Goal: Task Accomplishment & Management: Use online tool/utility

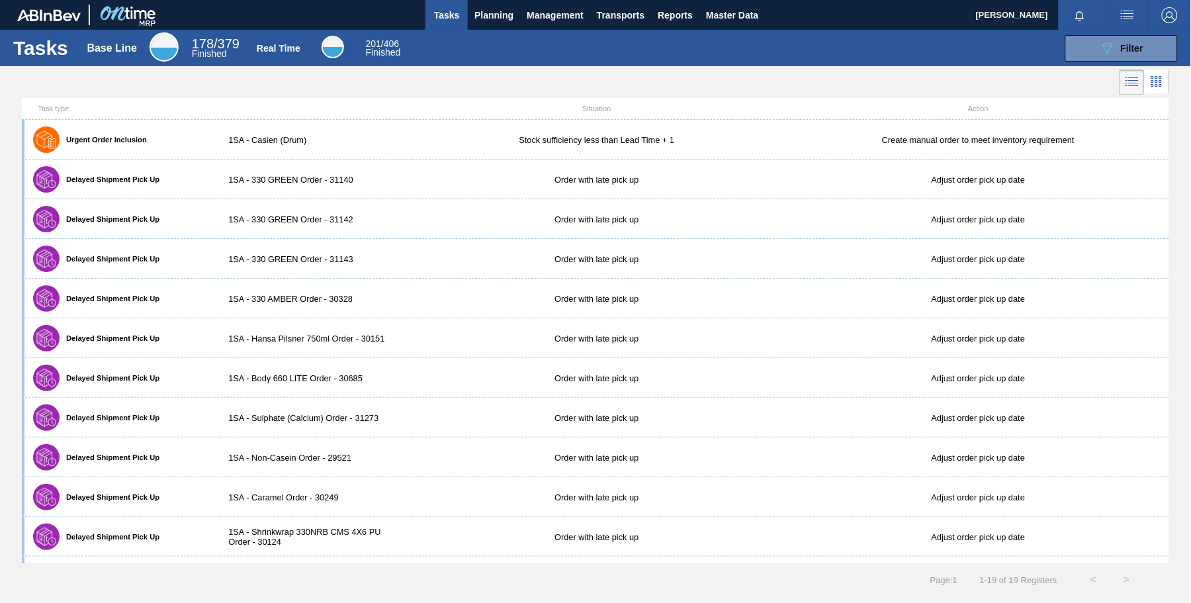
click at [1141, 48] on span "Filter" at bounding box center [1132, 48] width 22 height 11
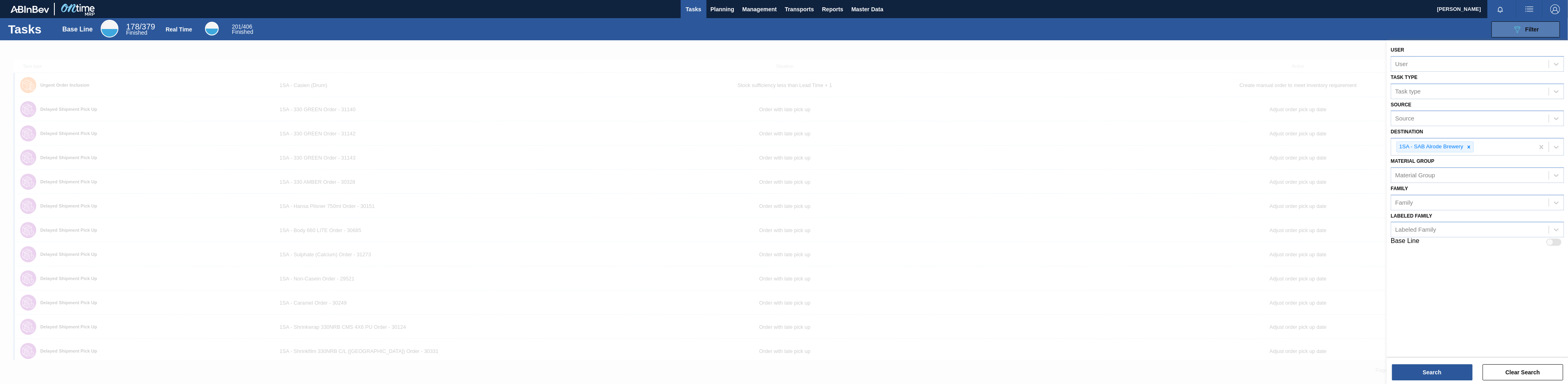
click at [724, 30] on span "Filter" at bounding box center [1532, 29] width 13 height 7
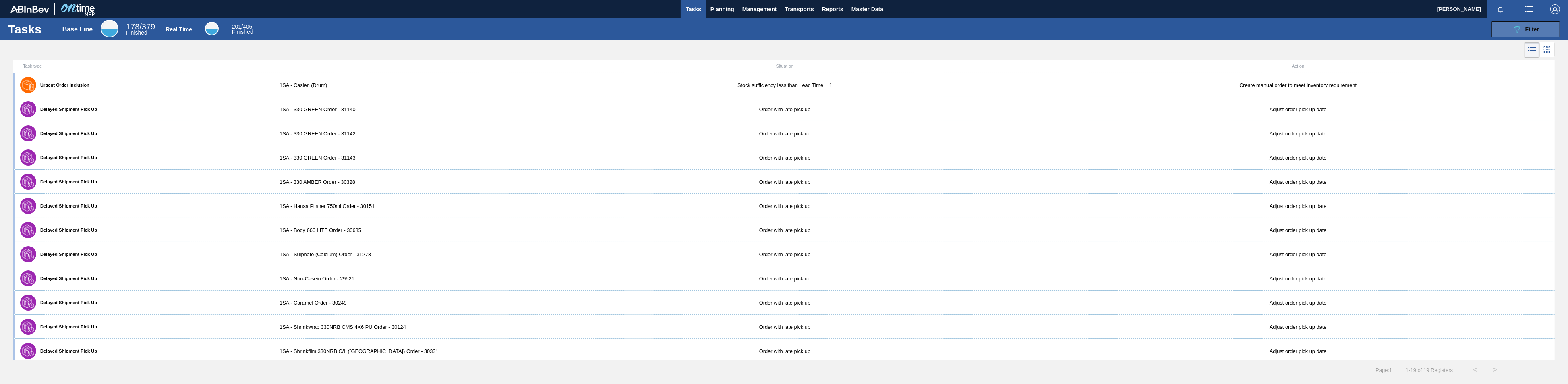
click at [724, 29] on span "Filter" at bounding box center [1532, 29] width 13 height 7
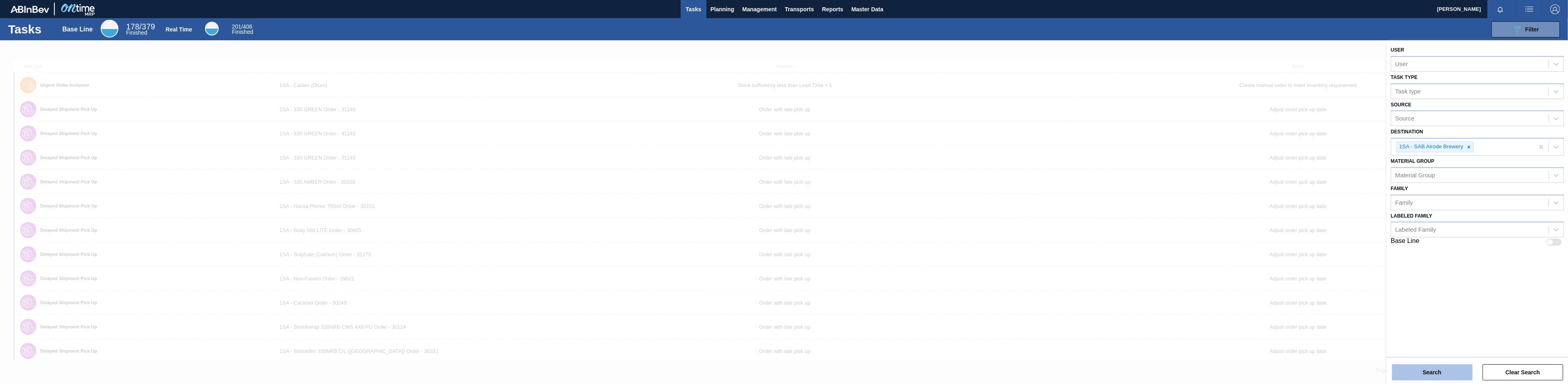
click at [724, 366] on button "Search" at bounding box center [1432, 372] width 80 height 16
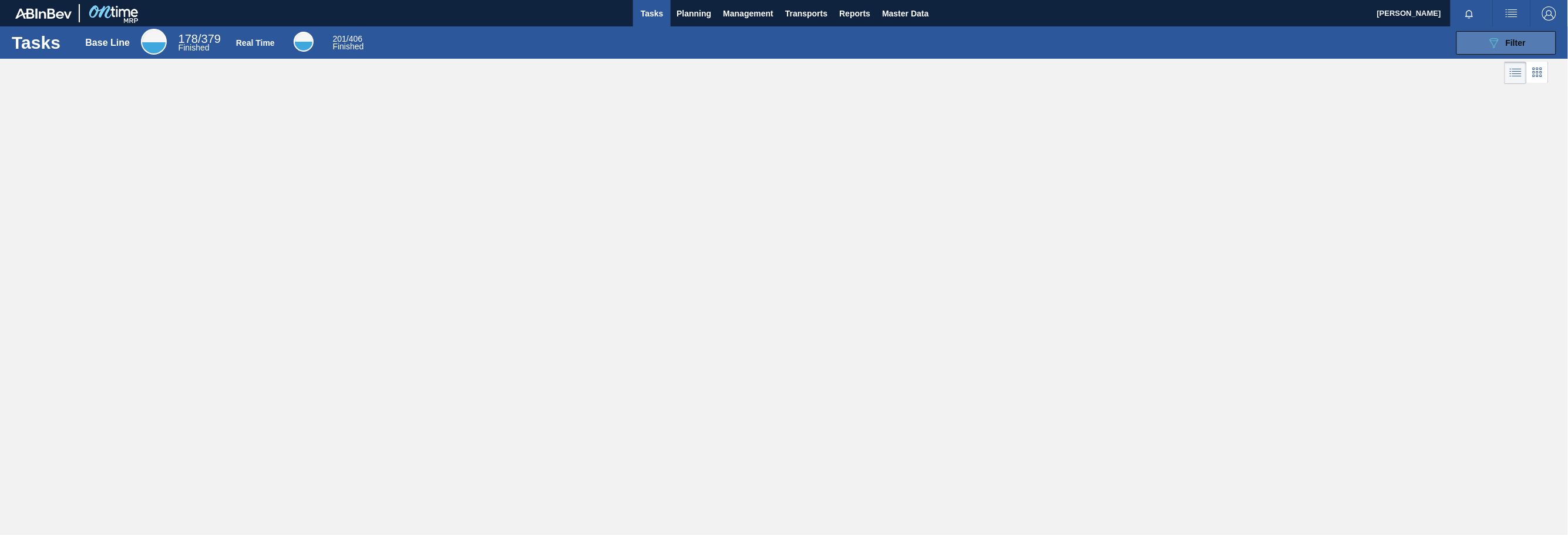
click at [1056, 41] on span "Filter" at bounding box center [1516, 43] width 20 height 10
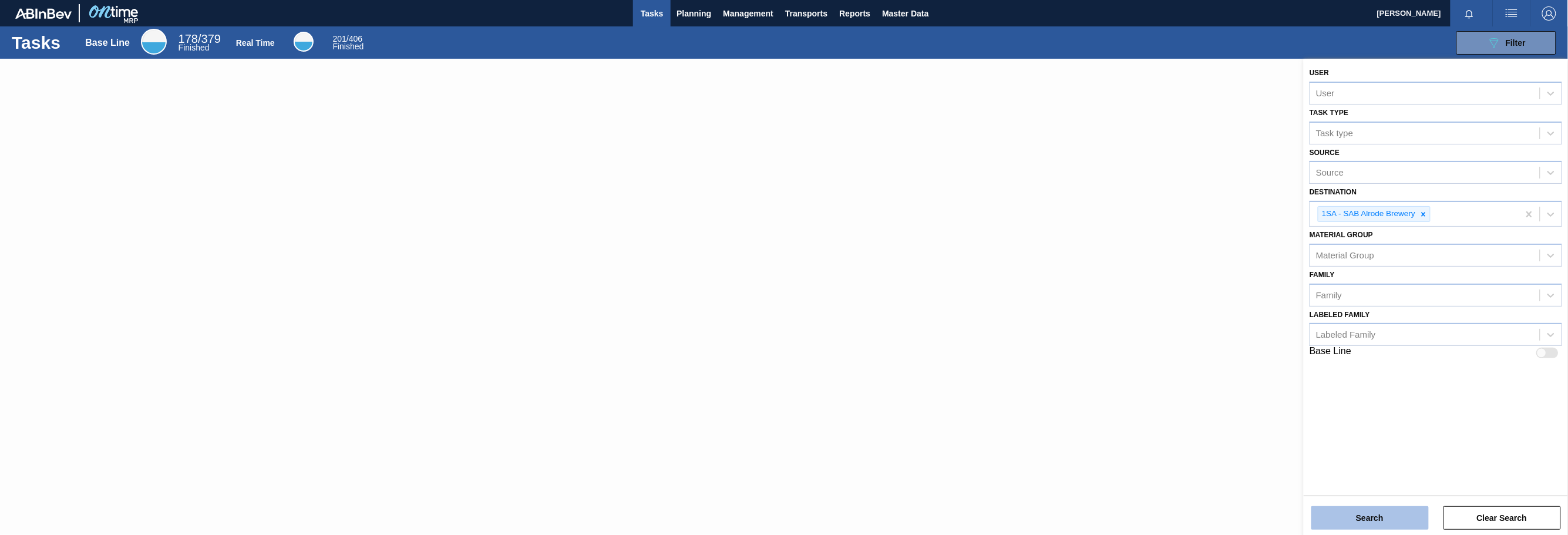
click at [1056, 521] on button "Search" at bounding box center [1370, 517] width 117 height 23
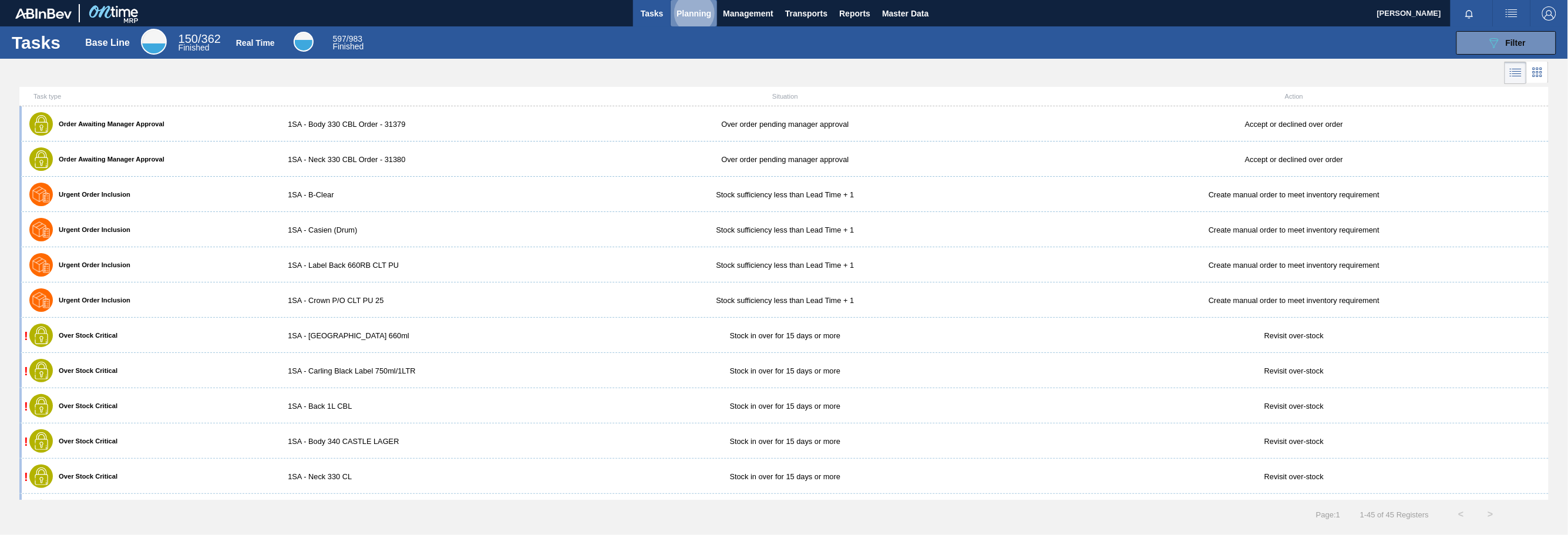
click at [696, 13] on span "Planning" at bounding box center [693, 13] width 35 height 14
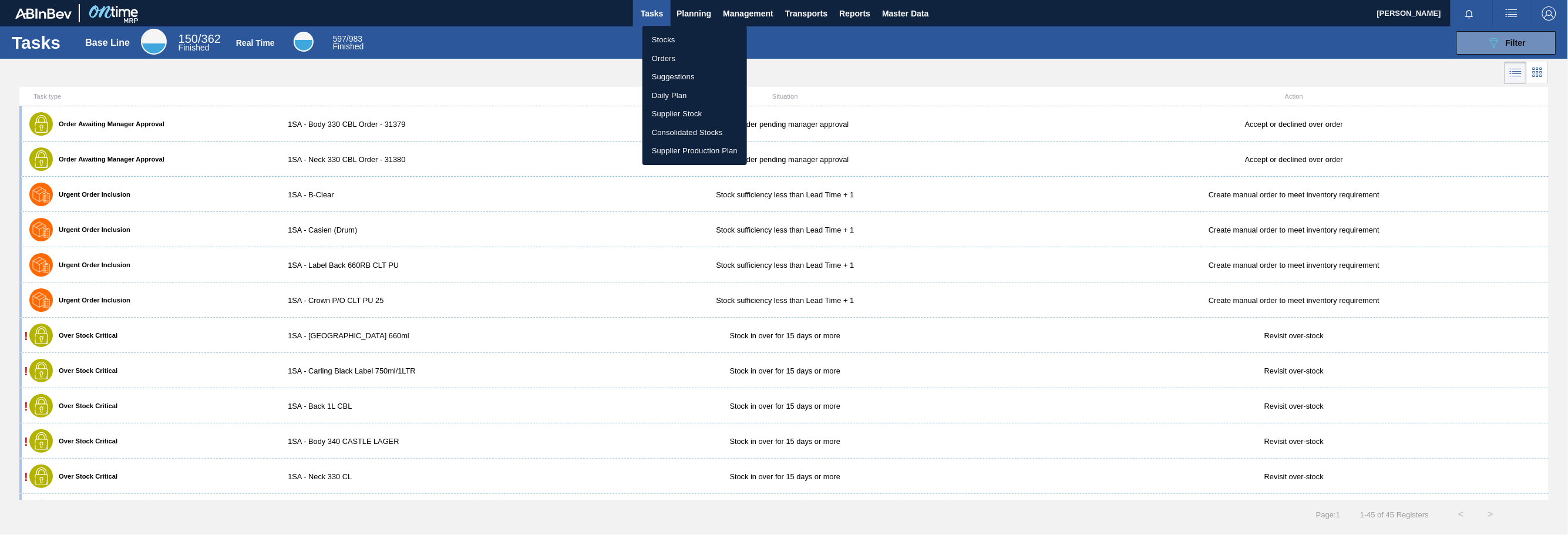
click at [665, 38] on li "Stocks" at bounding box center [695, 39] width 105 height 19
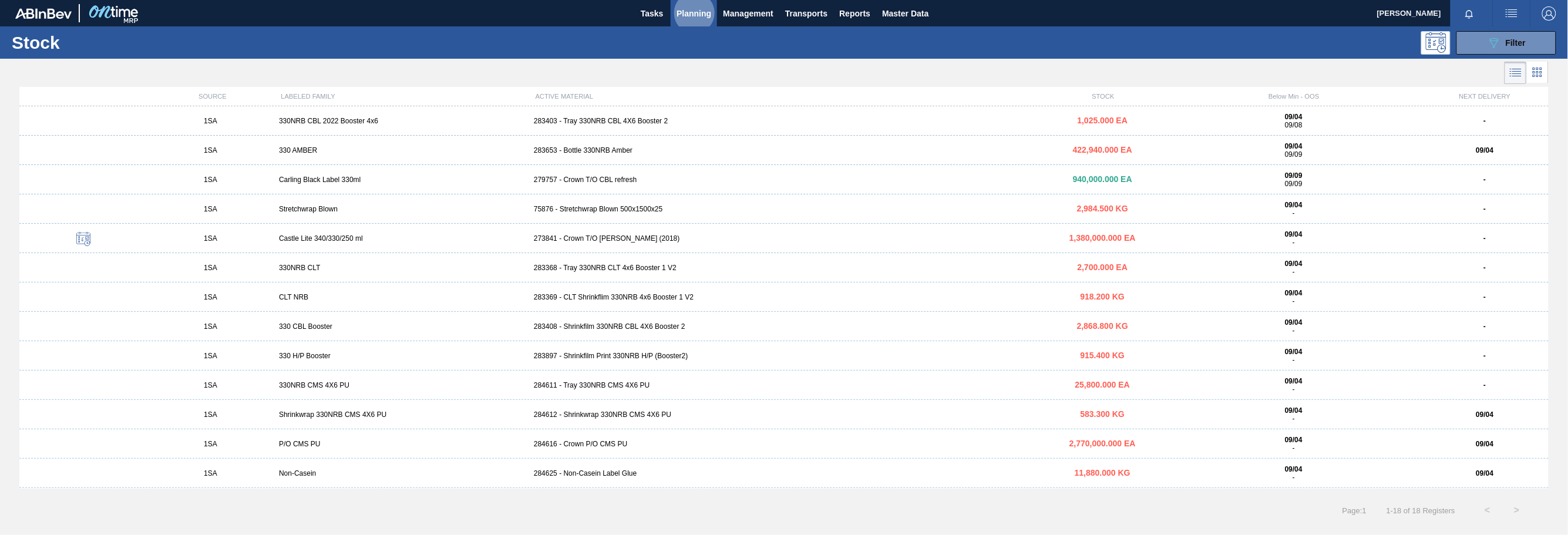
click at [604, 122] on div "283403 - Tray 330NRB CBL 4X6 Booster 2" at bounding box center [784, 121] width 509 height 8
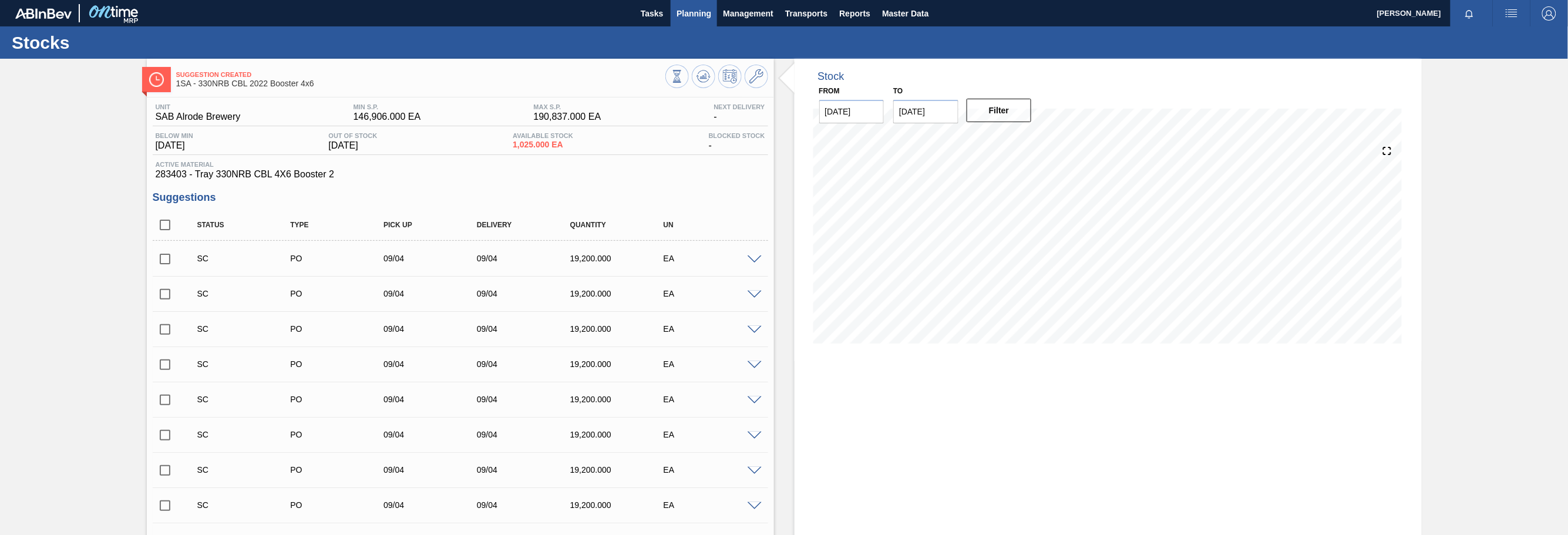
click at [697, 10] on span "Planning" at bounding box center [693, 13] width 35 height 14
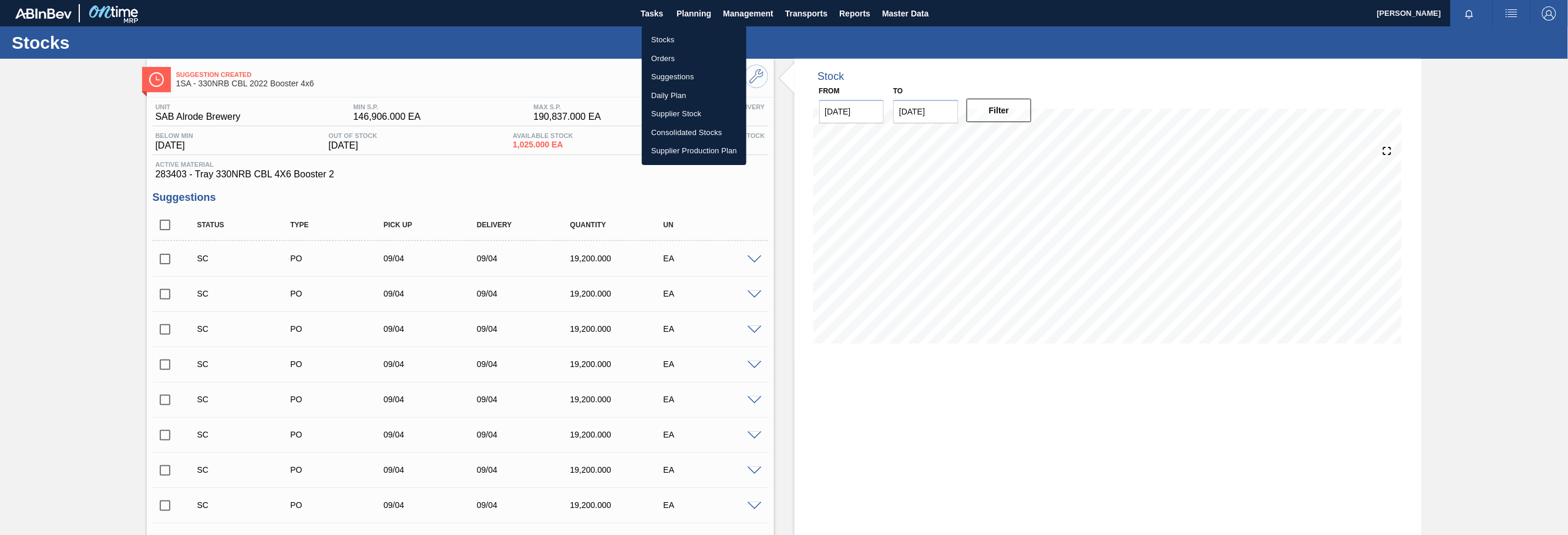
click at [664, 40] on li "Stocks" at bounding box center [694, 39] width 105 height 19
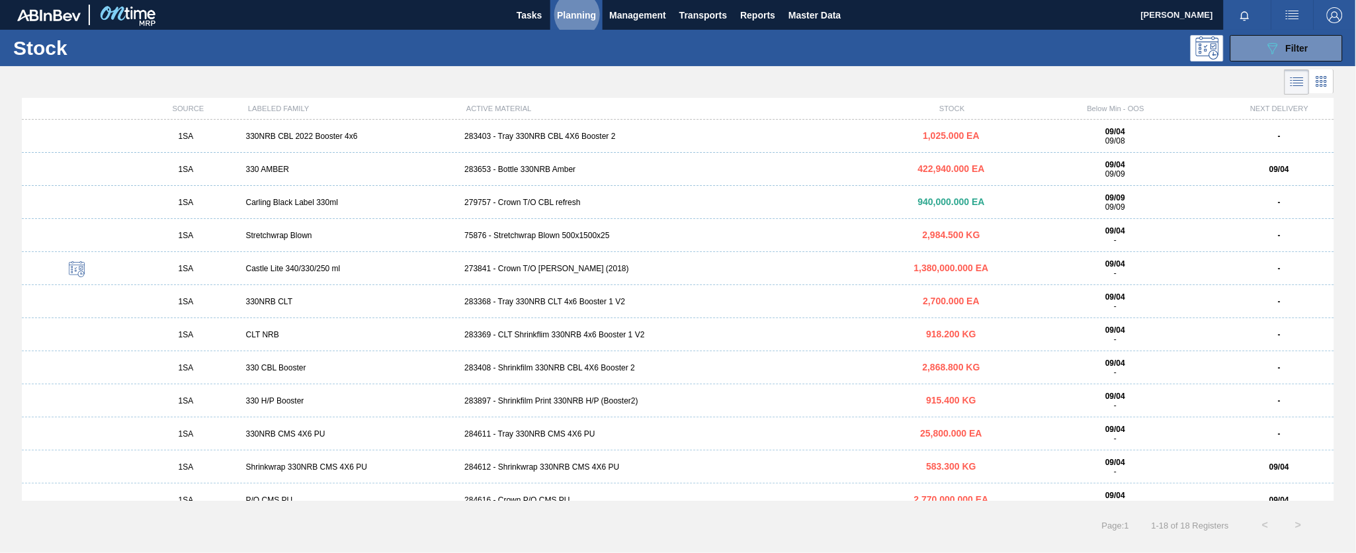
click at [588, 17] on span "Planning" at bounding box center [576, 15] width 39 height 16
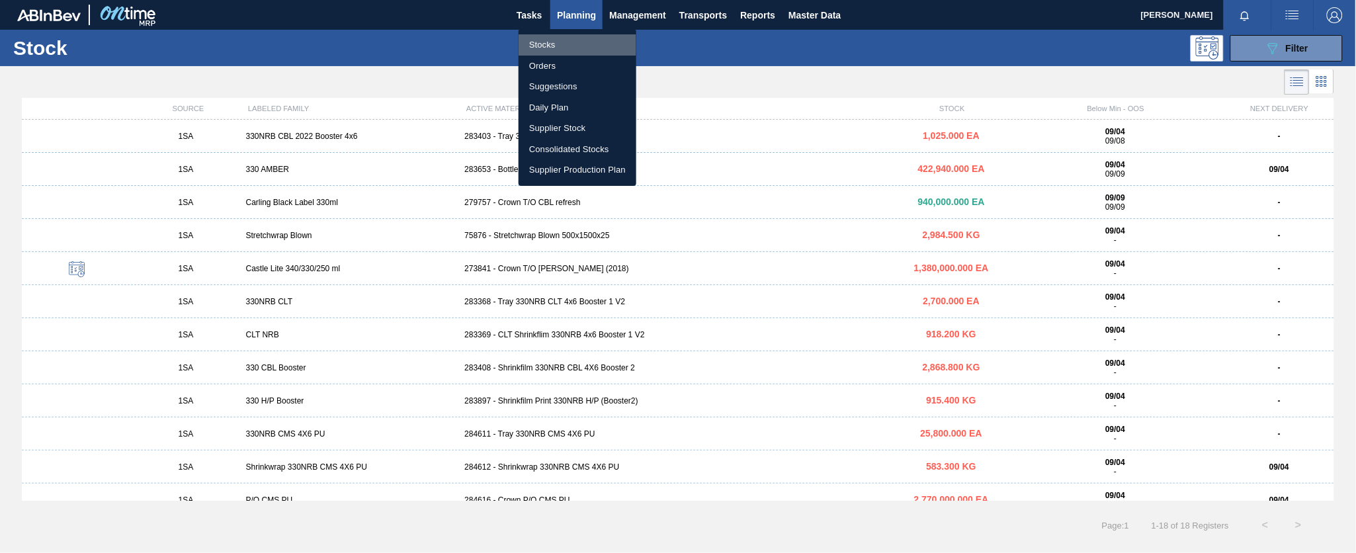
click at [545, 43] on li "Stocks" at bounding box center [578, 44] width 118 height 21
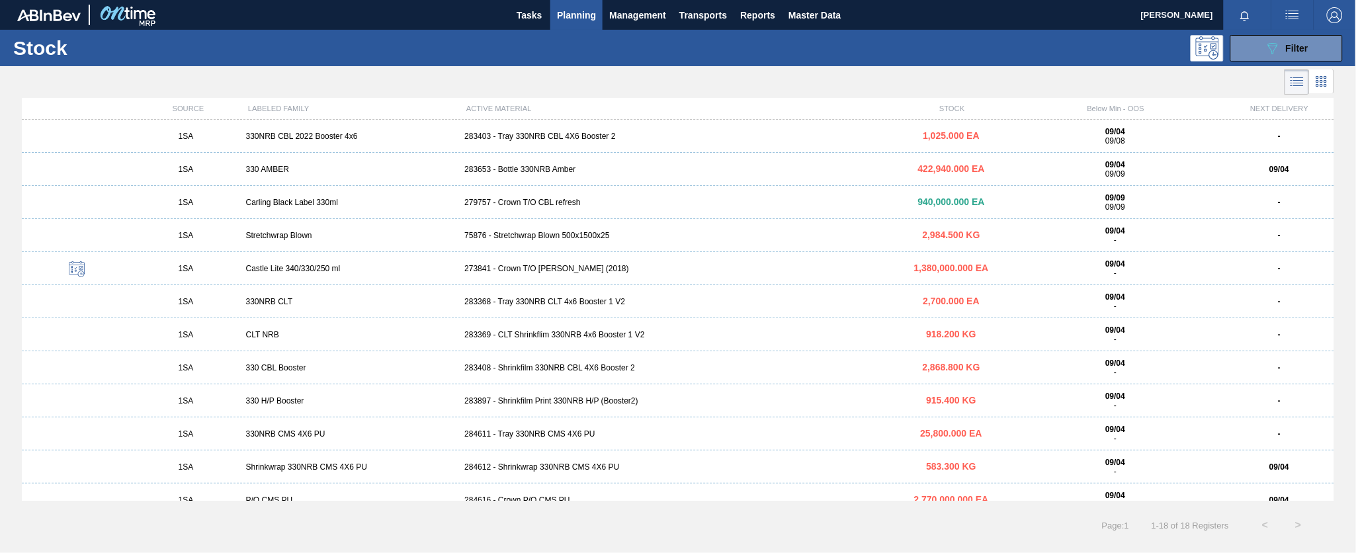
click at [537, 132] on div "283403 - Tray 330NRB CBL 4X6 Booster 2" at bounding box center [677, 136] width 437 height 9
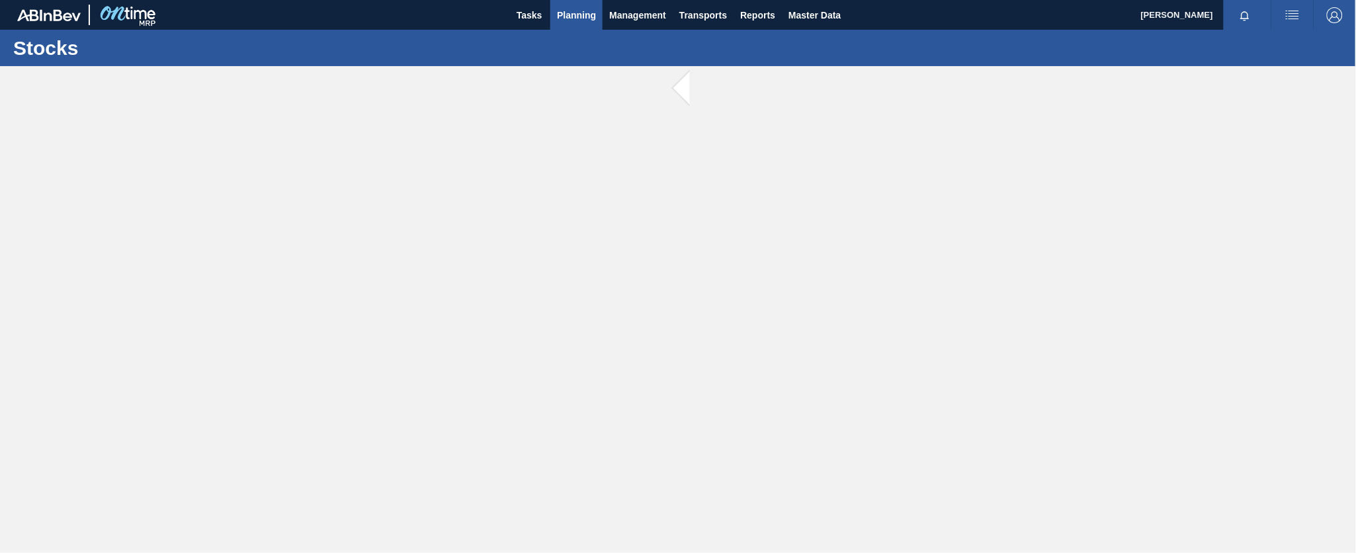
click at [588, 15] on span "Planning" at bounding box center [576, 15] width 39 height 16
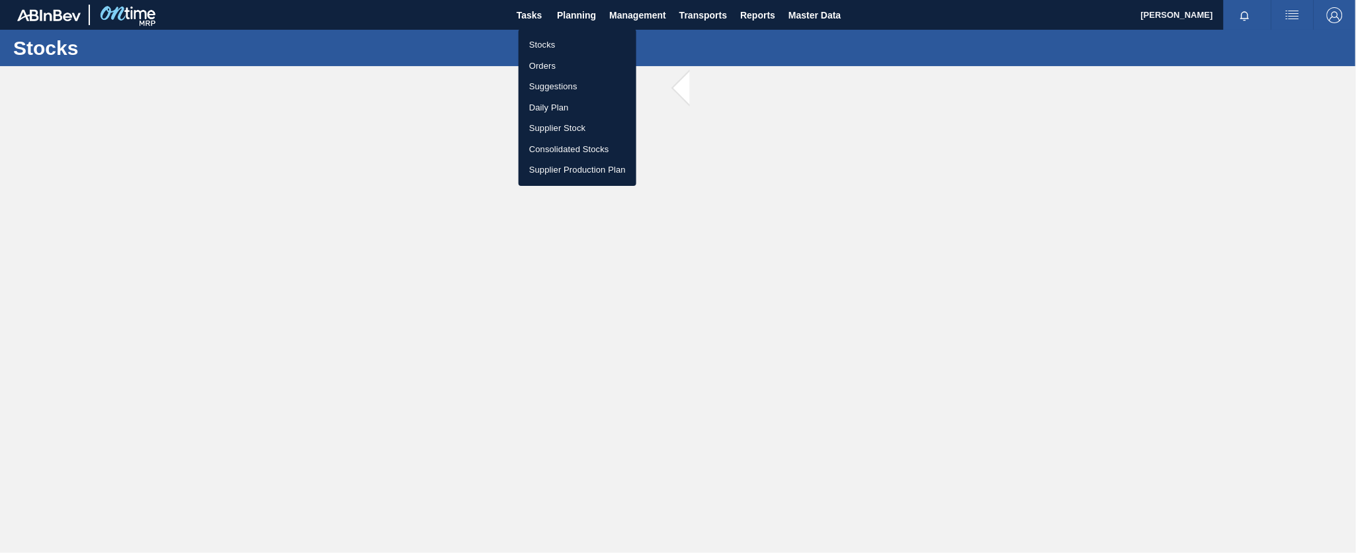
click at [546, 46] on li "Stocks" at bounding box center [578, 44] width 118 height 21
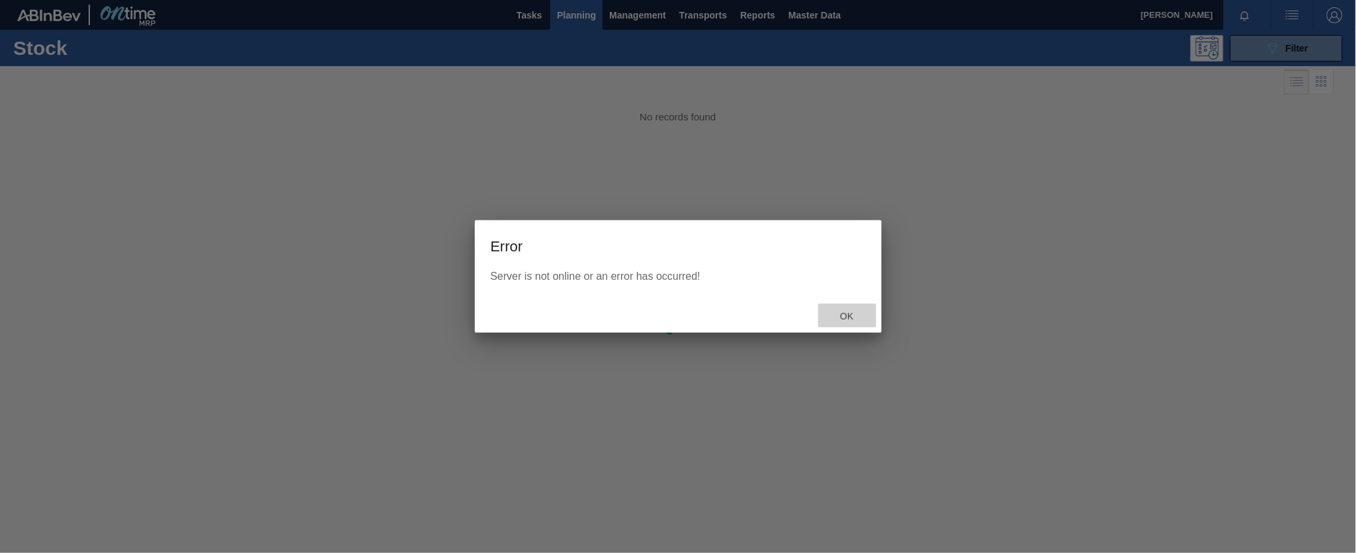
click at [850, 314] on span "Ok" at bounding box center [847, 316] width 34 height 11
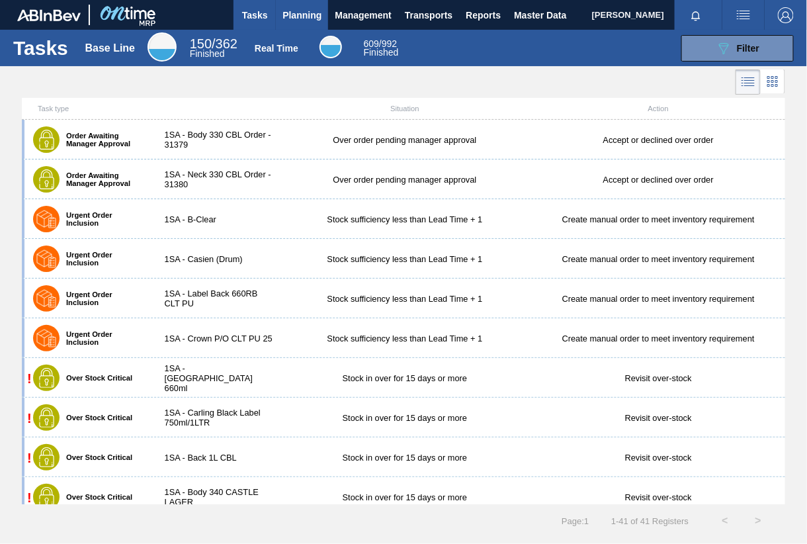
click at [304, 15] on span "Planning" at bounding box center [302, 15] width 39 height 16
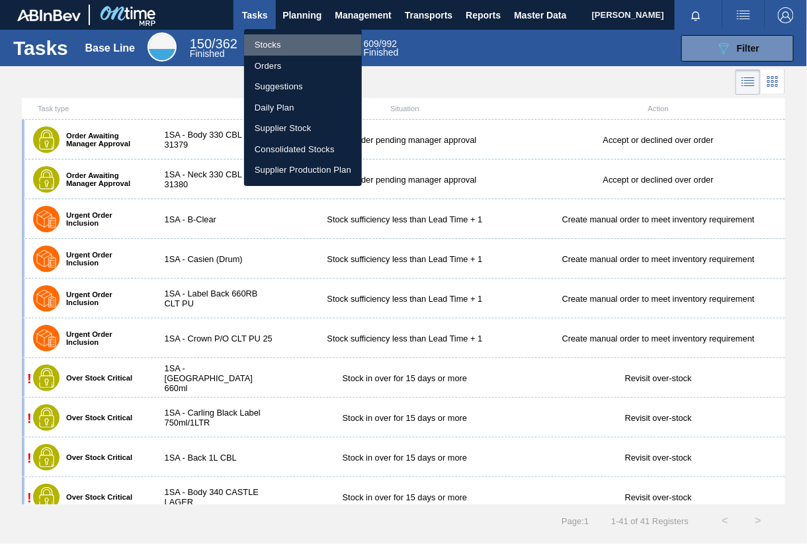
click at [269, 48] on li "Stocks" at bounding box center [303, 44] width 118 height 21
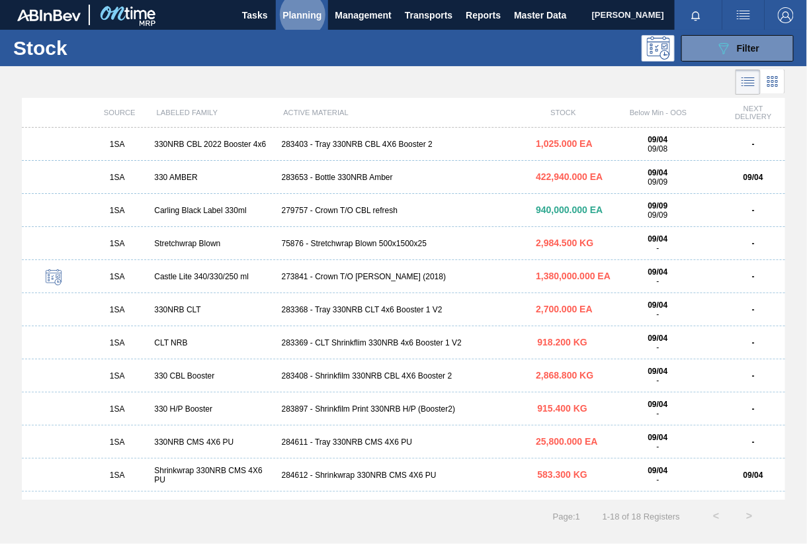
click at [341, 140] on div "283403 - Tray 330NRB CBL 4X6 Booster 2" at bounding box center [404, 144] width 255 height 9
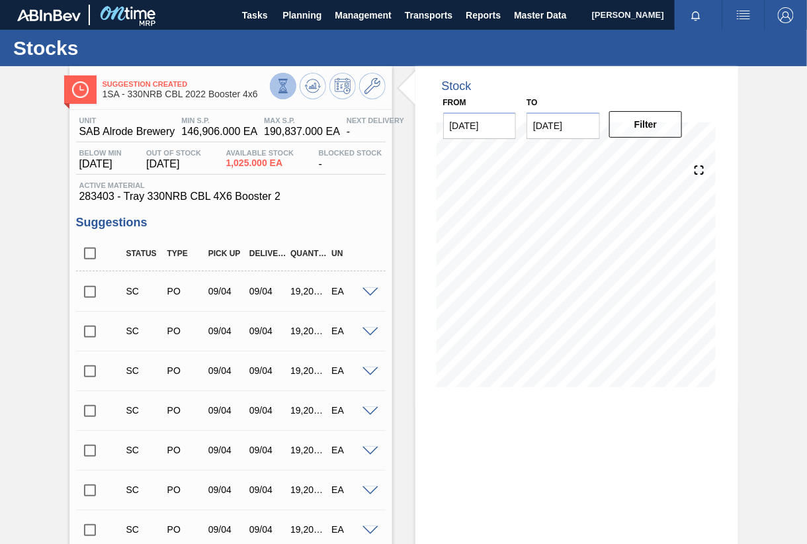
click at [285, 88] on icon at bounding box center [282, 85] width 7 height 13
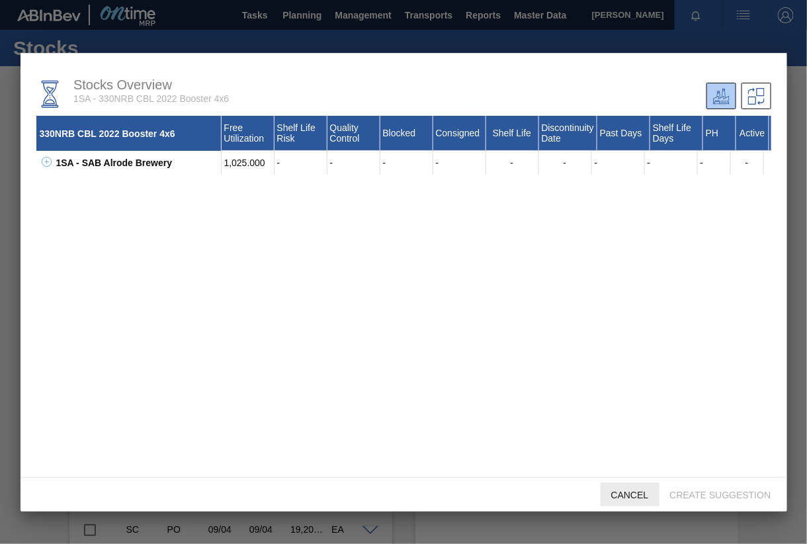
click at [613, 501] on div "Cancel" at bounding box center [630, 494] width 59 height 24
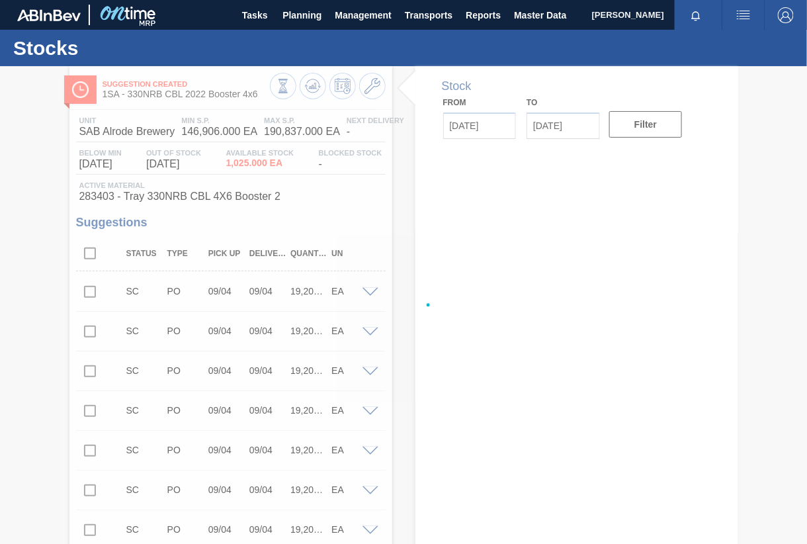
type input "[DATE]"
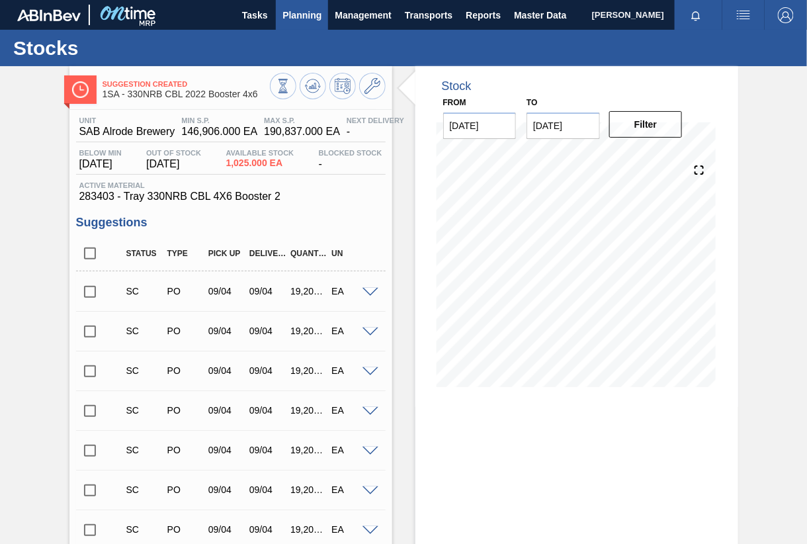
click at [305, 19] on span "Planning" at bounding box center [302, 15] width 39 height 16
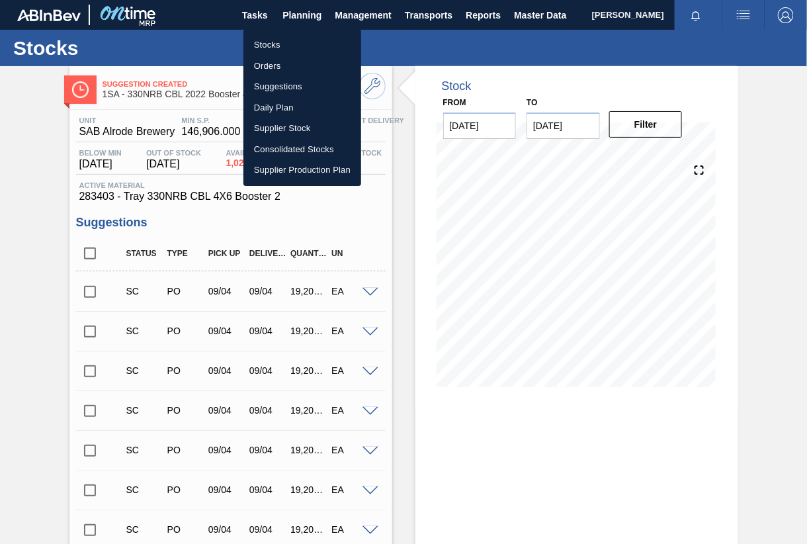
click at [274, 48] on li "Stocks" at bounding box center [303, 44] width 118 height 21
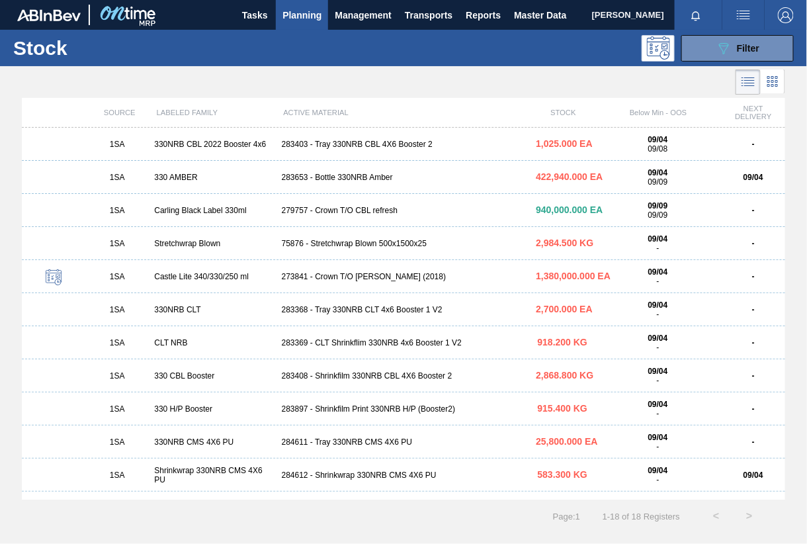
click at [371, 376] on div "283408 - Shrinkfilm 330NRB CBL 4X6 Booster 2" at bounding box center [404, 375] width 255 height 9
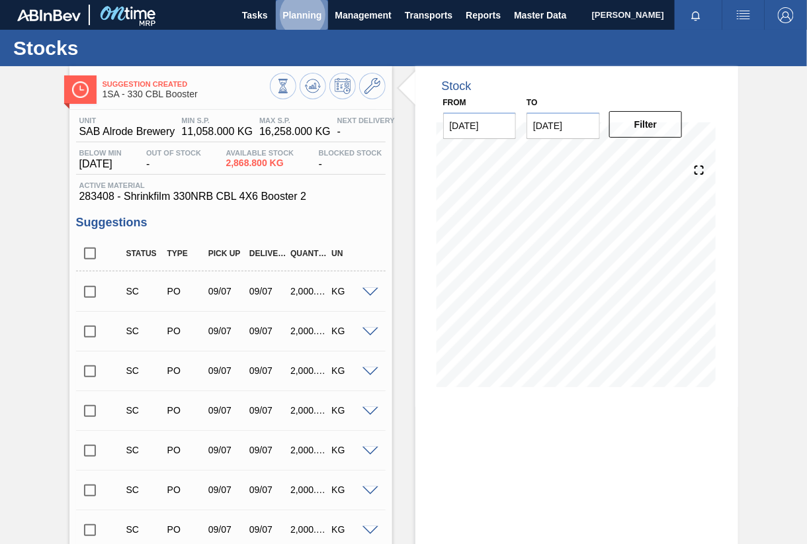
click at [304, 7] on span "Planning" at bounding box center [302, 15] width 39 height 16
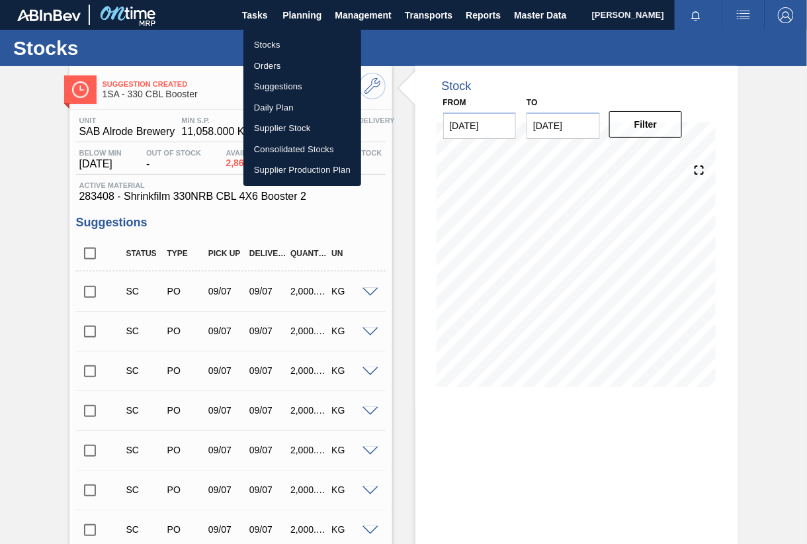
click at [402, 183] on div at bounding box center [403, 272] width 807 height 544
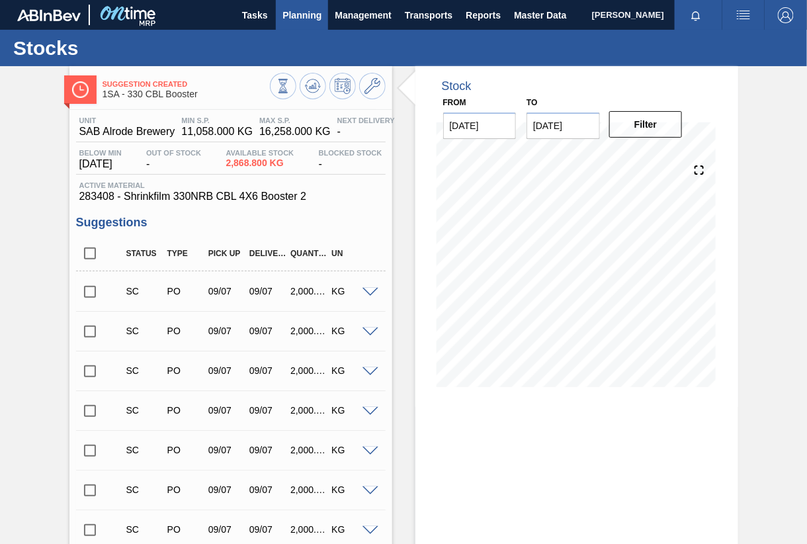
click at [300, 12] on span "Planning" at bounding box center [302, 15] width 39 height 16
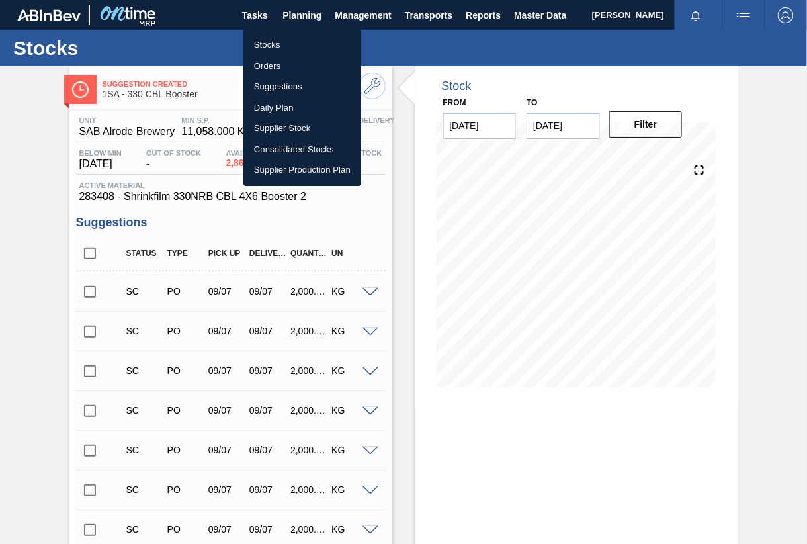
click at [276, 46] on li "Stocks" at bounding box center [303, 44] width 118 height 21
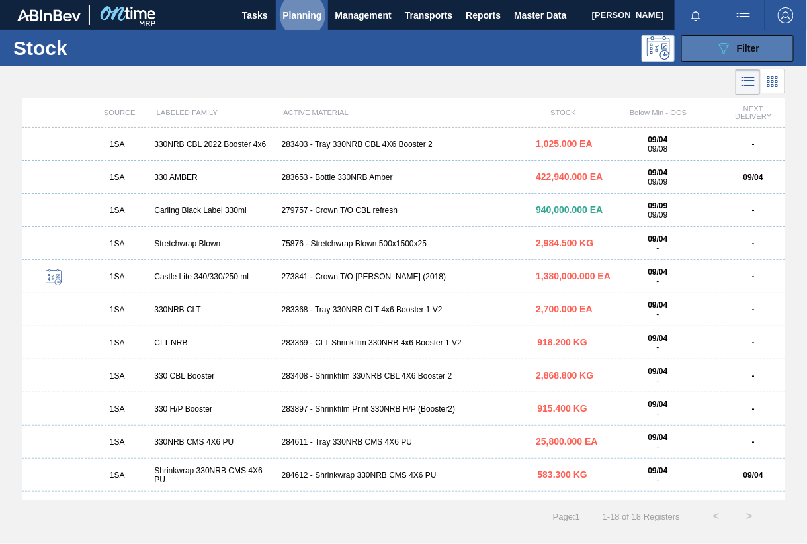
click at [754, 52] on span "Filter" at bounding box center [748, 48] width 22 height 11
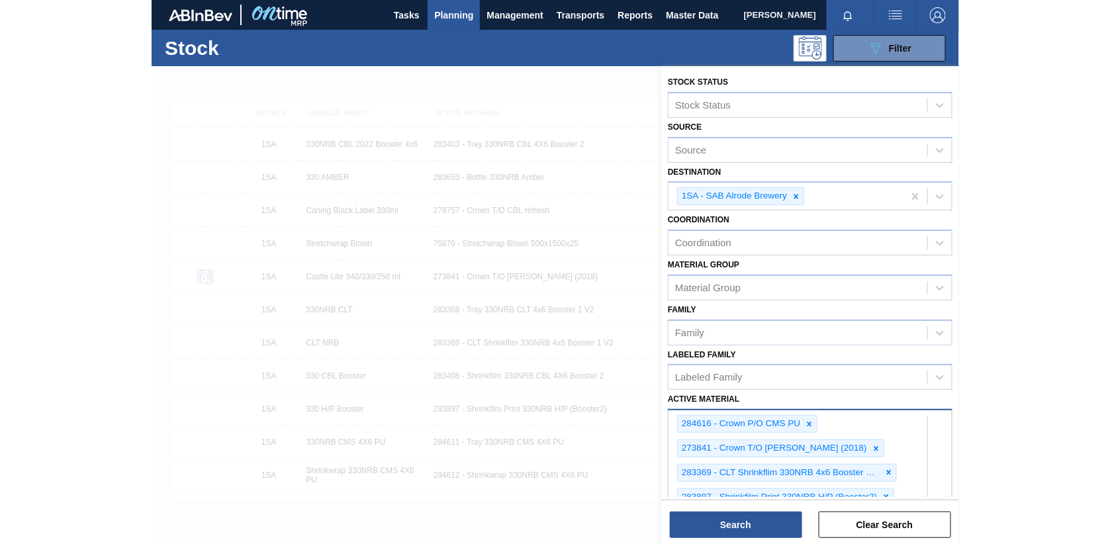
scroll to position [504, 0]
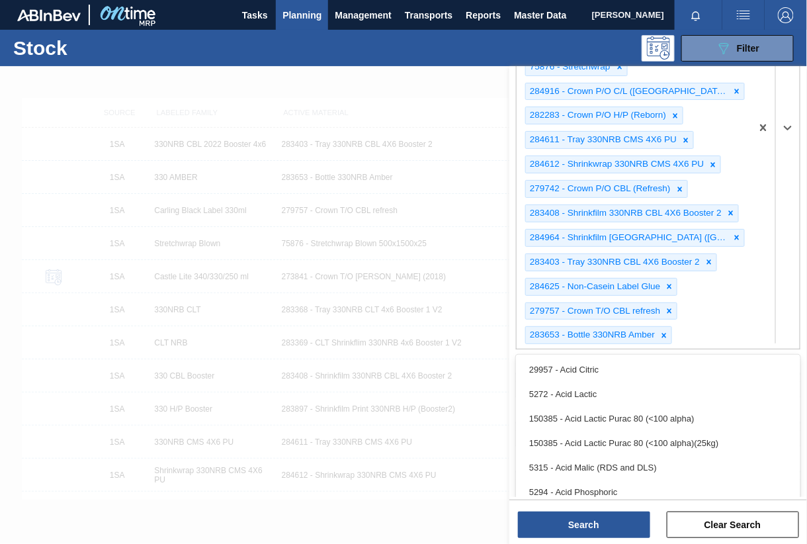
click at [750, 349] on div "option 5294 - Acid Phosphoric focused, 6 of 101. 100 results available. Use Up …" at bounding box center [658, 127] width 285 height 444
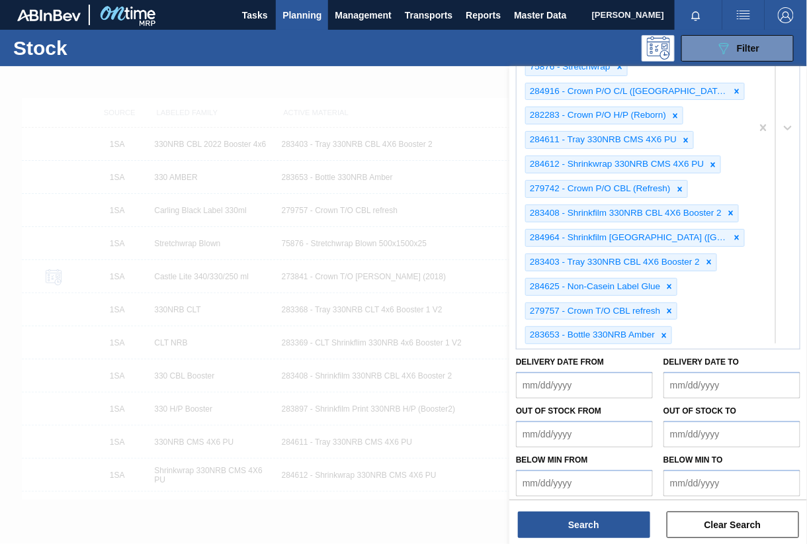
click at [713, 329] on div "284616 - Crown P/O CMS PU 273841 - Crown T/O Olaf (2018) 283369 - CLT Shrinkfli…" at bounding box center [634, 128] width 235 height 442
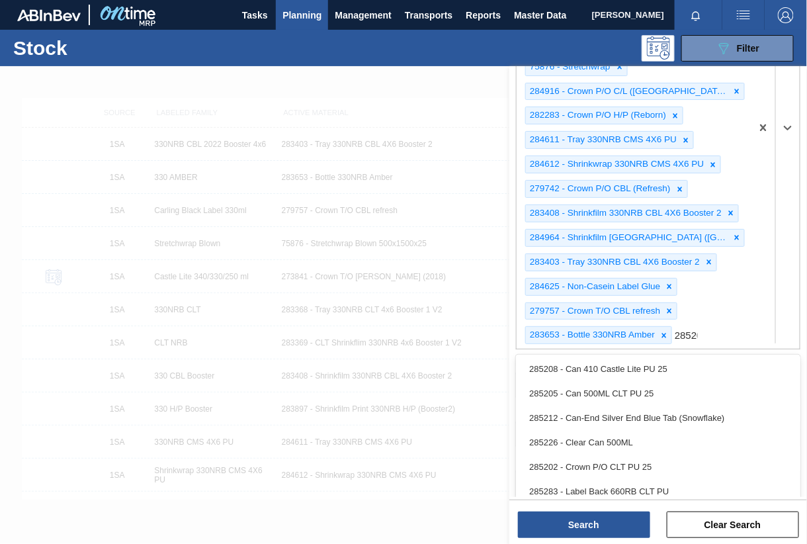
type Material "285201"
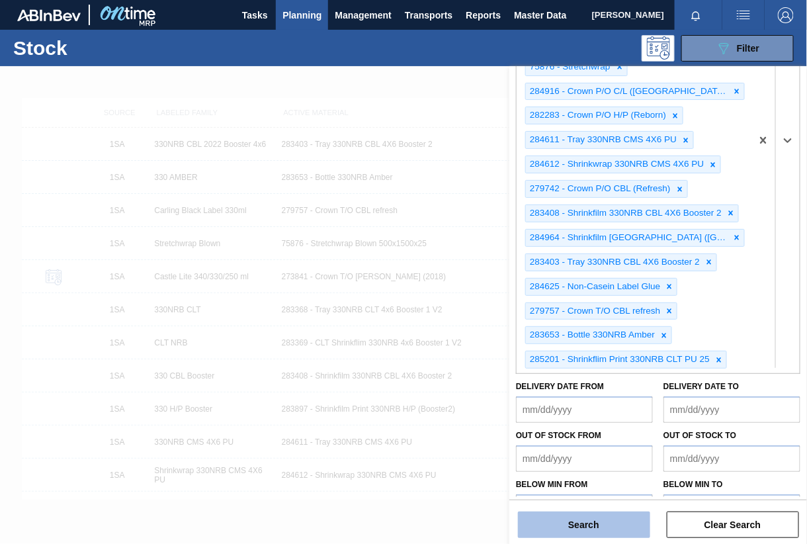
click at [600, 531] on button "Search" at bounding box center [584, 524] width 132 height 26
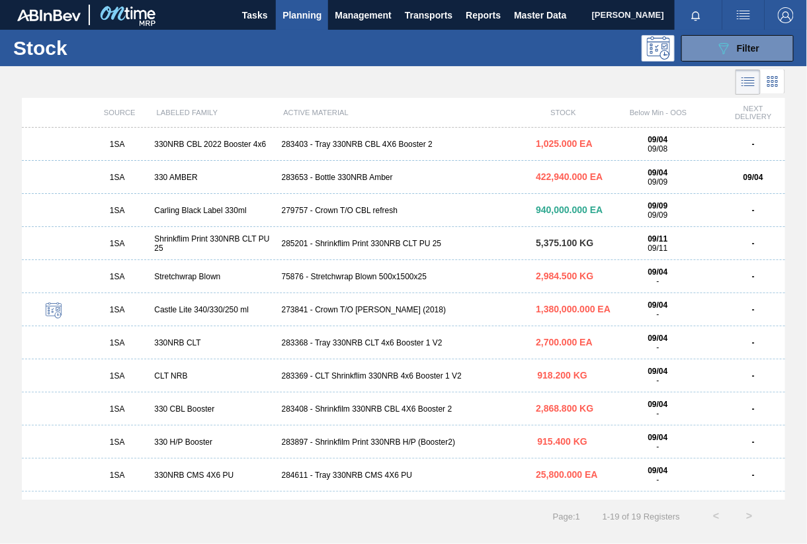
click at [388, 243] on div "285201 - Shrinkflim Print 330NRB CLT PU 25" at bounding box center [404, 243] width 255 height 9
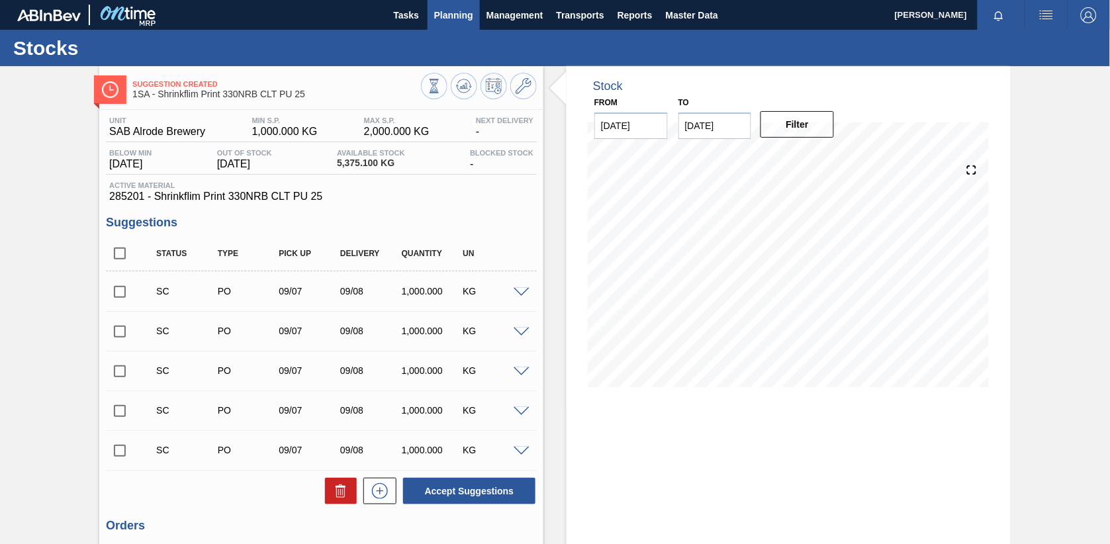
click at [460, 5] on button "Planning" at bounding box center [453, 15] width 52 height 30
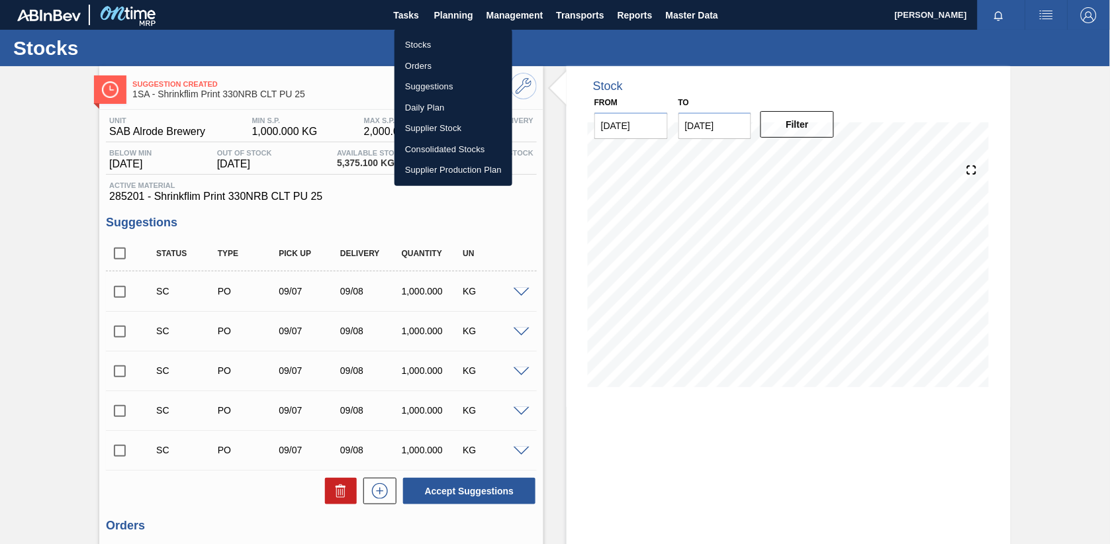
click at [425, 46] on li "Stocks" at bounding box center [453, 44] width 118 height 21
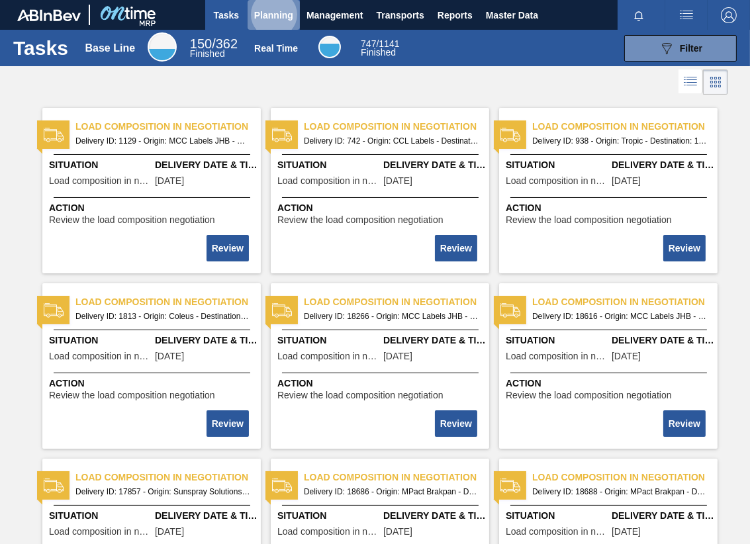
click at [290, 12] on span "Planning" at bounding box center [273, 15] width 39 height 16
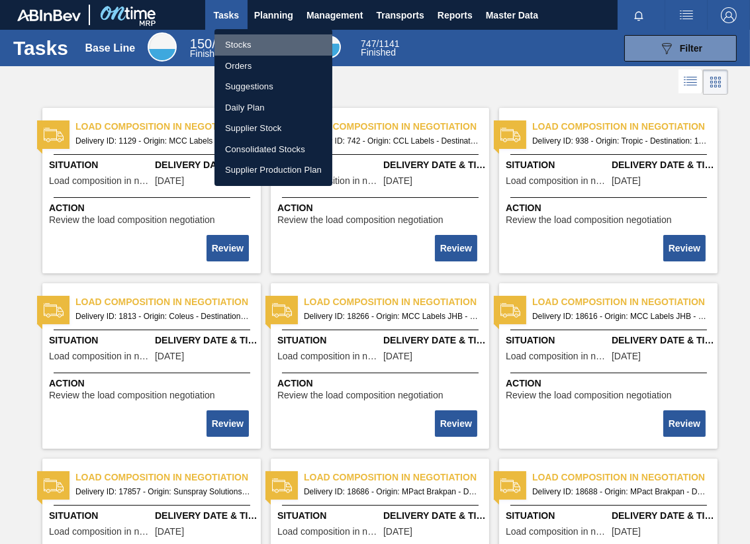
click at [247, 44] on li "Stocks" at bounding box center [273, 44] width 118 height 21
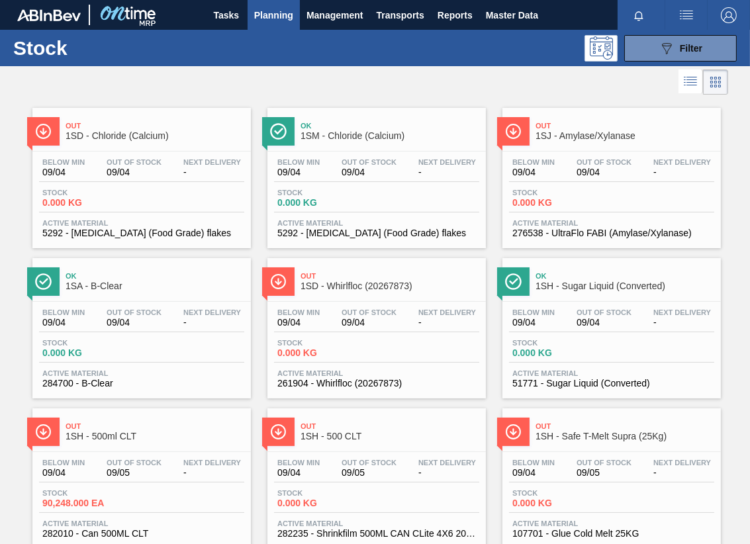
click at [686, 84] on icon at bounding box center [690, 81] width 16 height 16
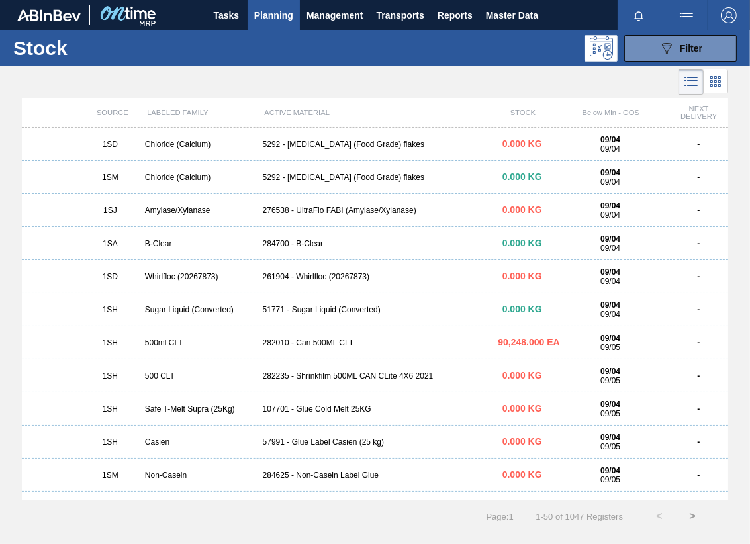
click at [275, 21] on span "Planning" at bounding box center [273, 15] width 39 height 16
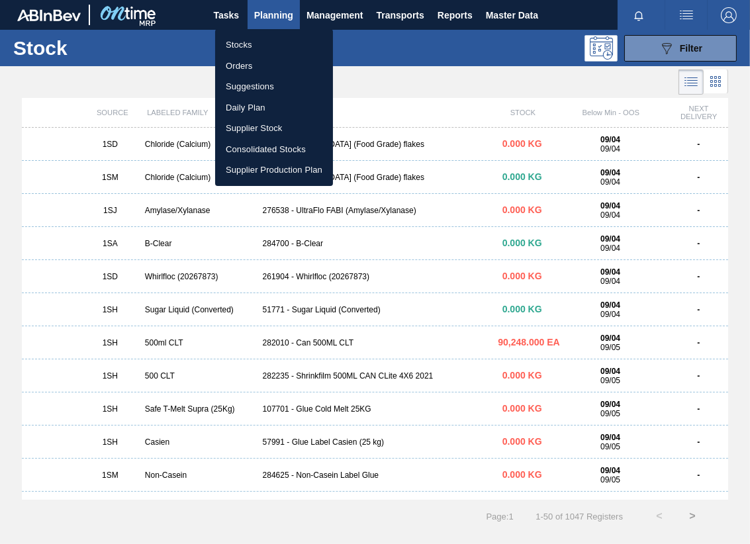
click at [696, 50] on div at bounding box center [375, 272] width 750 height 544
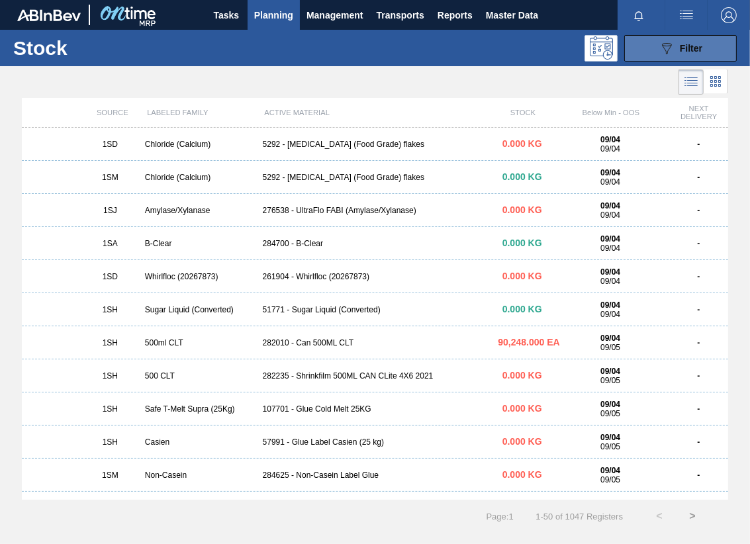
click at [692, 48] on span "Filter" at bounding box center [691, 48] width 22 height 11
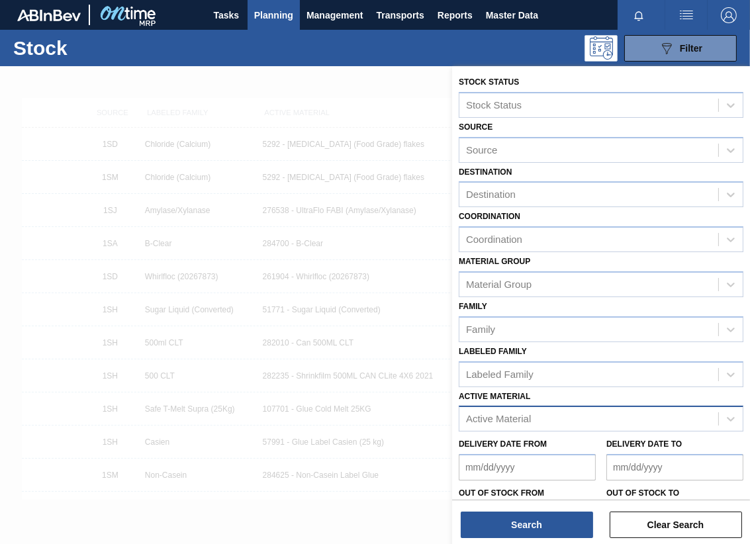
click at [539, 413] on div "Active Material" at bounding box center [588, 419] width 259 height 19
click at [539, 412] on div "Active Material" at bounding box center [588, 419] width 259 height 19
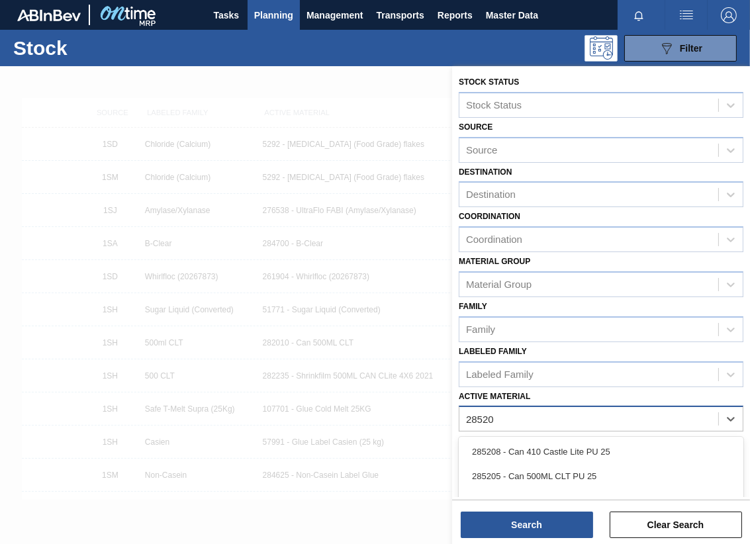
type Material "285201"
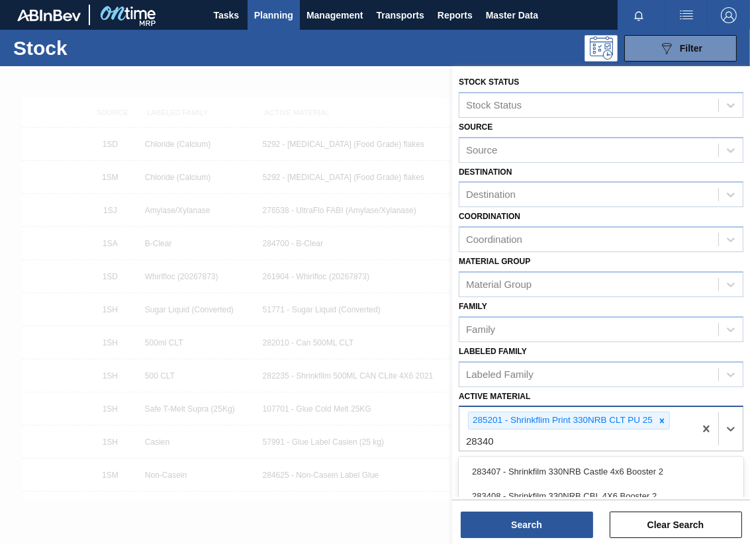
type Material "283408"
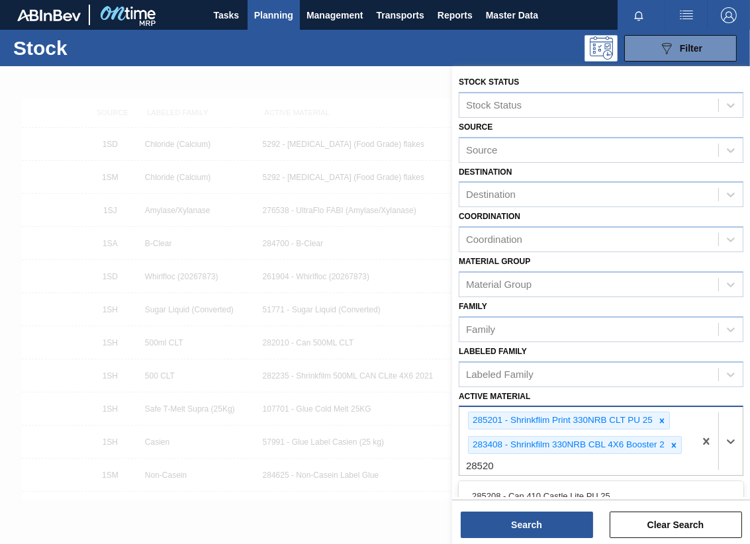
type Material "285200"
type Material "283403"
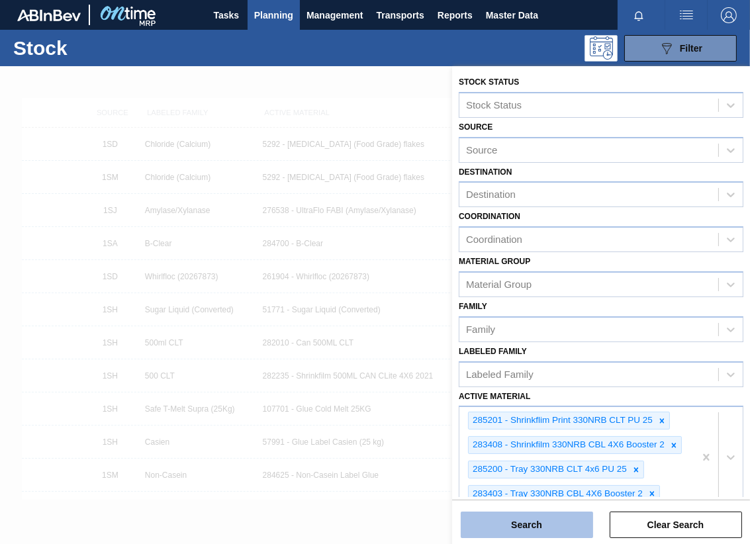
click at [554, 528] on button "Search" at bounding box center [527, 524] width 132 height 26
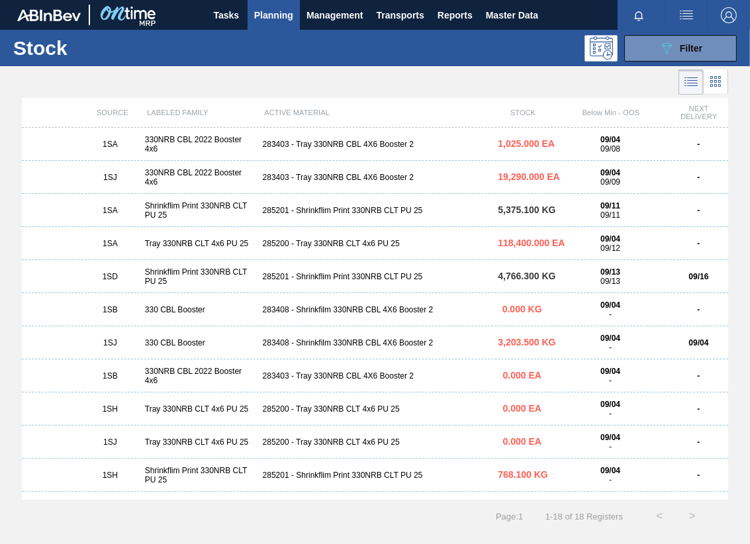
click at [335, 206] on div "285201 - Shrinkflim Print 330NRB CLT PU 25" at bounding box center [375, 210] width 236 height 9
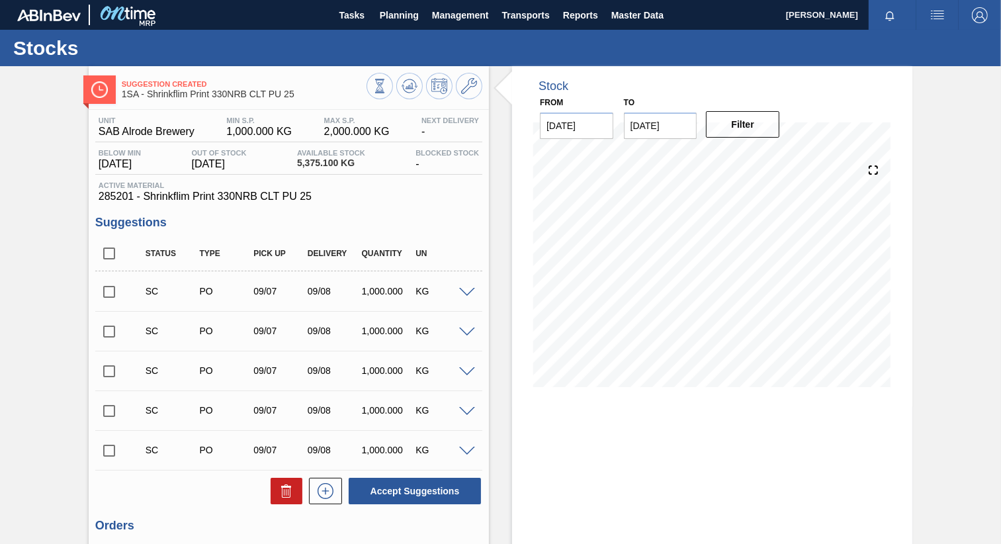
click at [978, 17] on img "button" at bounding box center [980, 15] width 16 height 16
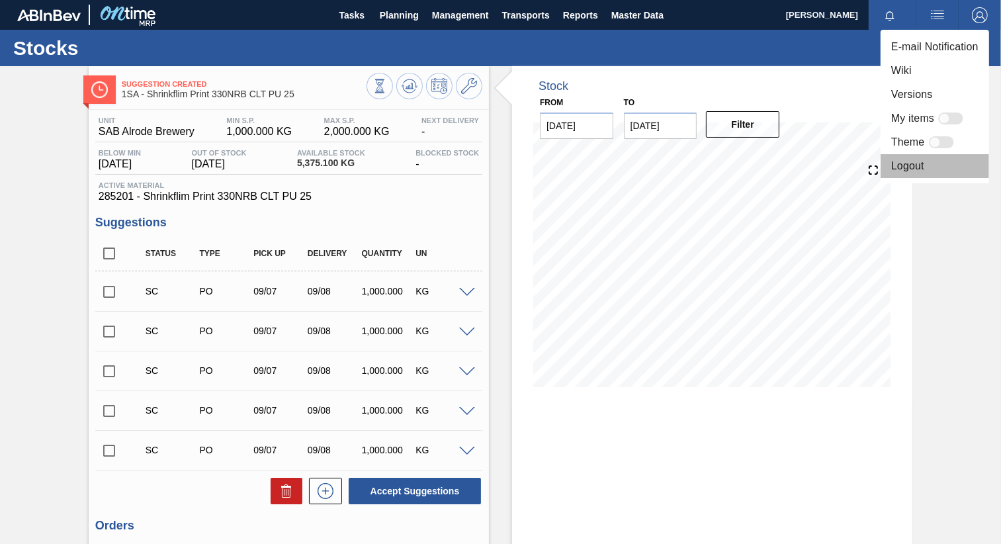
click at [899, 163] on li "Logout" at bounding box center [935, 166] width 109 height 24
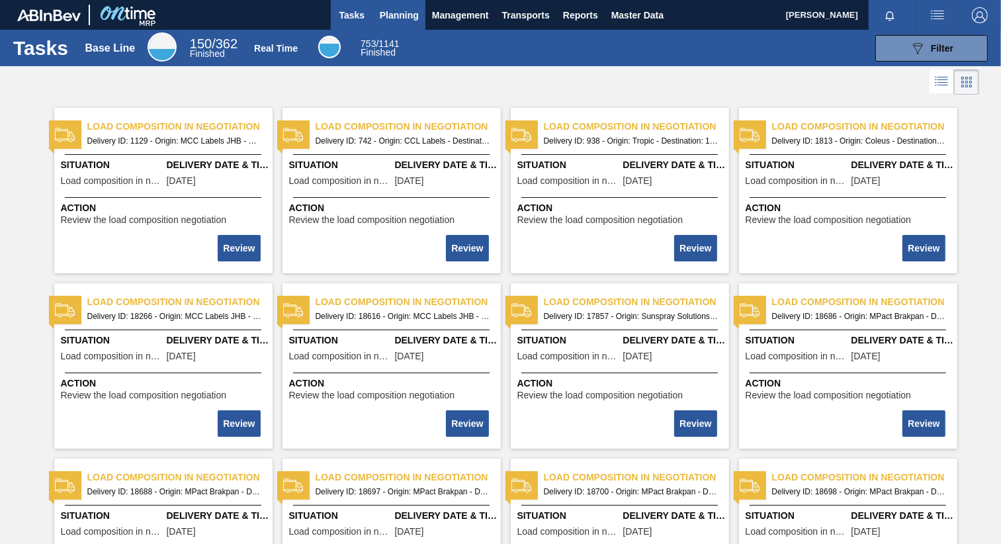
click at [400, 16] on span "Planning" at bounding box center [399, 15] width 39 height 16
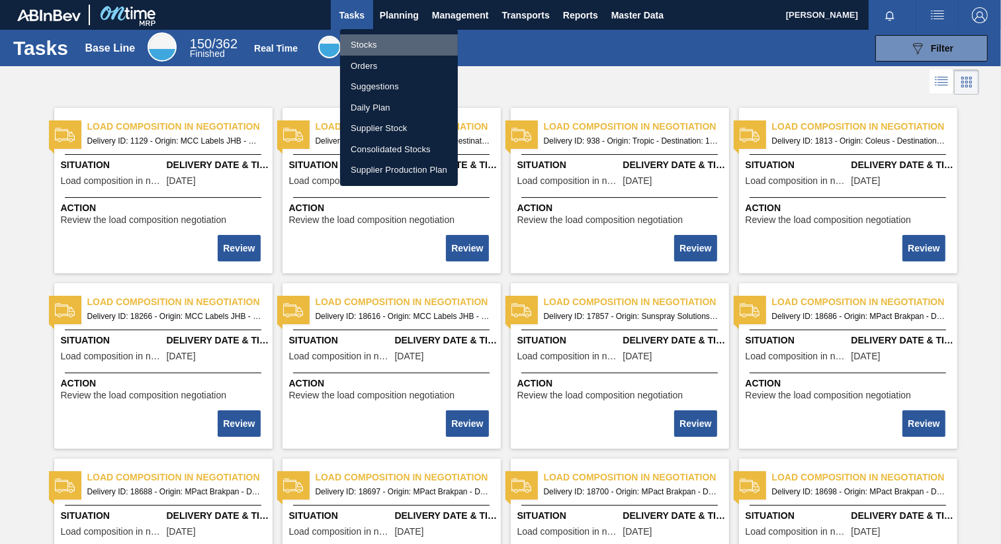
click at [365, 44] on li "Stocks" at bounding box center [399, 44] width 118 height 21
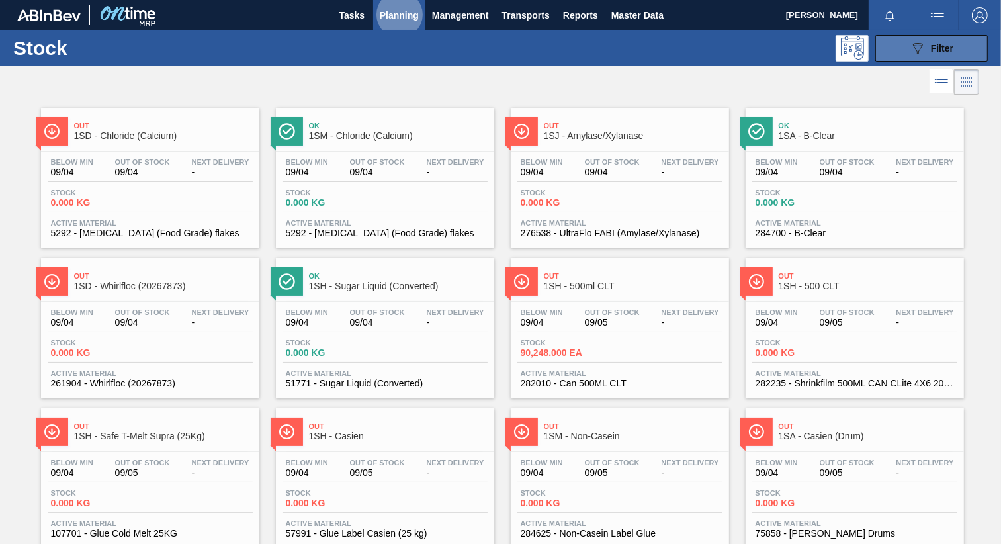
click at [931, 43] on span "Filter" at bounding box center [942, 48] width 22 height 11
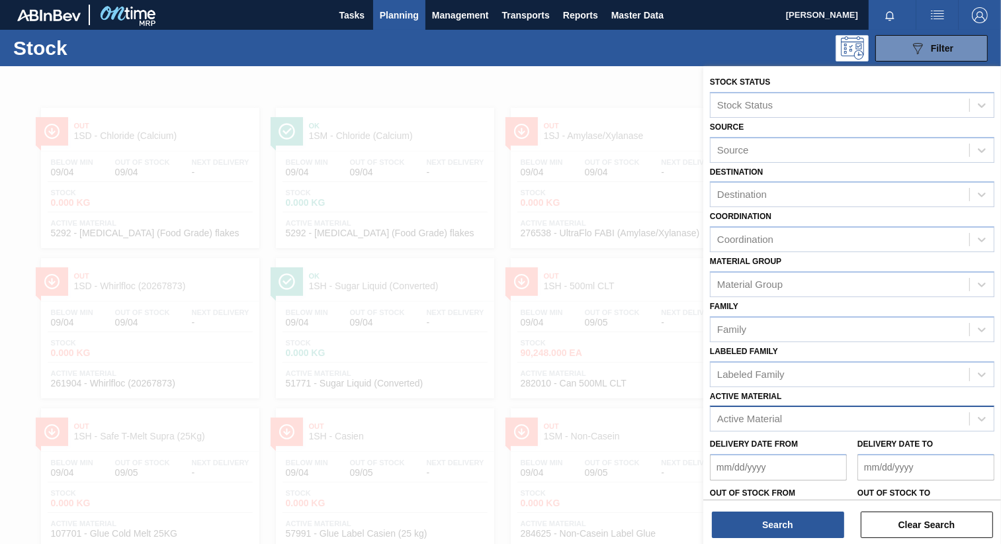
scroll to position [91, 0]
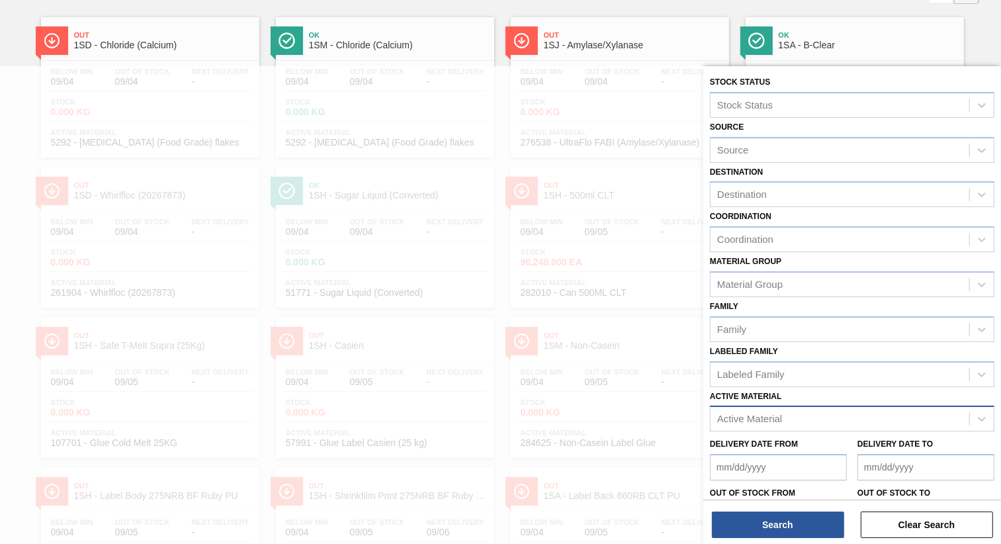
click at [779, 416] on div "Active Material" at bounding box center [749, 419] width 65 height 11
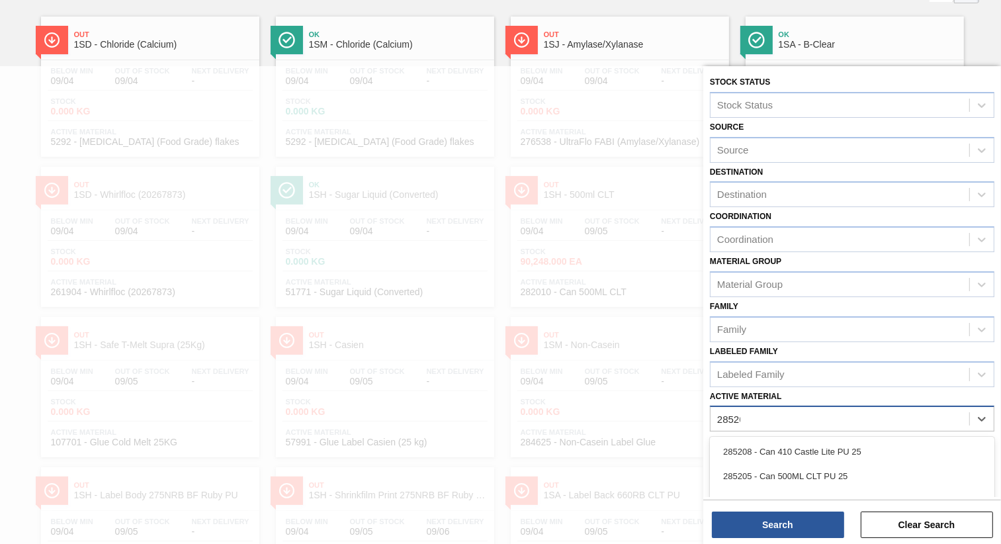
type Material "285201"
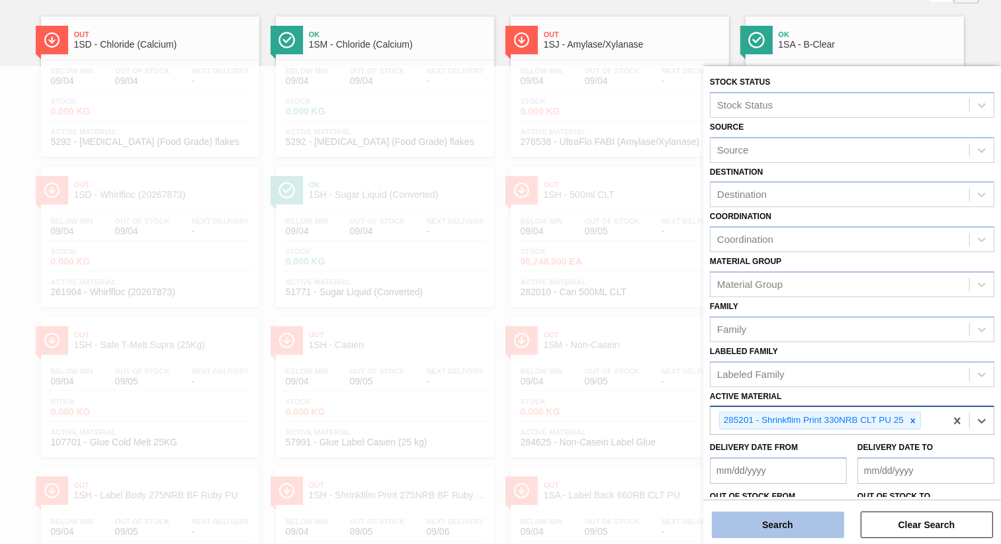
click at [797, 525] on button "Search" at bounding box center [778, 524] width 132 height 26
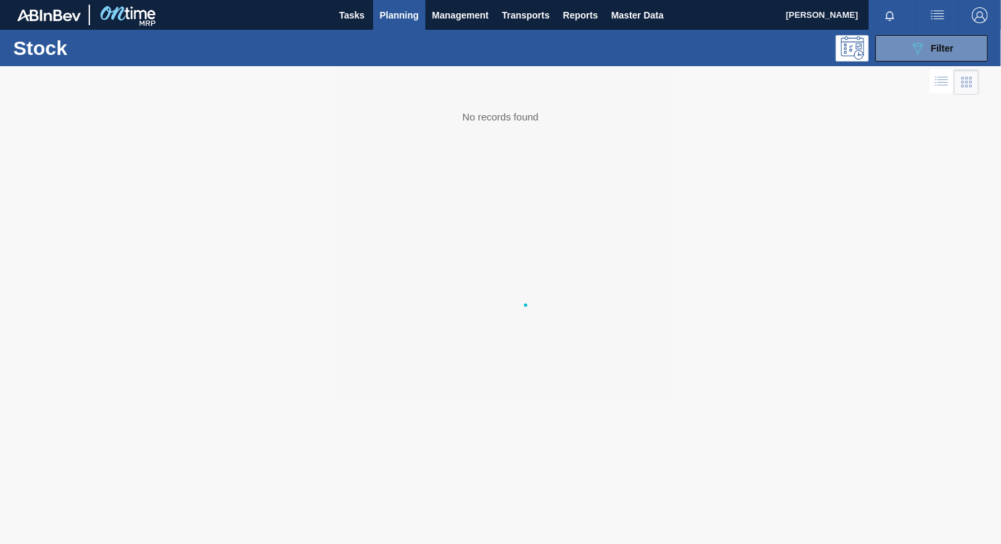
scroll to position [0, 0]
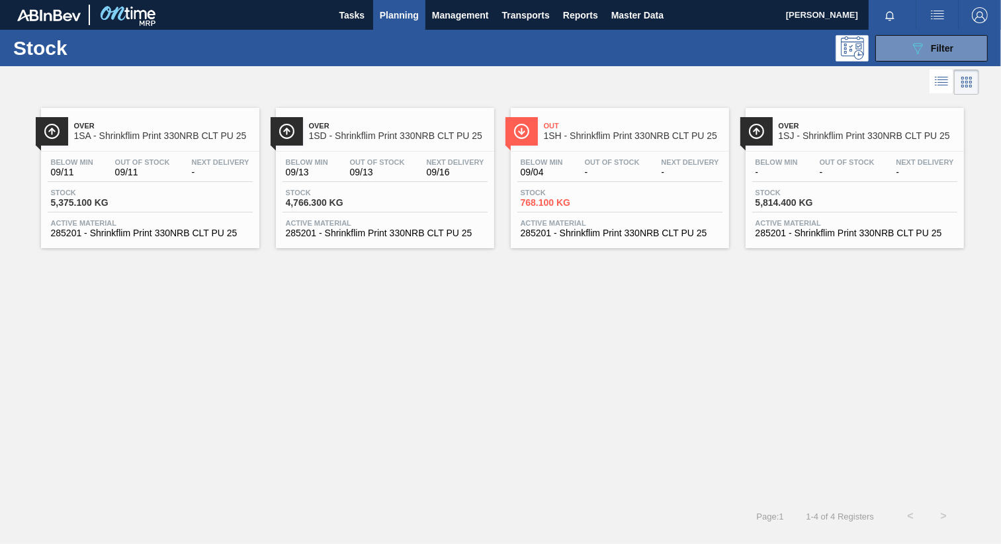
click at [942, 83] on icon at bounding box center [943, 82] width 11 height 1
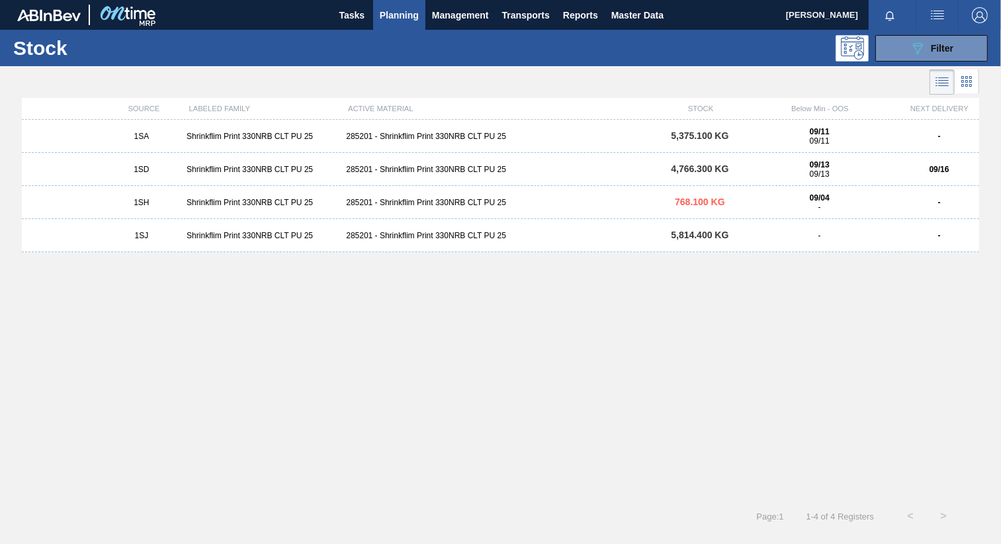
click at [456, 137] on div "285201 - Shrinkflim Print 330NRB CLT PU 25" at bounding box center [500, 136] width 319 height 9
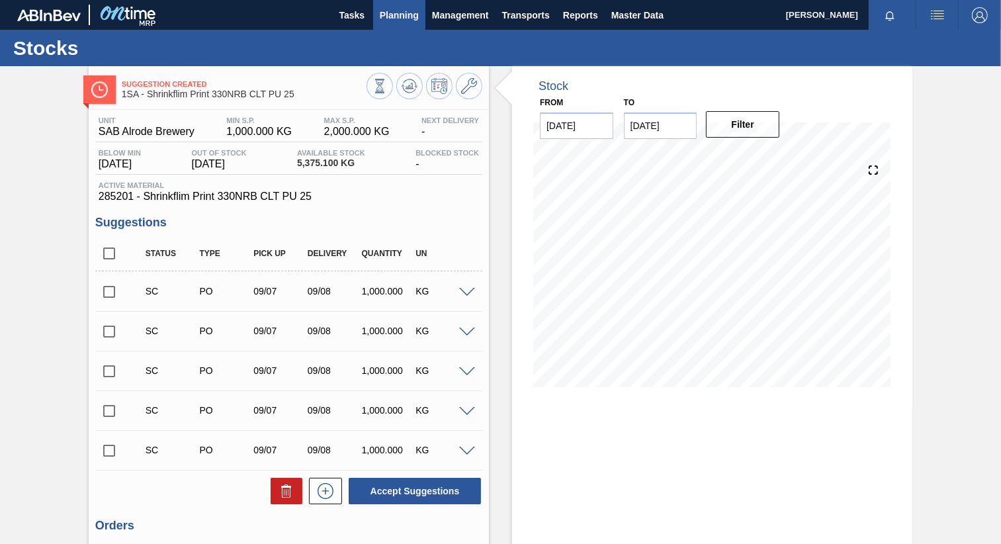
click at [410, 15] on span "Planning" at bounding box center [399, 15] width 39 height 16
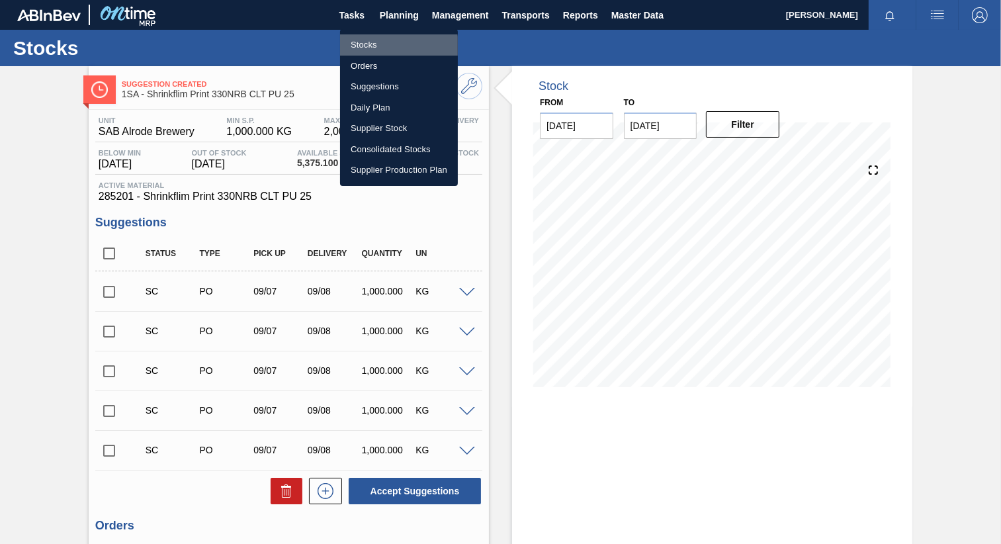
click at [368, 47] on li "Stocks" at bounding box center [399, 44] width 118 height 21
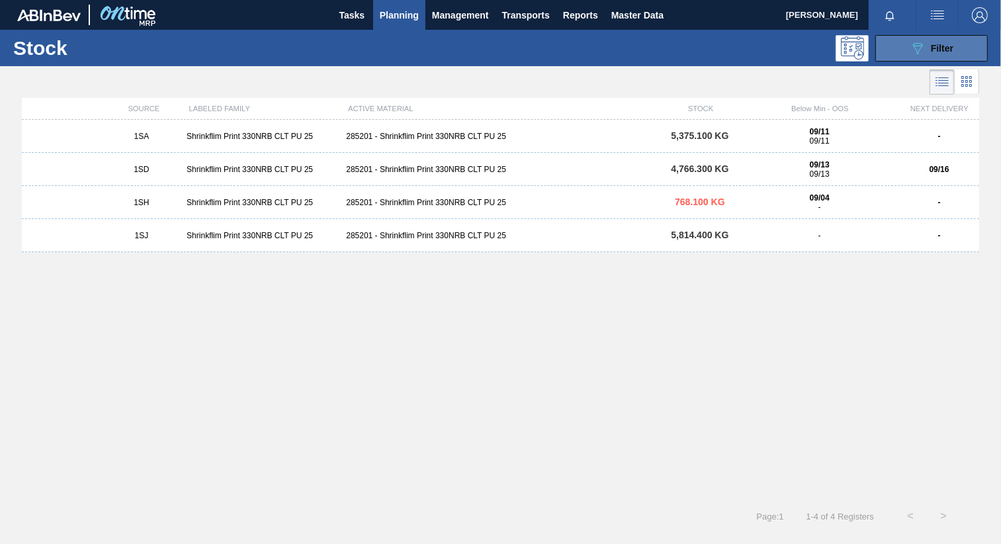
click at [926, 46] on div "089F7B8B-B2A5-4AFE-B5C0-19BA573D28AC Filter" at bounding box center [932, 48] width 44 height 16
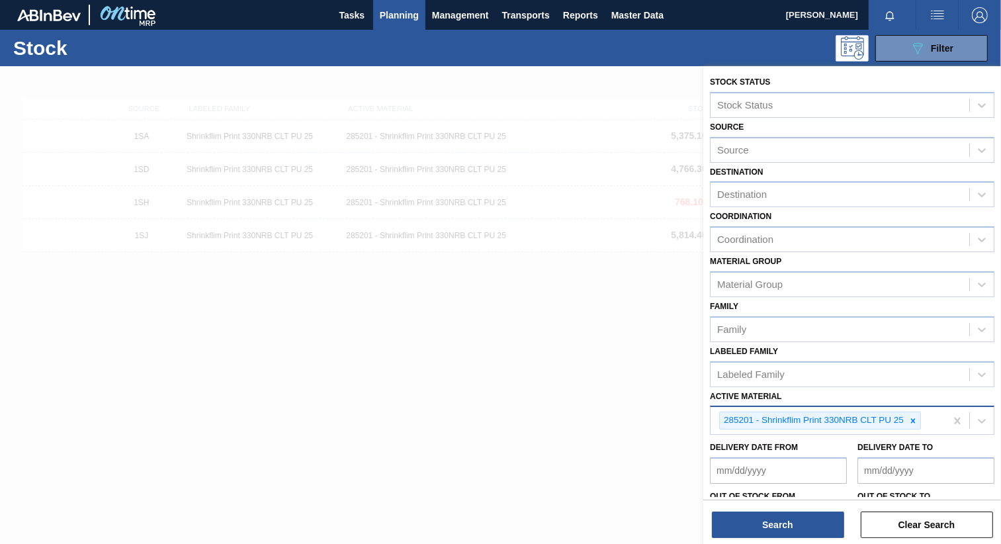
click at [925, 416] on div "285201 - Shrinkflim Print 330NRB CLT PU 25" at bounding box center [828, 420] width 235 height 27
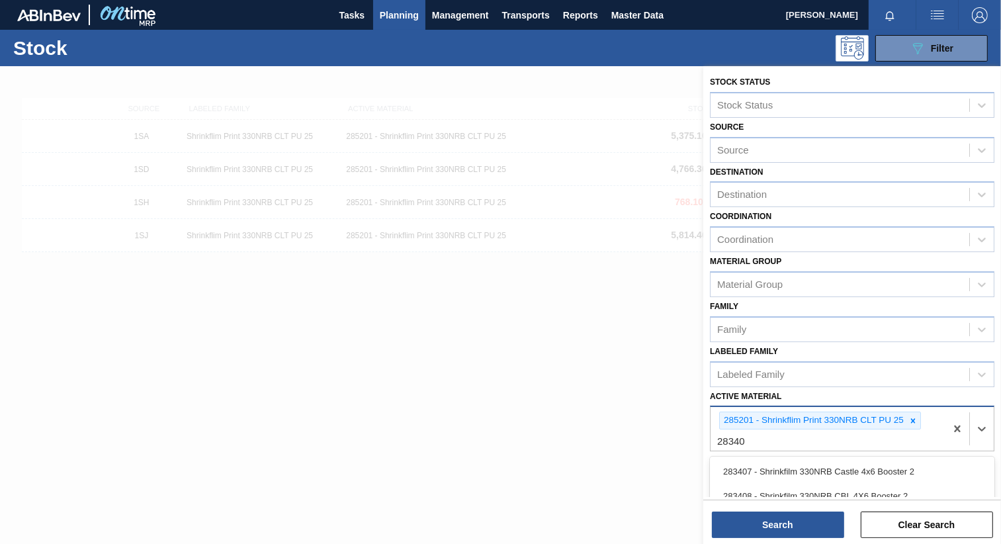
type Material "283408"
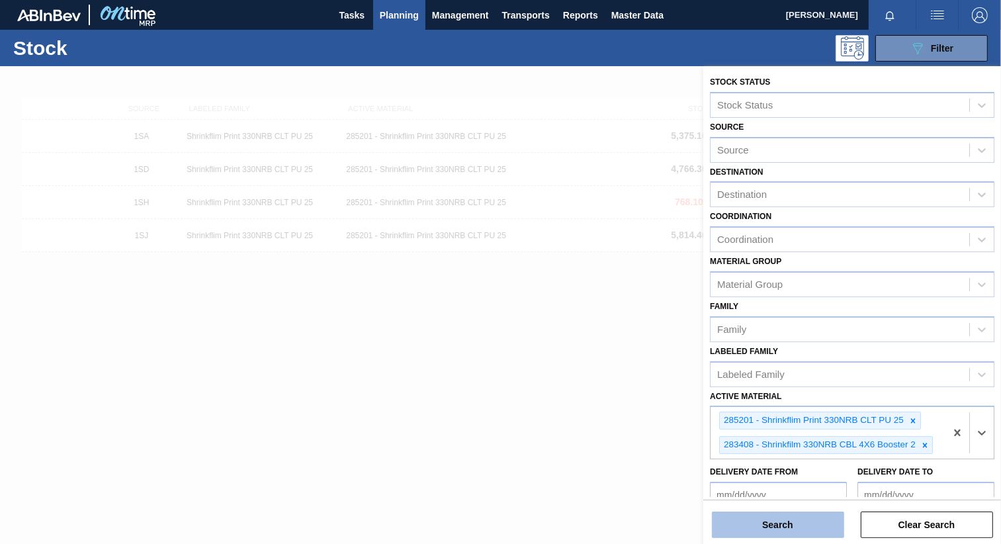
click at [797, 523] on button "Search" at bounding box center [778, 524] width 132 height 26
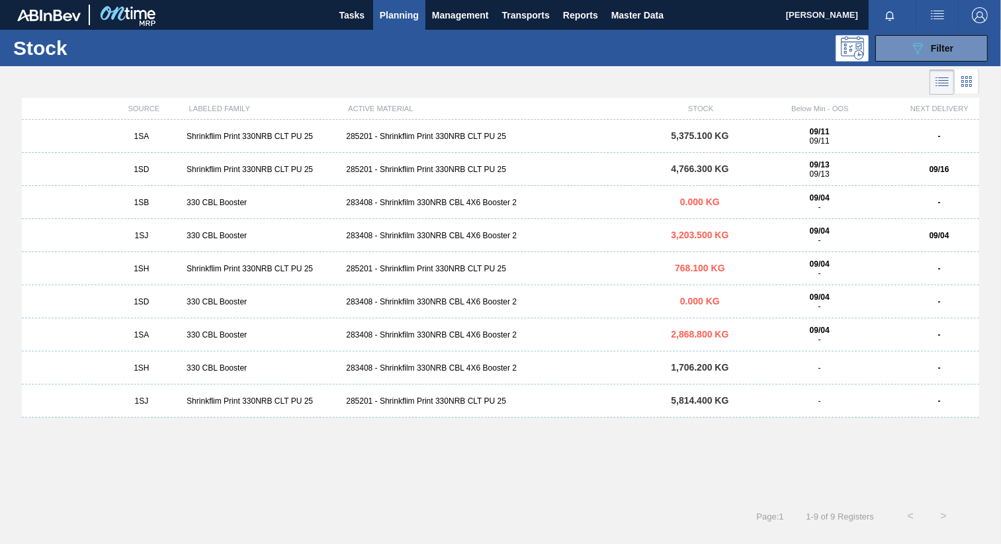
click at [466, 203] on div "283408 - Shrinkfilm 330NRB CBL 4X6 Booster 2" at bounding box center [500, 202] width 319 height 9
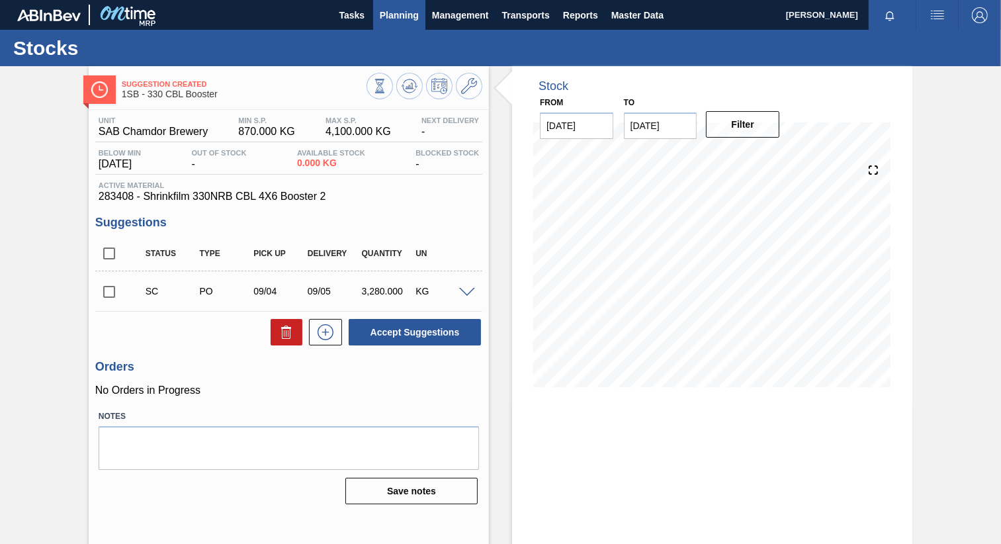
click at [404, 17] on span "Planning" at bounding box center [399, 15] width 39 height 16
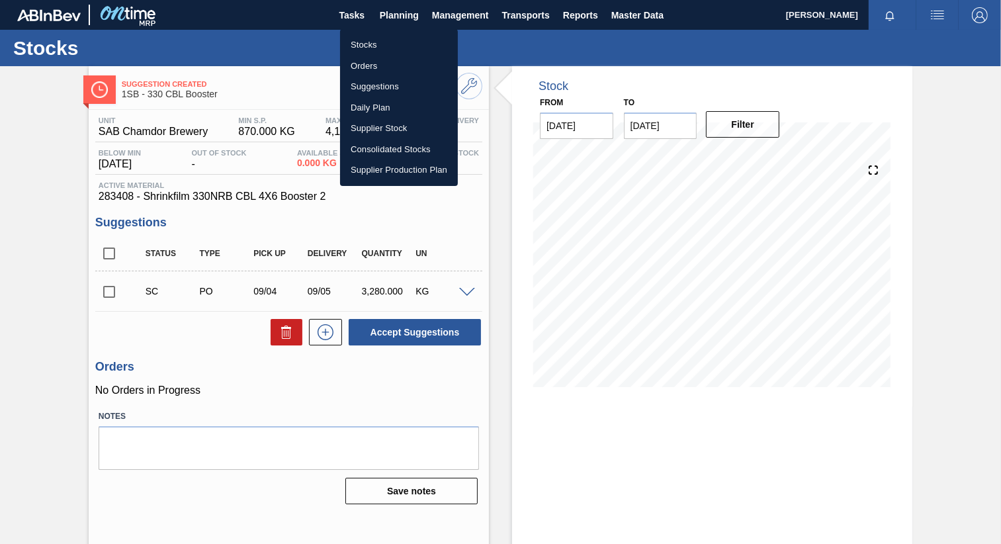
click at [365, 44] on li "Stocks" at bounding box center [399, 44] width 118 height 21
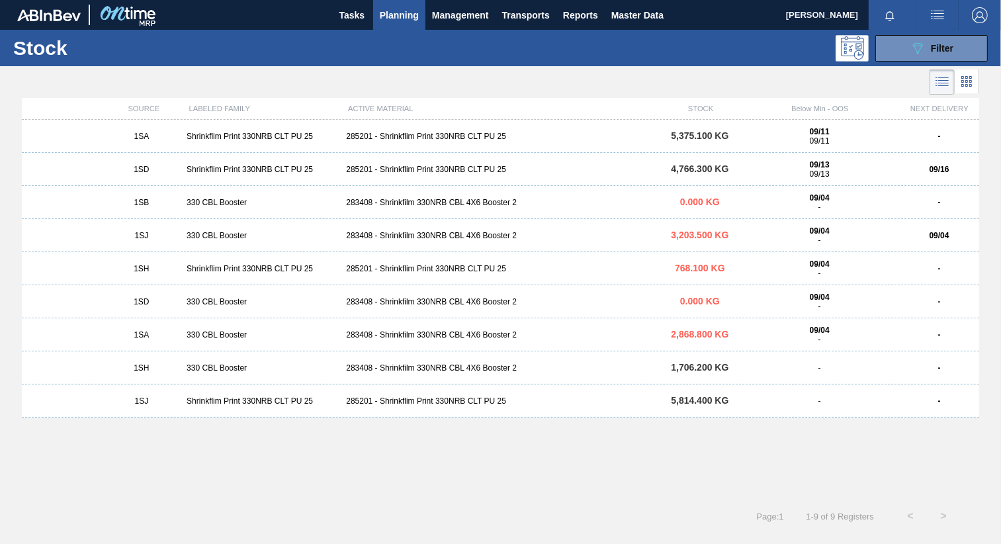
click at [459, 169] on div "285201 - Shrinkflim Print 330NRB CLT PU 25" at bounding box center [500, 169] width 319 height 9
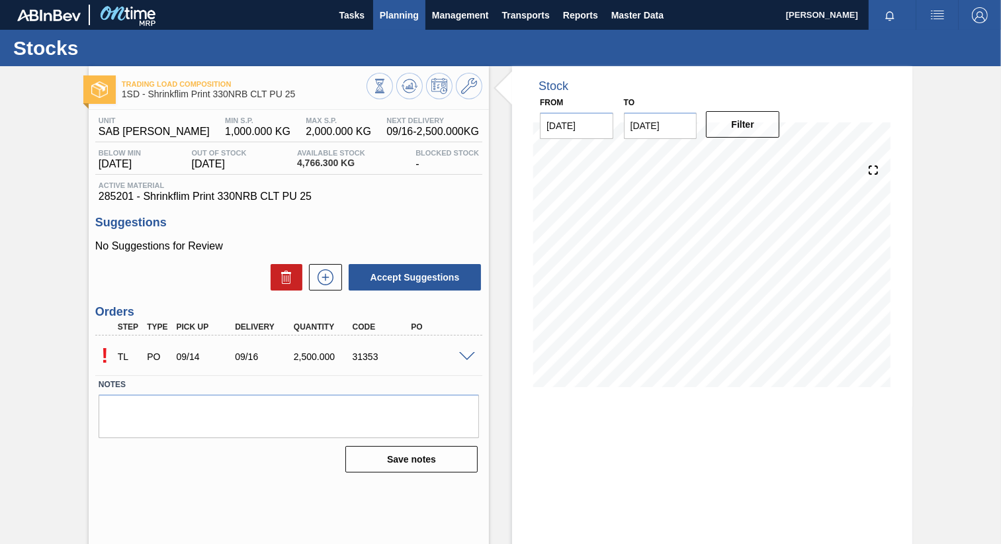
click at [406, 13] on span "Planning" at bounding box center [399, 15] width 39 height 16
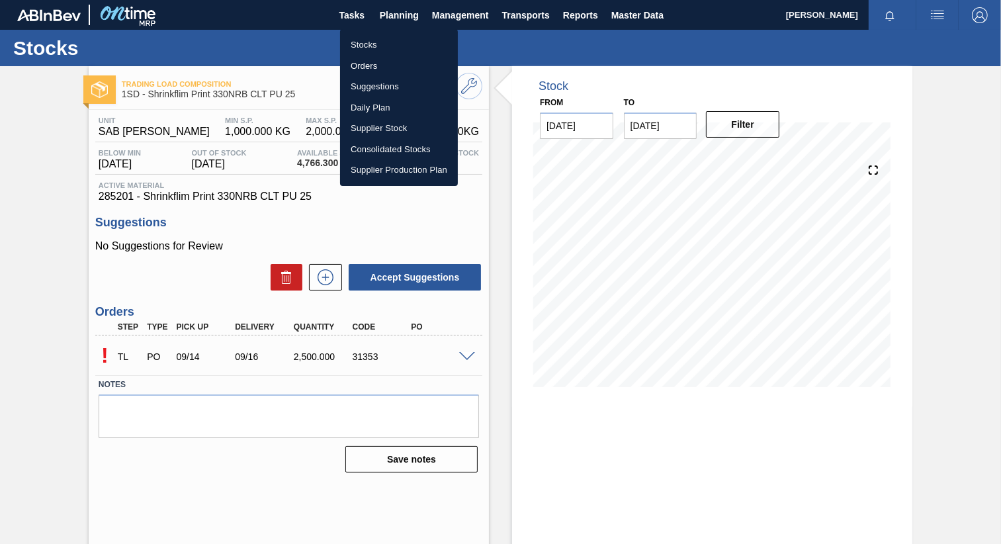
click at [378, 43] on li "Stocks" at bounding box center [399, 44] width 118 height 21
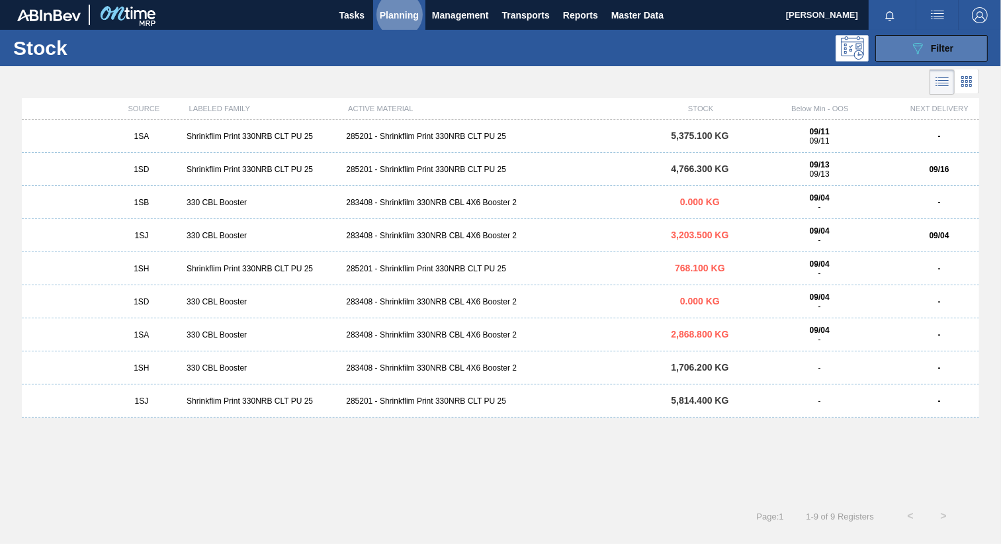
click at [942, 48] on span "Filter" at bounding box center [942, 48] width 22 height 11
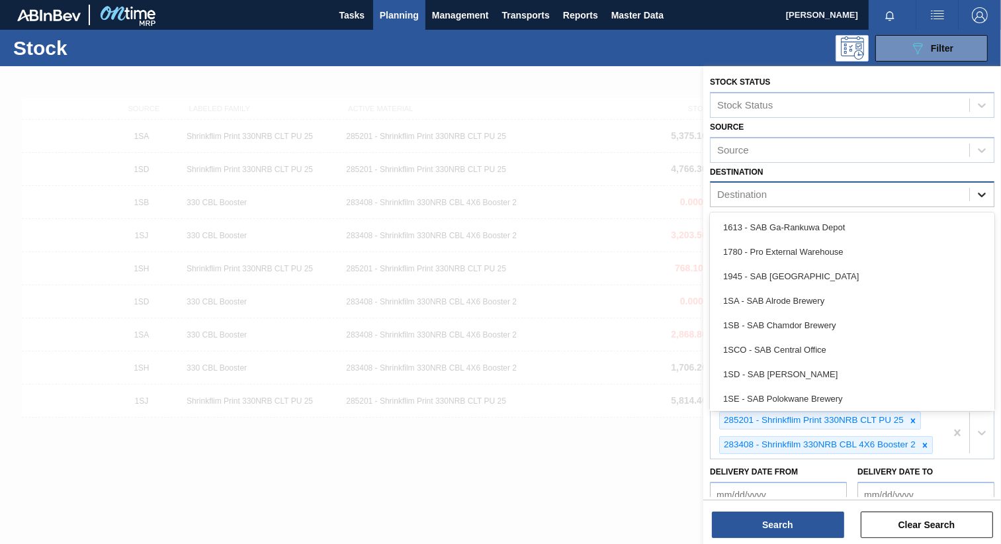
click at [984, 195] on icon at bounding box center [981, 194] width 13 height 13
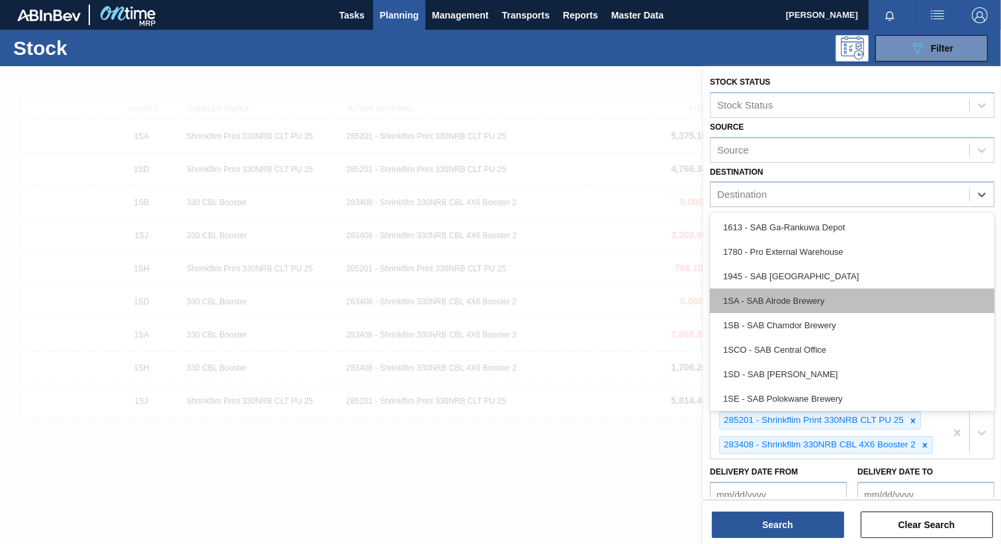
click at [814, 293] on div "1SA - SAB Alrode Brewery" at bounding box center [852, 301] width 285 height 24
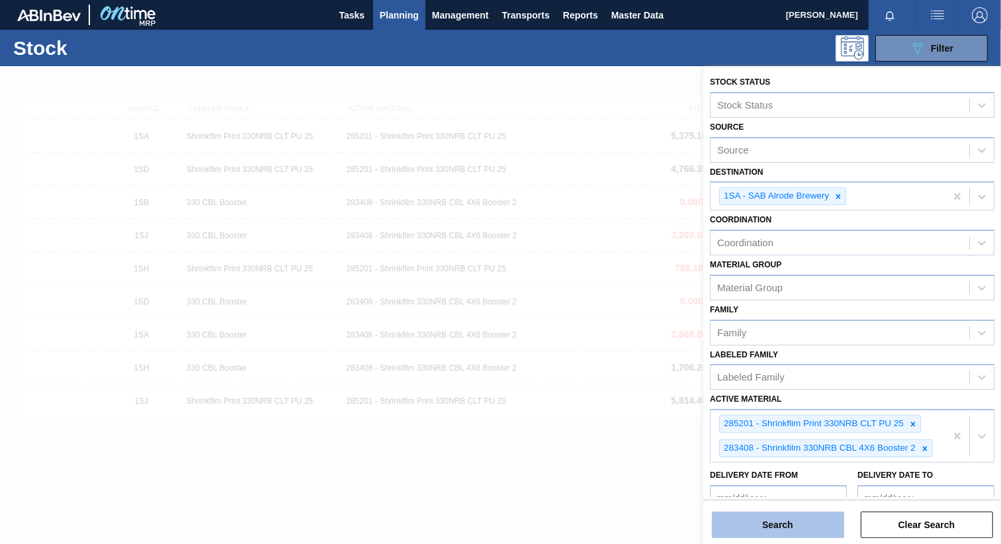
click at [758, 519] on button "Search" at bounding box center [778, 524] width 132 height 26
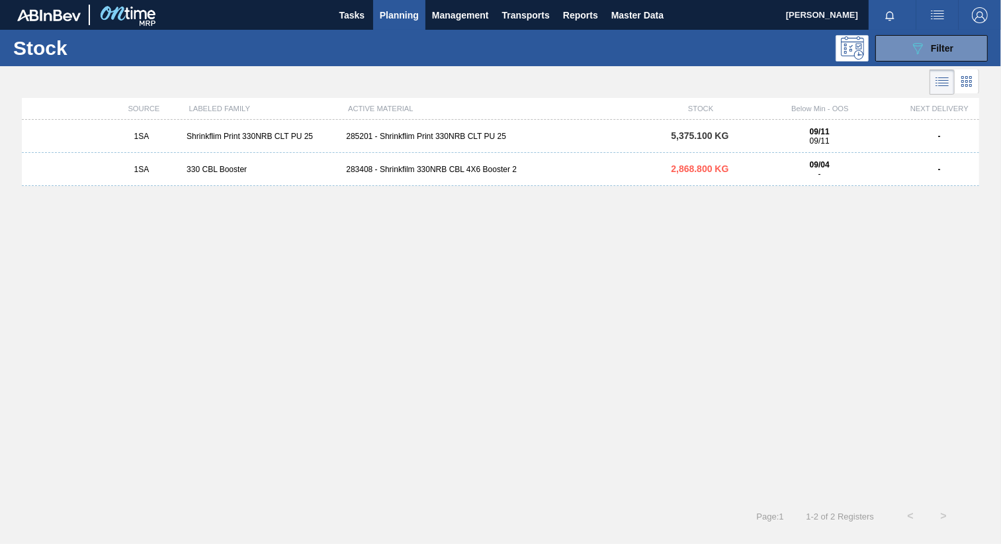
click at [383, 137] on div "285201 - Shrinkflim Print 330NRB CLT PU 25" at bounding box center [500, 136] width 319 height 9
click at [448, 169] on div "283408 - Shrinkfilm 330NRB CBL 4X6 Booster 2" at bounding box center [500, 169] width 319 height 9
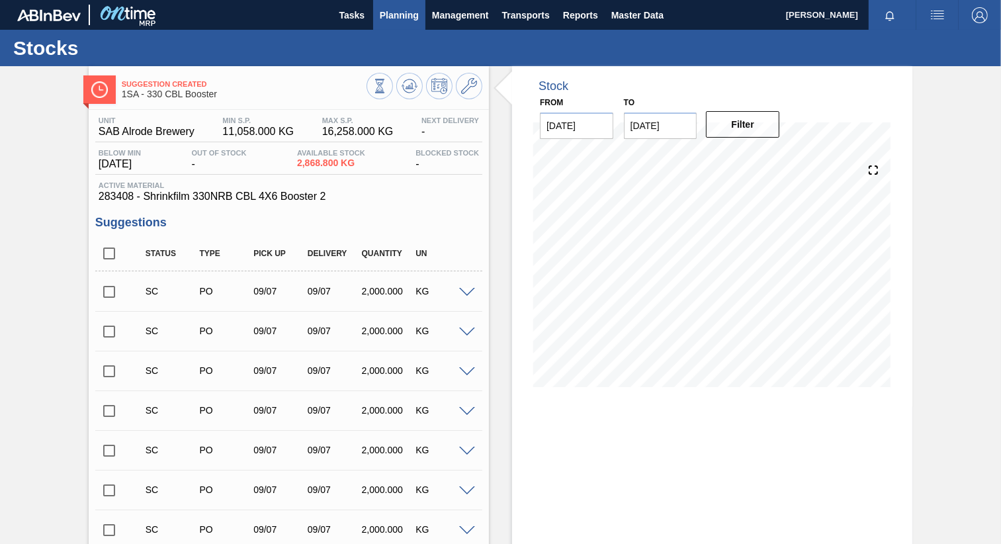
click at [390, 14] on span "Planning" at bounding box center [399, 15] width 39 height 16
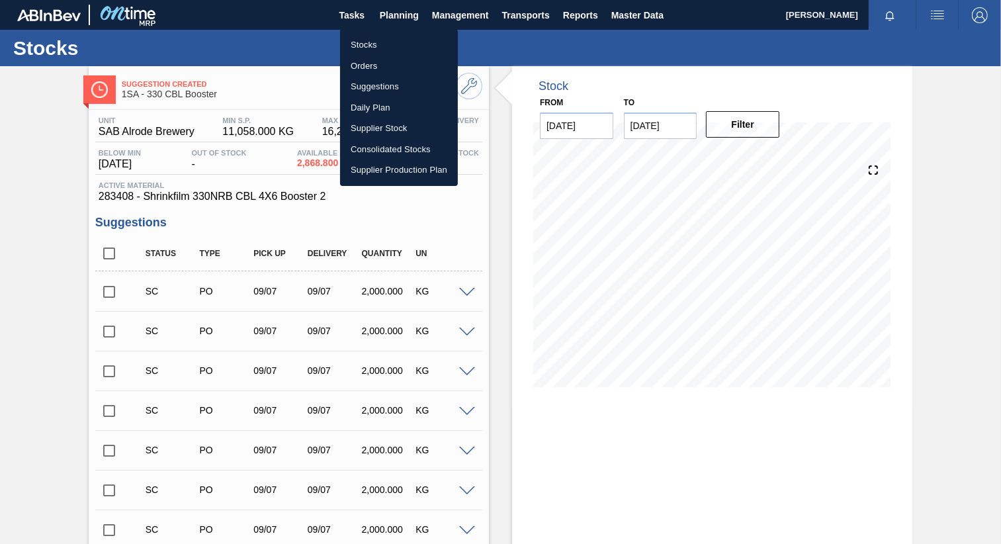
click at [369, 50] on li "Stocks" at bounding box center [399, 44] width 118 height 21
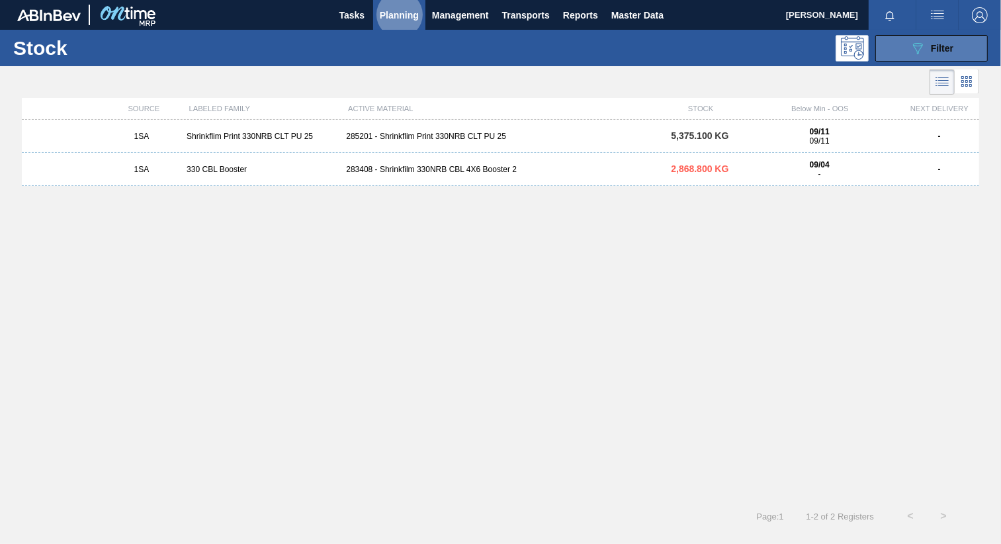
click at [954, 42] on button "089F7B8B-B2A5-4AFE-B5C0-19BA573D28AC Filter" at bounding box center [931, 48] width 112 height 26
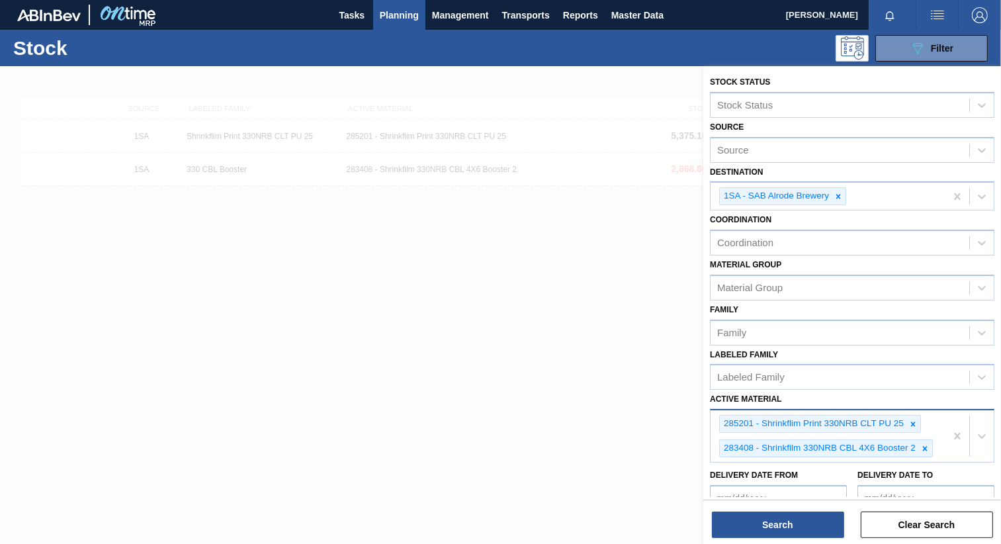
click at [946, 447] on div at bounding box center [970, 436] width 48 height 52
click at [395, 13] on span "Planning" at bounding box center [399, 15] width 39 height 16
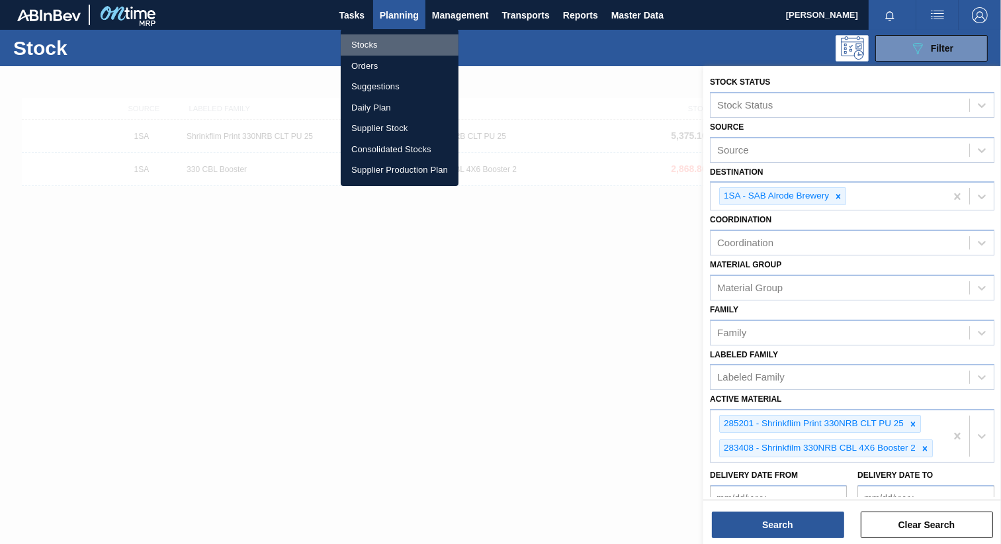
click at [372, 48] on li "Stocks" at bounding box center [400, 44] width 118 height 21
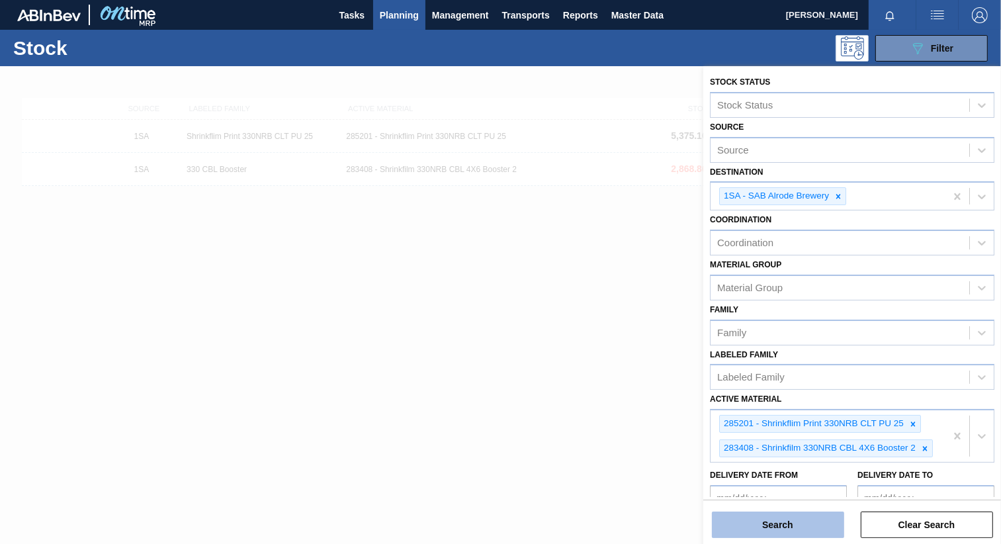
click at [752, 525] on button "Search" at bounding box center [778, 524] width 132 height 26
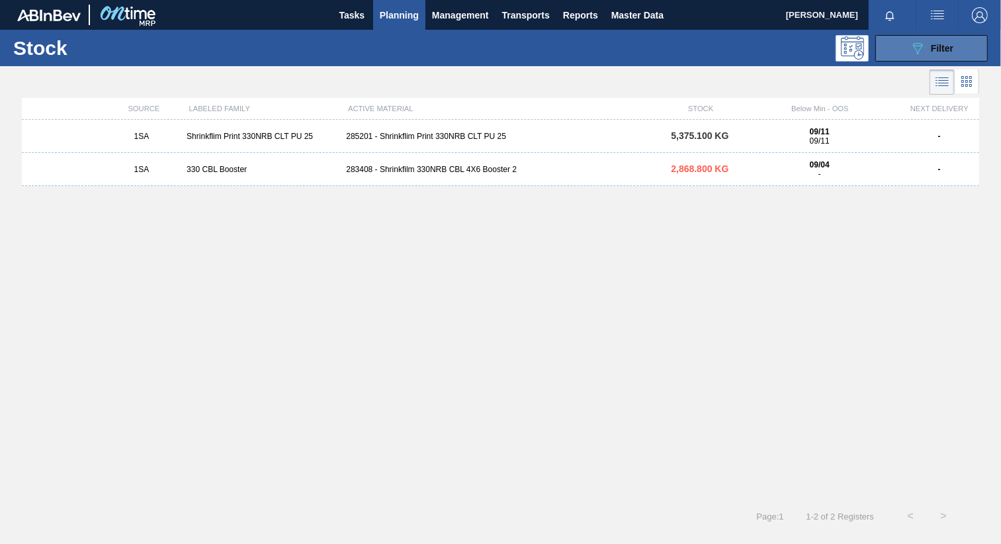
click at [952, 39] on button "089F7B8B-B2A5-4AFE-B5C0-19BA573D28AC Filter" at bounding box center [931, 48] width 112 height 26
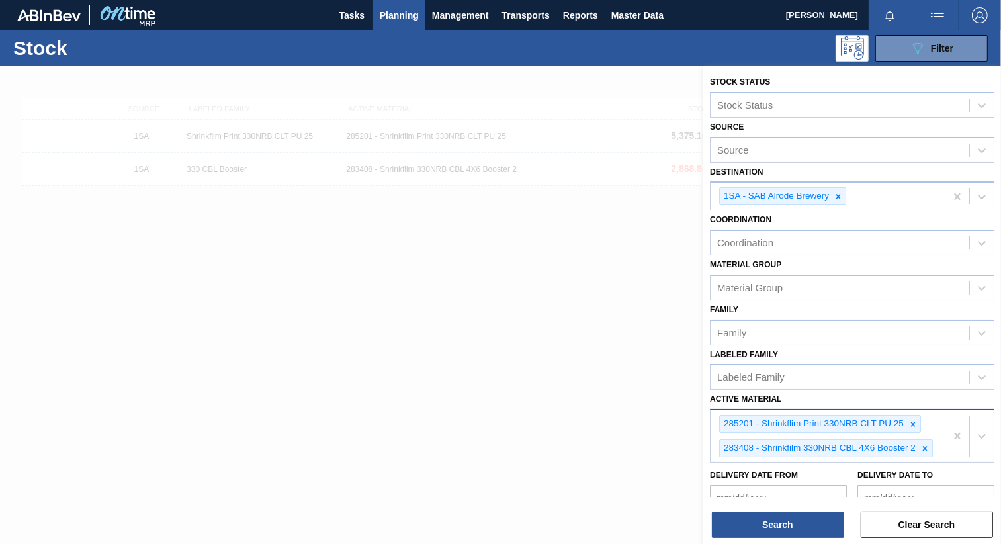
click at [942, 446] on div "285201 - Shrinkflim Print 330NRB CLT PU 25 283408 - Shrinkfilm 330NRB CBL 4X6 B…" at bounding box center [828, 436] width 235 height 52
type Material "283408"
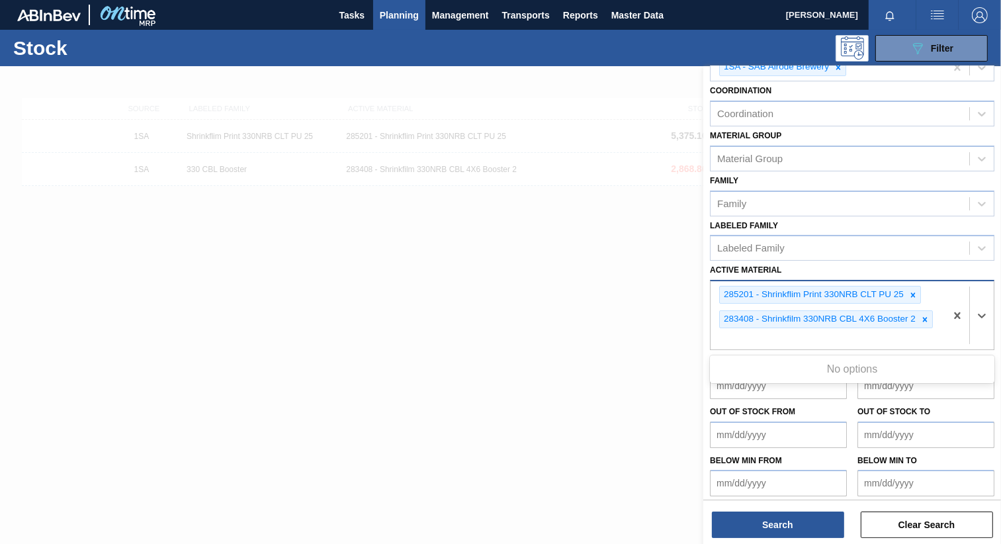
scroll to position [112, 0]
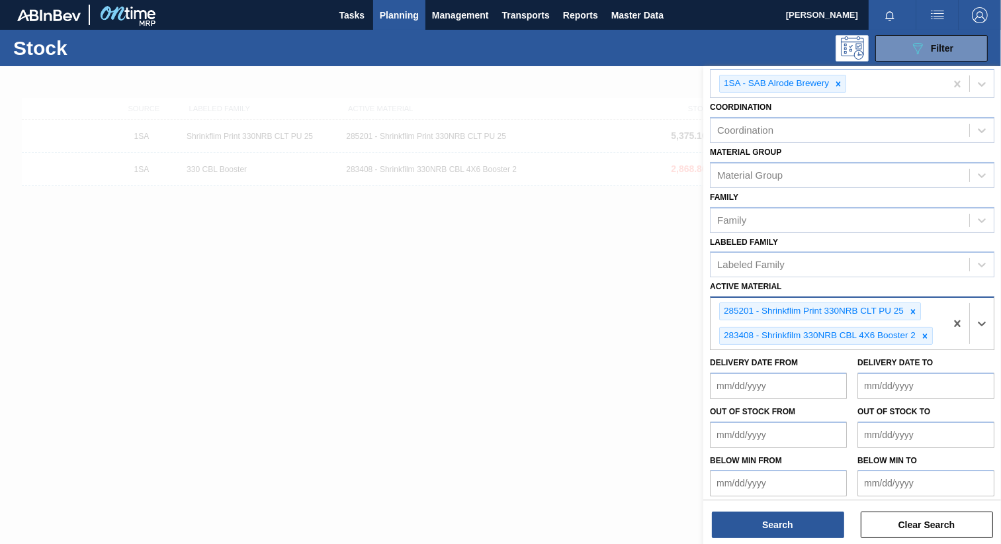
click at [764, 332] on div "285201 - Shrinkflim Print 330NRB CLT PU 25 283408 - Shrinkfilm 330NRB CBL 4X6 B…" at bounding box center [828, 324] width 235 height 52
drag, startPoint x: 810, startPoint y: 352, endPoint x: 719, endPoint y: 363, distance: 91.3
click at [719, 363] on div "Delivery Date from" at bounding box center [778, 376] width 137 height 46
click at [900, 533] on button "Clear Search" at bounding box center [927, 524] width 132 height 26
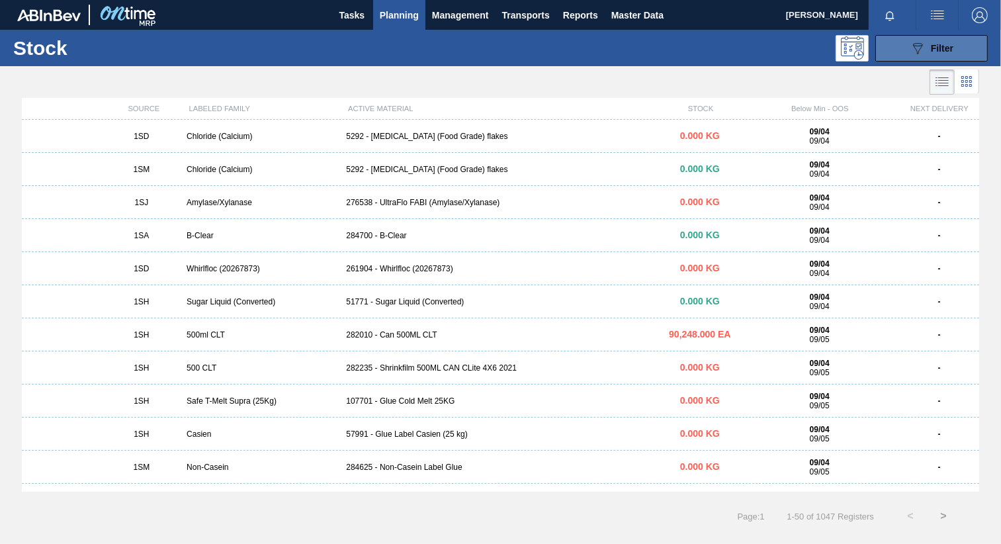
click at [940, 53] on div "089F7B8B-B2A5-4AFE-B5C0-19BA573D28AC Filter" at bounding box center [932, 48] width 44 height 16
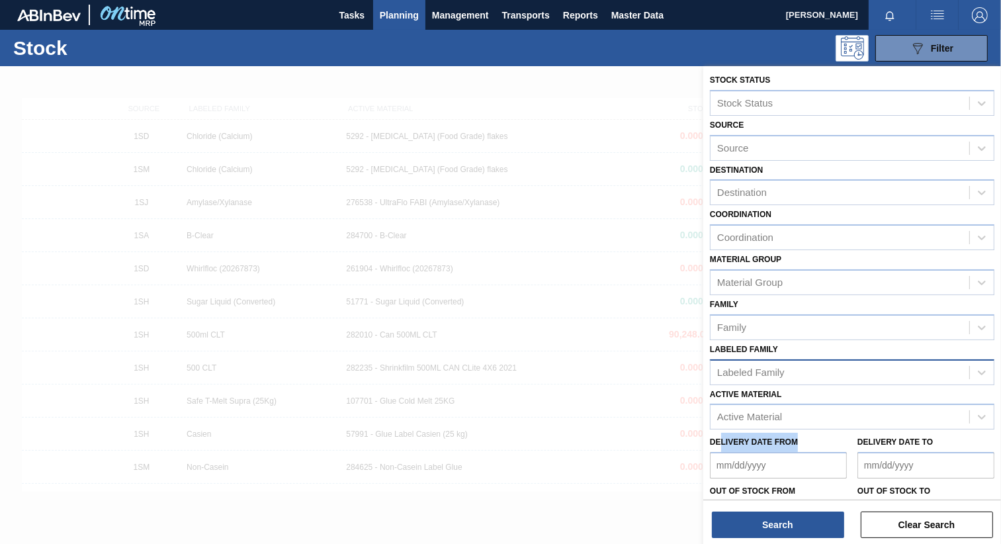
scroll to position [0, 0]
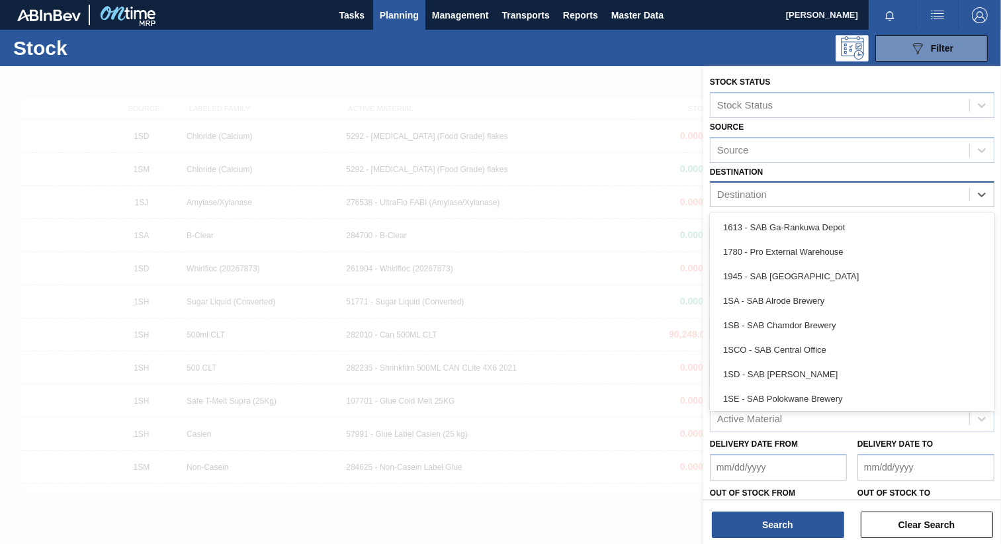
drag, startPoint x: 982, startPoint y: 193, endPoint x: 979, endPoint y: 179, distance: 14.1
click at [982, 194] on icon at bounding box center [982, 195] width 8 height 5
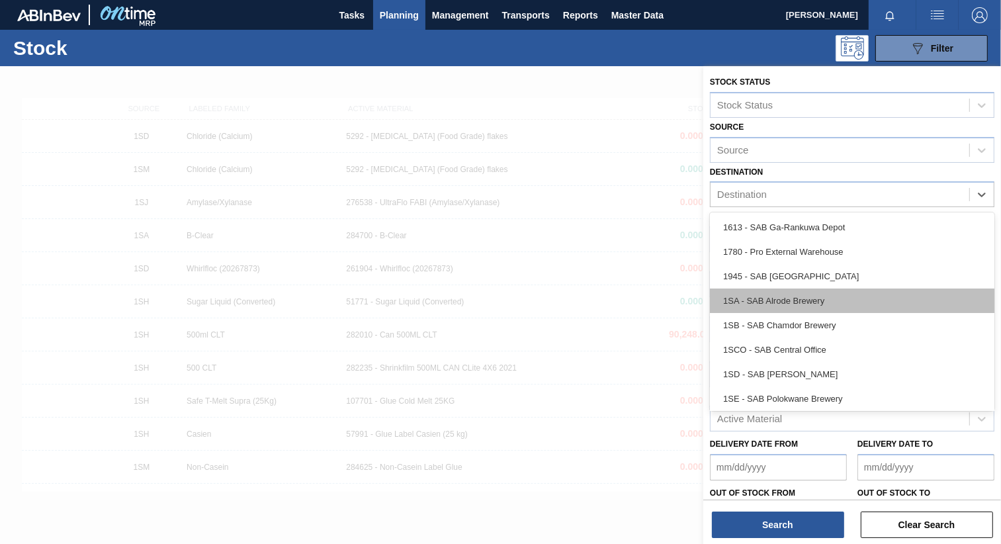
click at [797, 294] on div "1SA - SAB Alrode Brewery" at bounding box center [852, 301] width 285 height 24
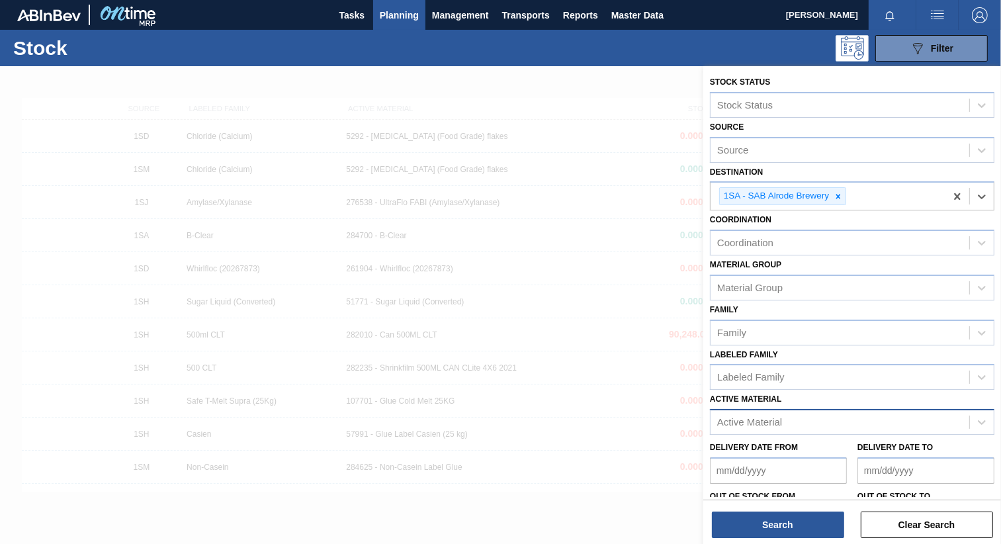
click at [774, 418] on div "Active Material" at bounding box center [749, 422] width 65 height 11
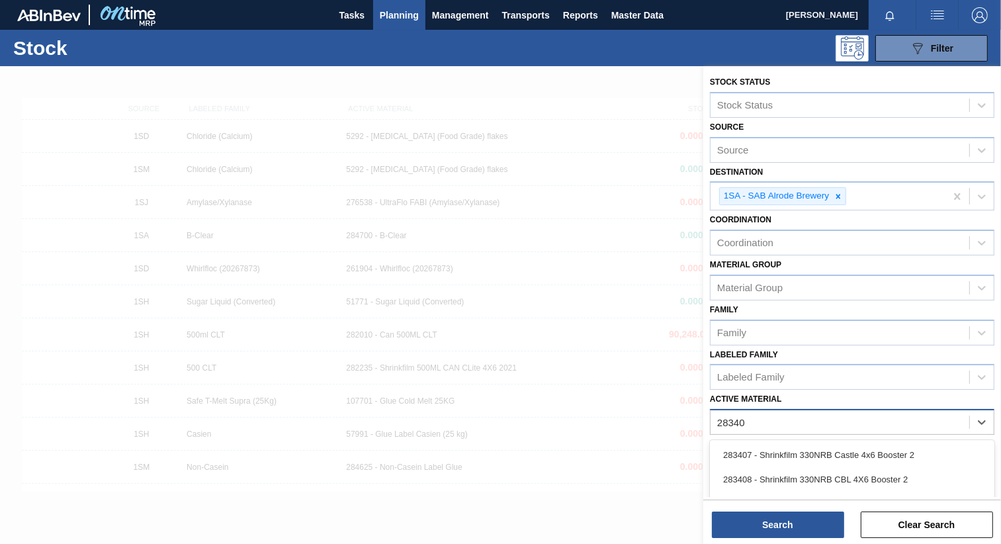
type Material "283408"
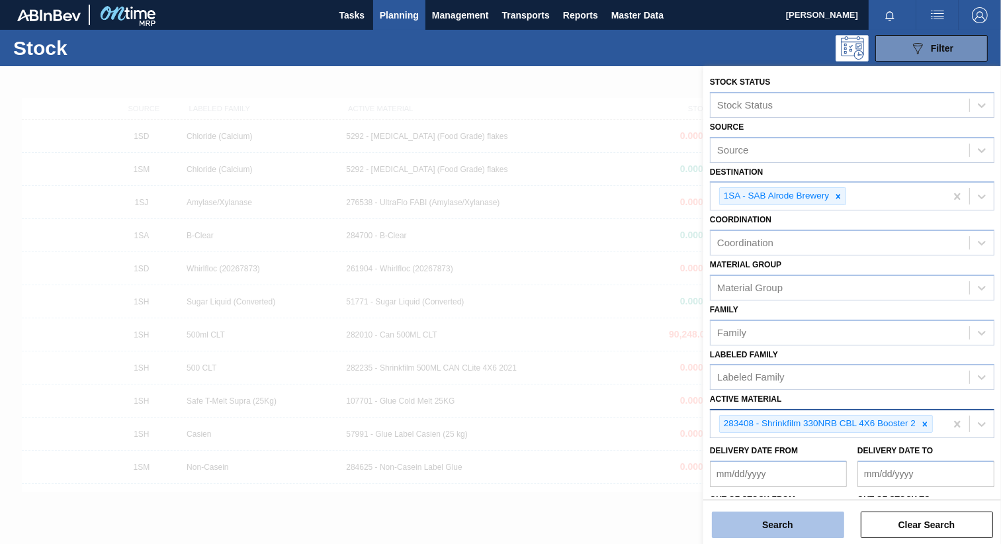
click at [800, 523] on button "Search" at bounding box center [778, 524] width 132 height 26
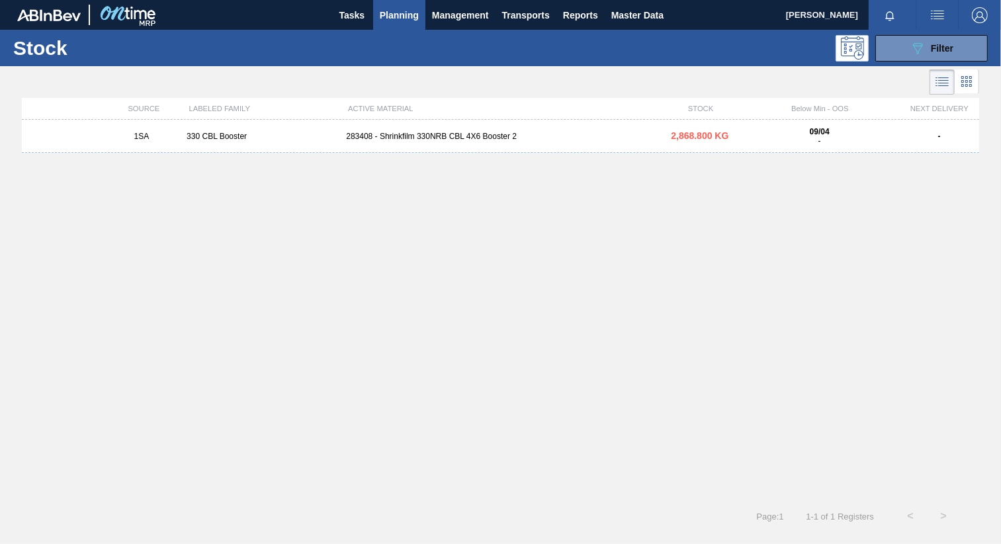
click at [402, 136] on div "283408 - Shrinkfilm 330NRB CBL 4X6 Booster 2" at bounding box center [500, 136] width 319 height 9
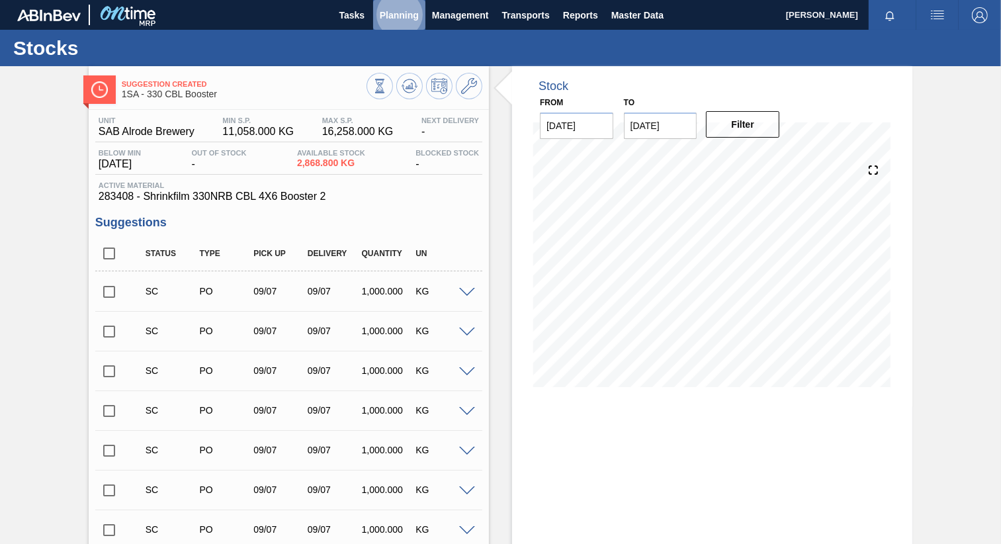
click at [401, 15] on span "Planning" at bounding box center [399, 15] width 39 height 16
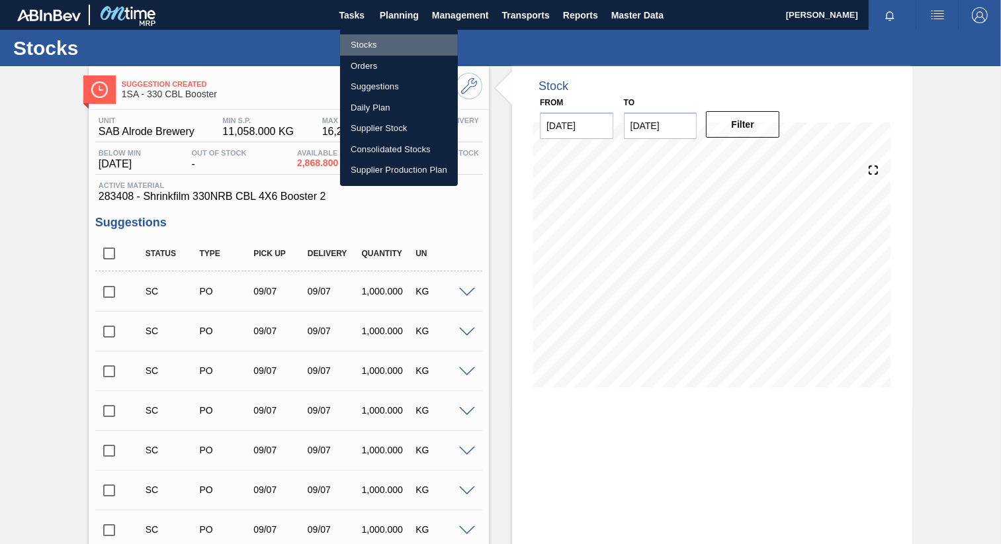
click at [379, 42] on li "Stocks" at bounding box center [399, 44] width 118 height 21
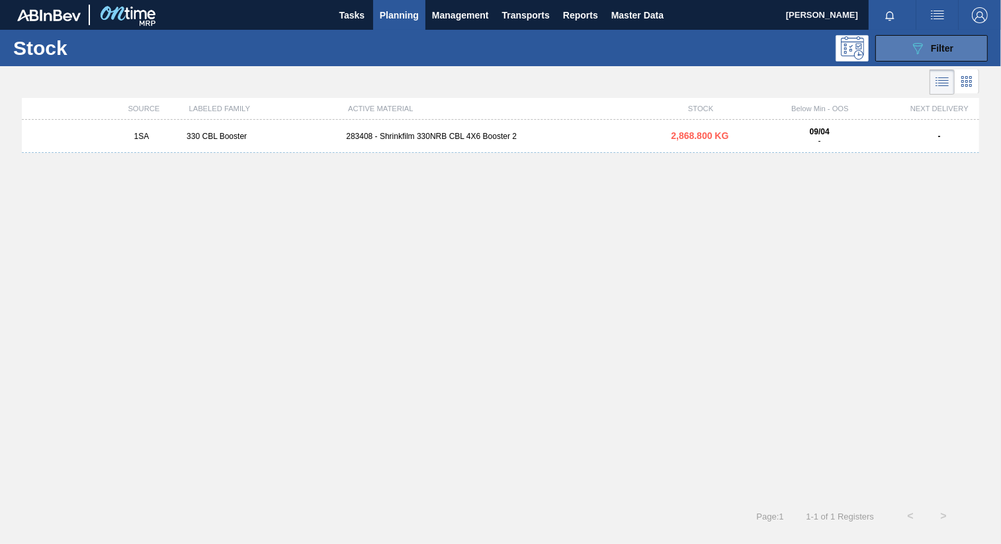
click at [933, 43] on span "Filter" at bounding box center [942, 48] width 22 height 11
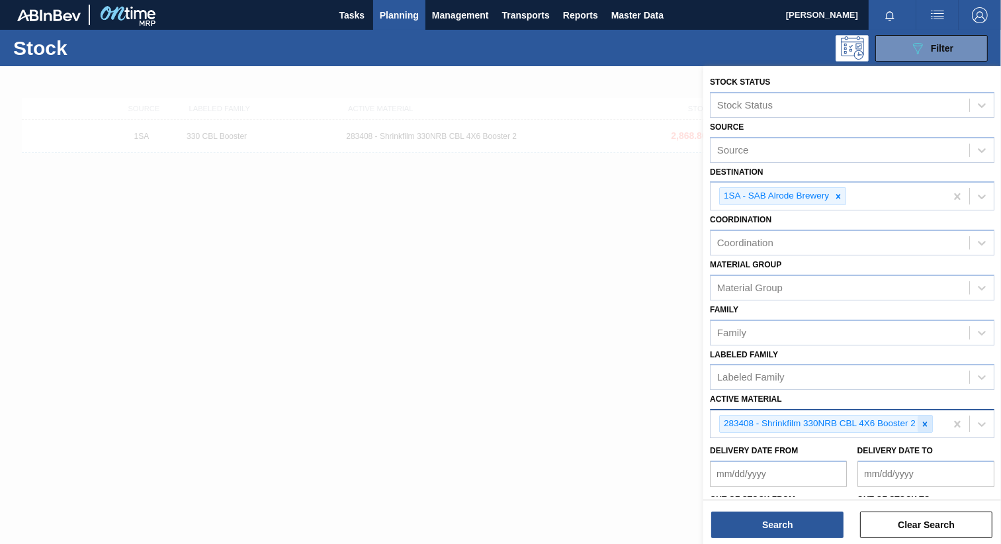
click at [926, 424] on div at bounding box center [925, 424] width 15 height 17
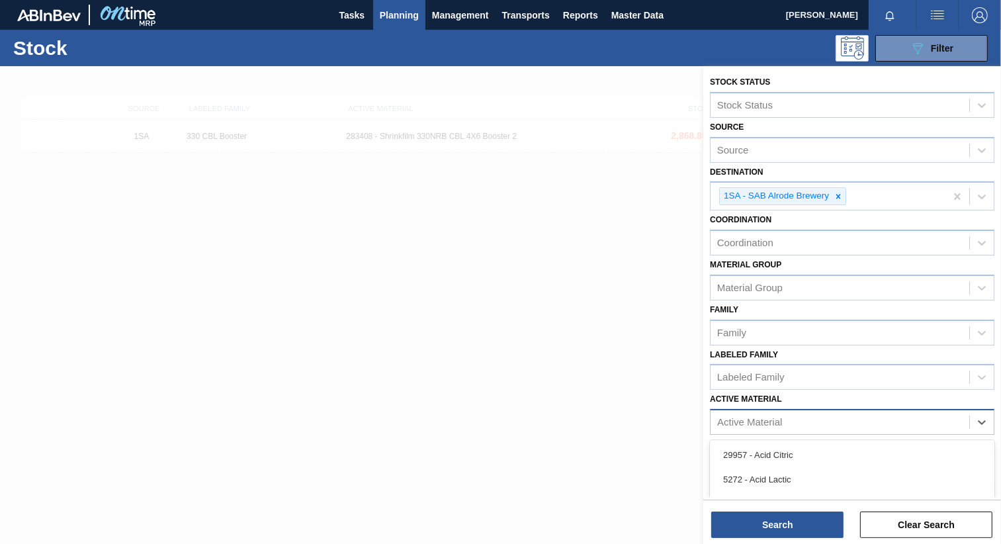
click at [773, 417] on div "Active Material" at bounding box center [749, 422] width 65 height 11
paste Material "285200"
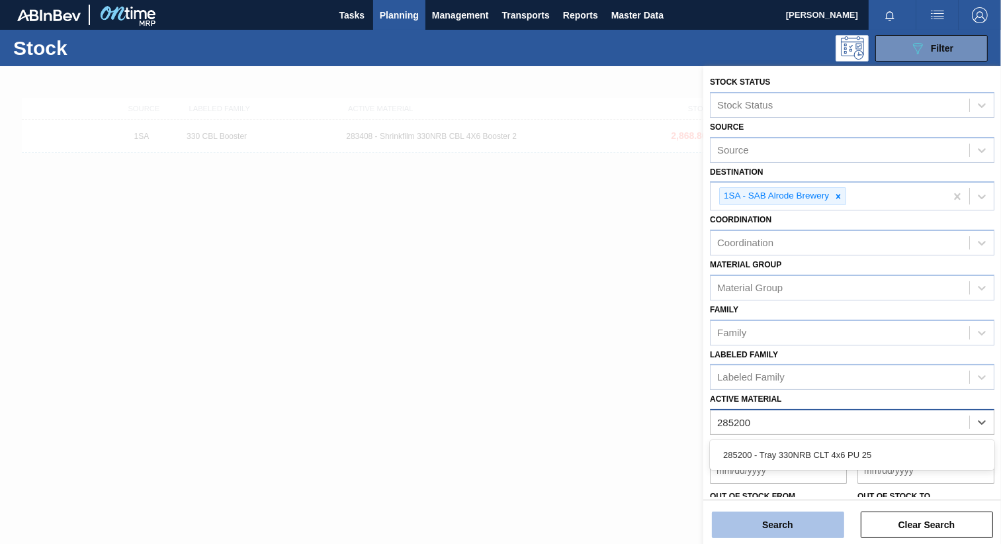
type Material "285200"
click at [779, 519] on button "Search" at bounding box center [778, 524] width 132 height 26
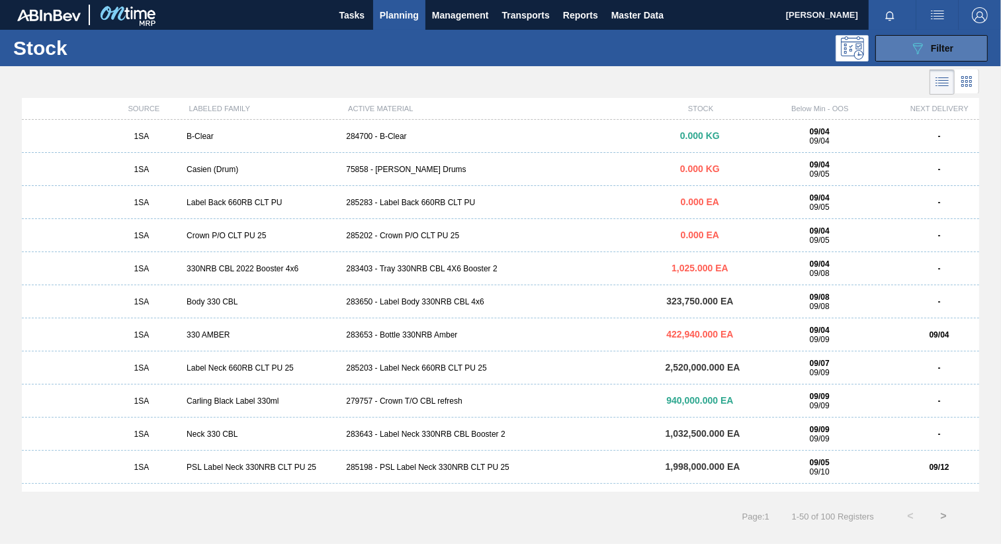
click at [935, 49] on span "Filter" at bounding box center [942, 48] width 22 height 11
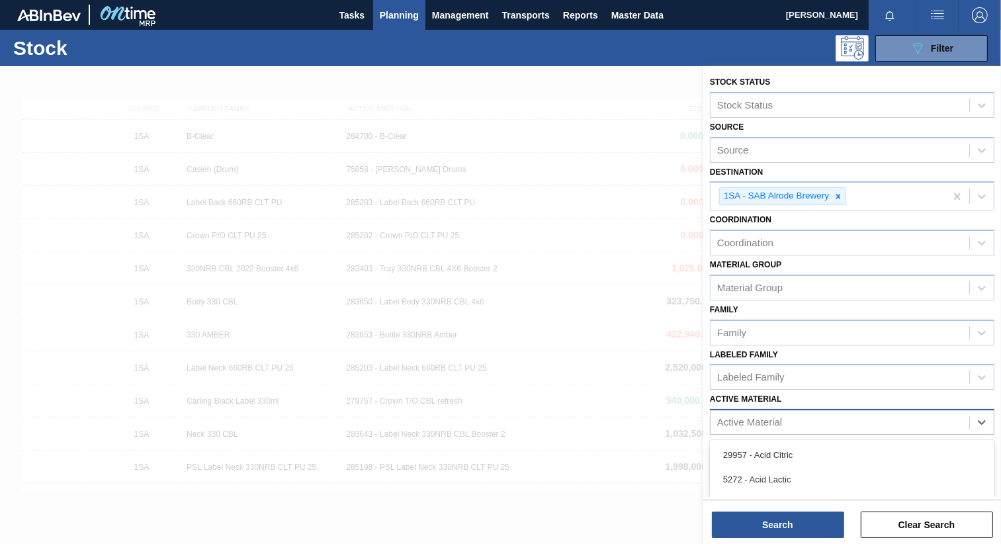
click at [781, 417] on div "Active Material" at bounding box center [749, 422] width 65 height 11
type Material "285200"
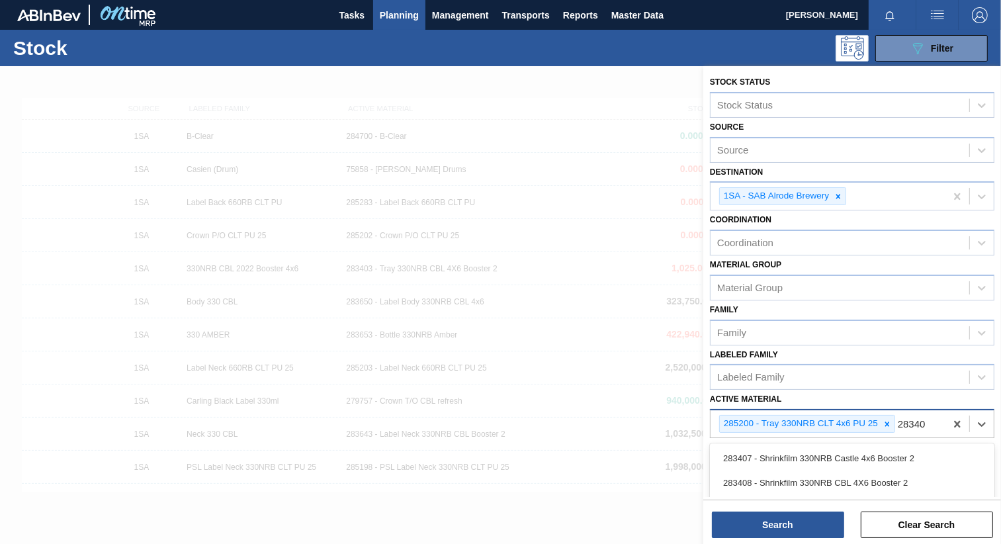
type Material "283403"
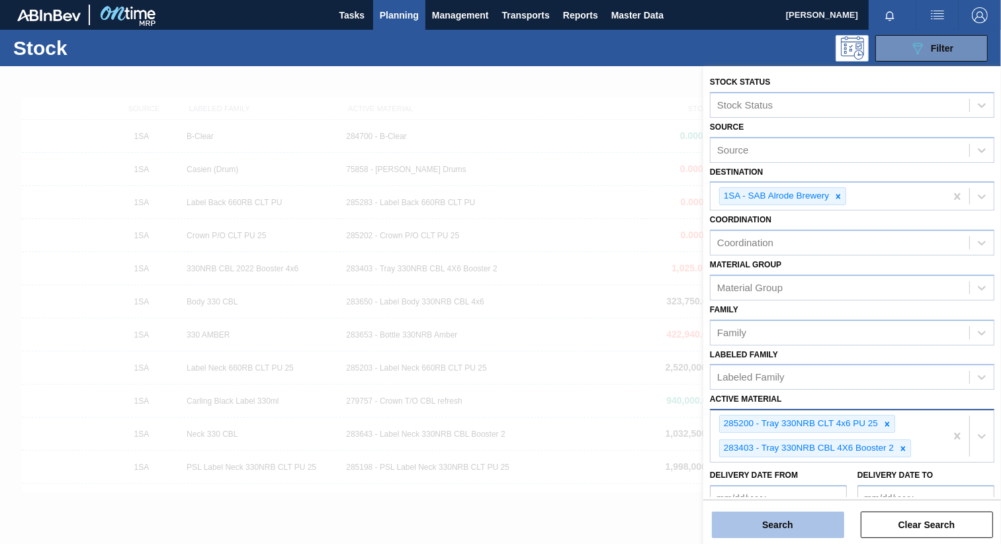
click at [753, 527] on button "Search" at bounding box center [778, 524] width 132 height 26
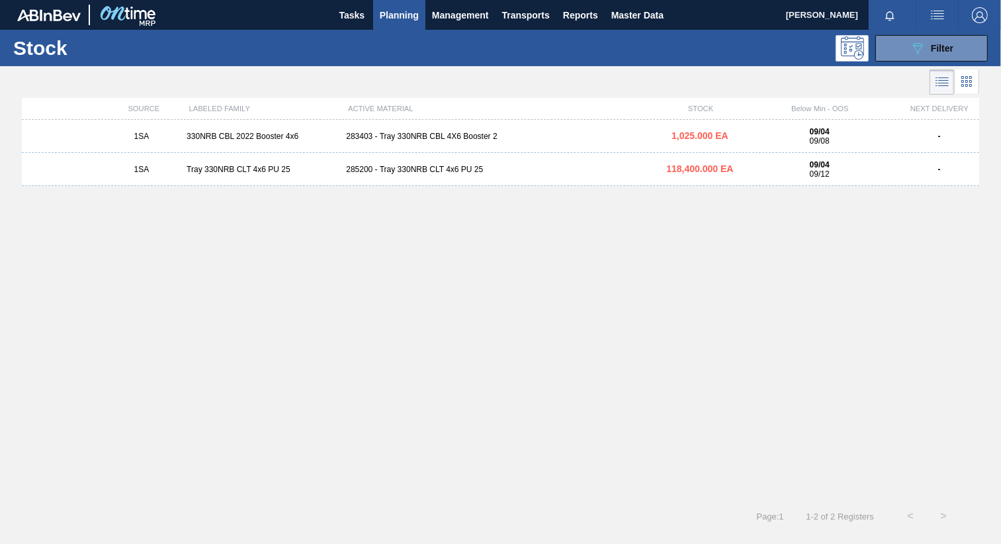
click at [437, 167] on div "285200 - Tray 330NRB CLT 4x6 PU 25" at bounding box center [500, 169] width 319 height 9
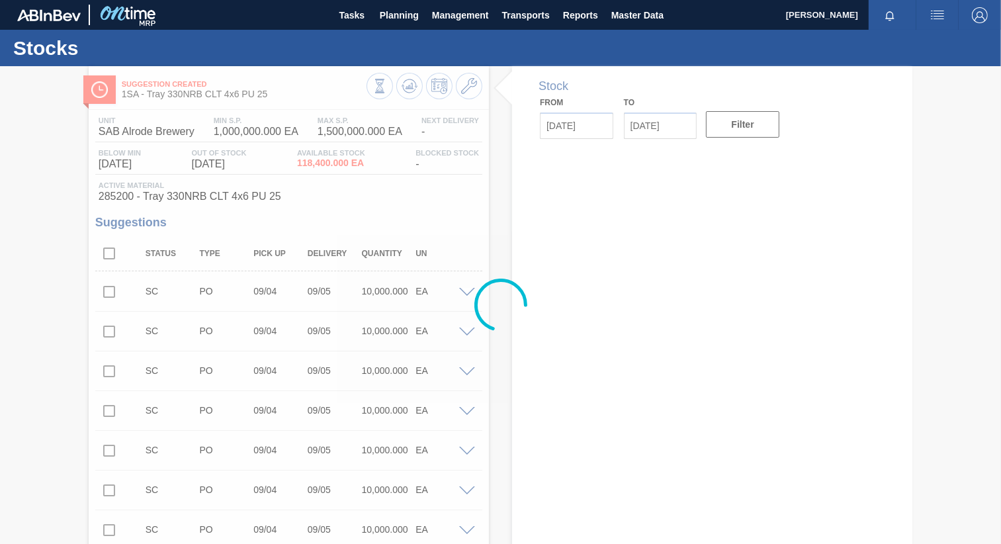
type input "[DATE]"
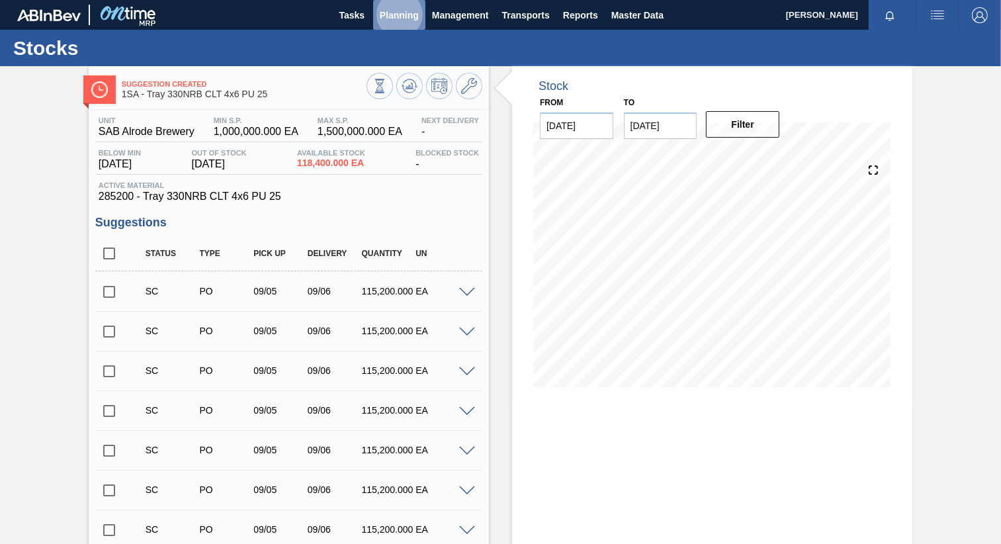
click at [394, 16] on span "Planning" at bounding box center [399, 15] width 39 height 16
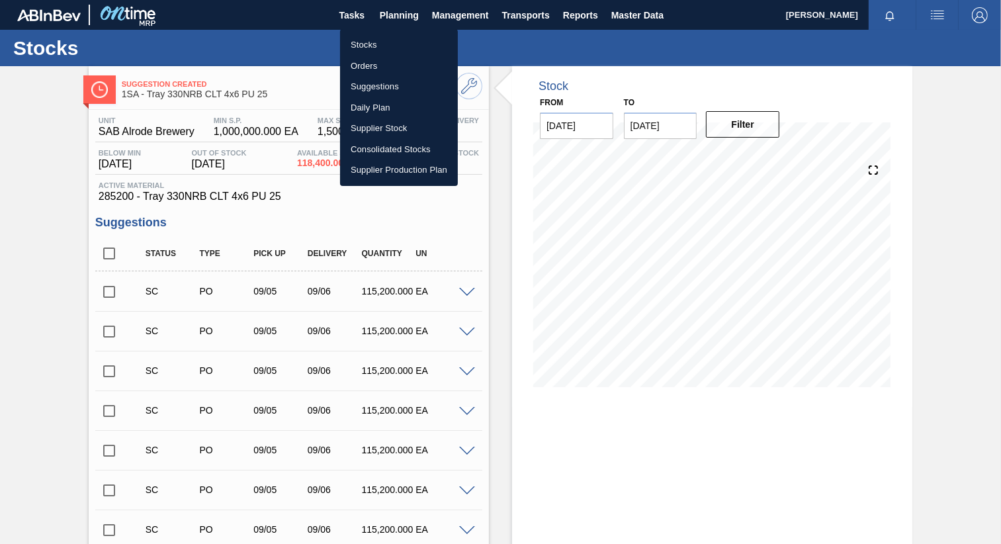
click at [370, 44] on li "Stocks" at bounding box center [399, 44] width 118 height 21
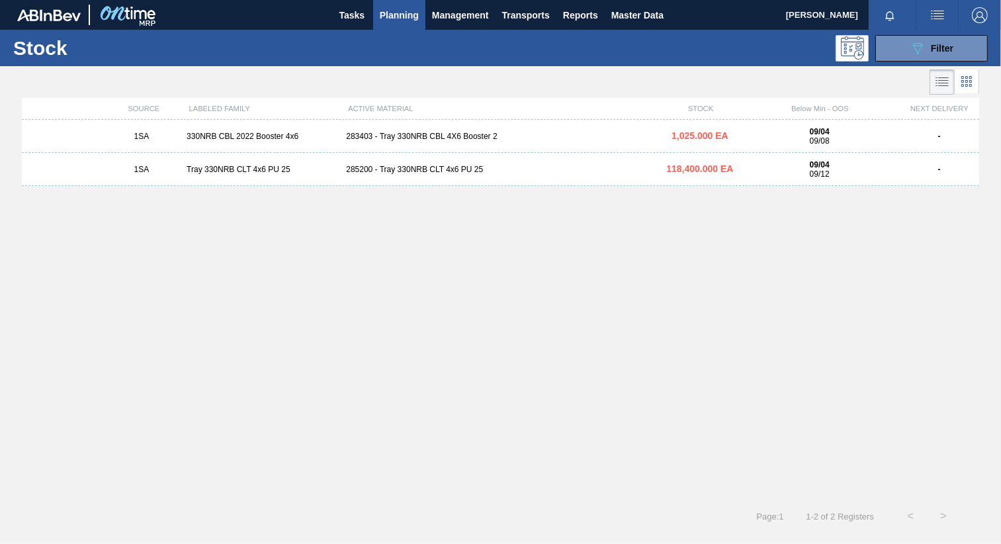
click at [400, 130] on div "1SA 330NRB CBL 2022 Booster 4x6 283403 - Tray 330NRB CBL 4X6 Booster 2 1,025.00…" at bounding box center [500, 136] width 957 height 33
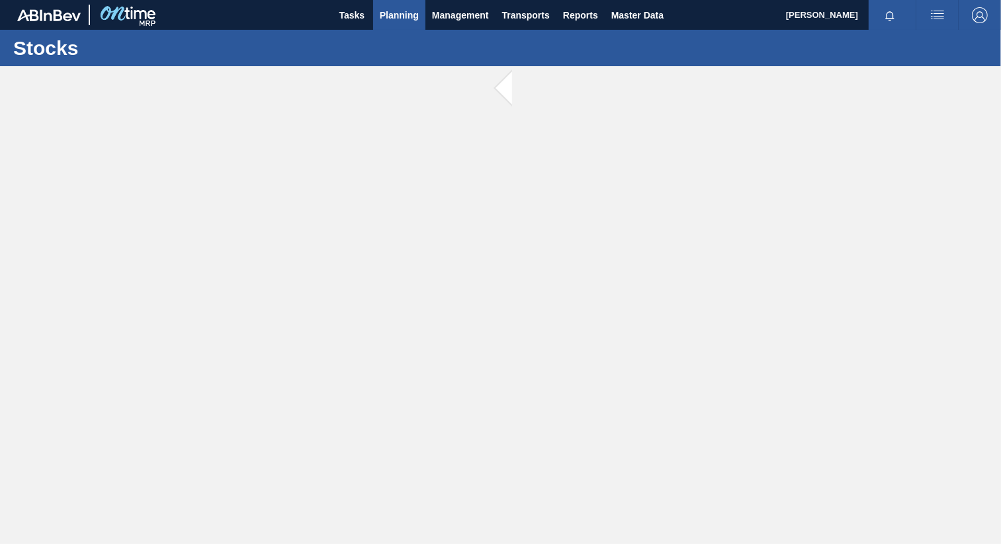
click at [398, 18] on span "Planning" at bounding box center [399, 15] width 39 height 16
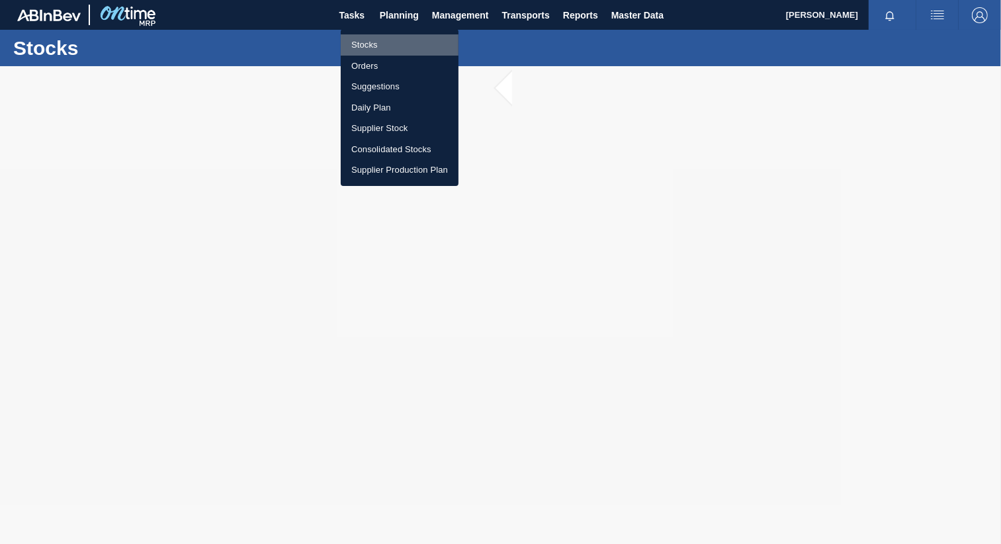
click at [373, 42] on li "Stocks" at bounding box center [400, 44] width 118 height 21
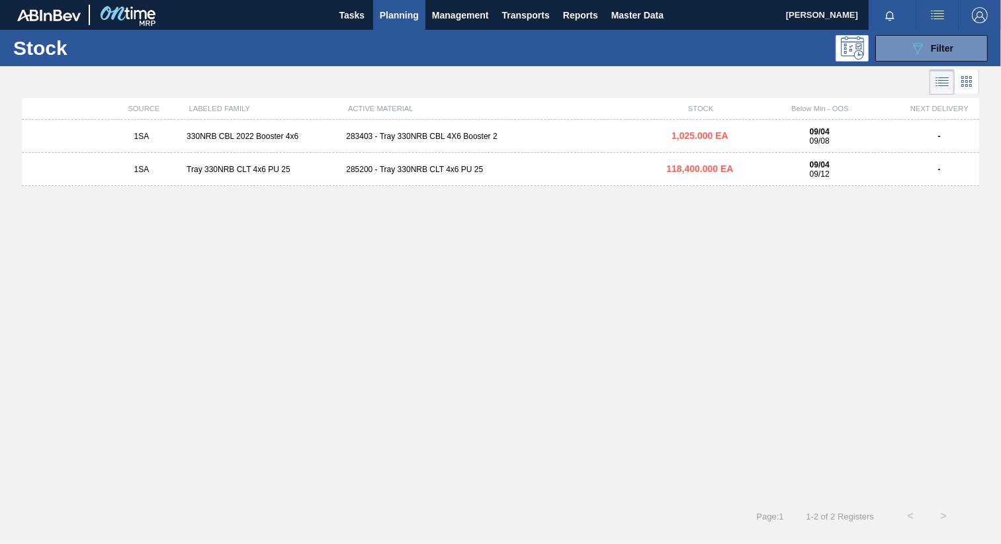
click at [418, 138] on div "283403 - Tray 330NRB CBL 4X6 Booster 2" at bounding box center [500, 136] width 319 height 9
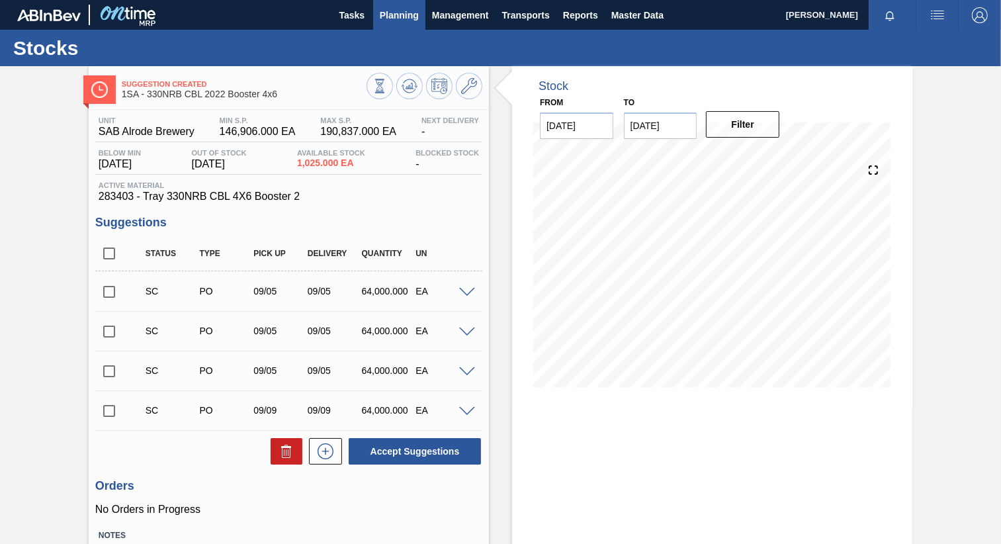
click at [418, 13] on button "Planning" at bounding box center [399, 15] width 52 height 30
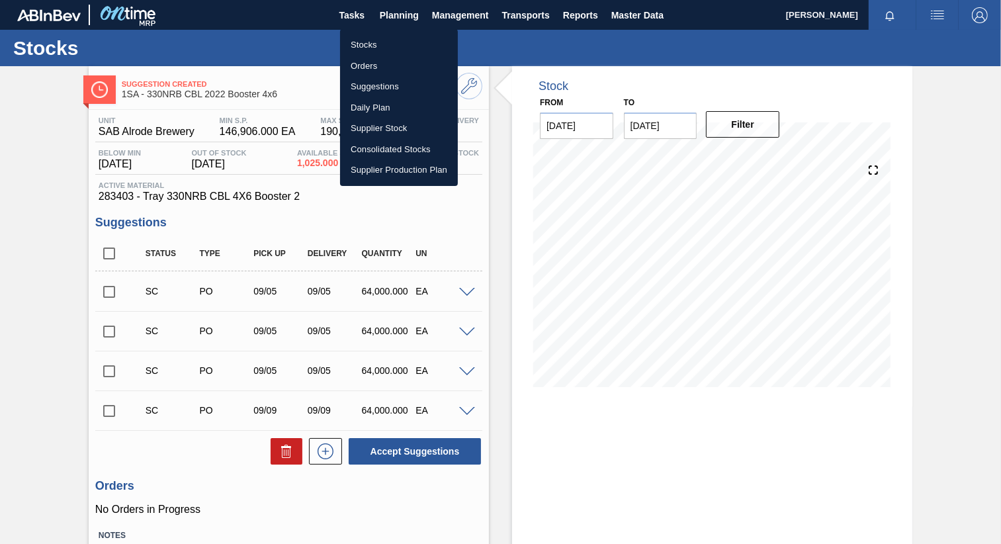
click at [232, 476] on div at bounding box center [500, 272] width 1001 height 544
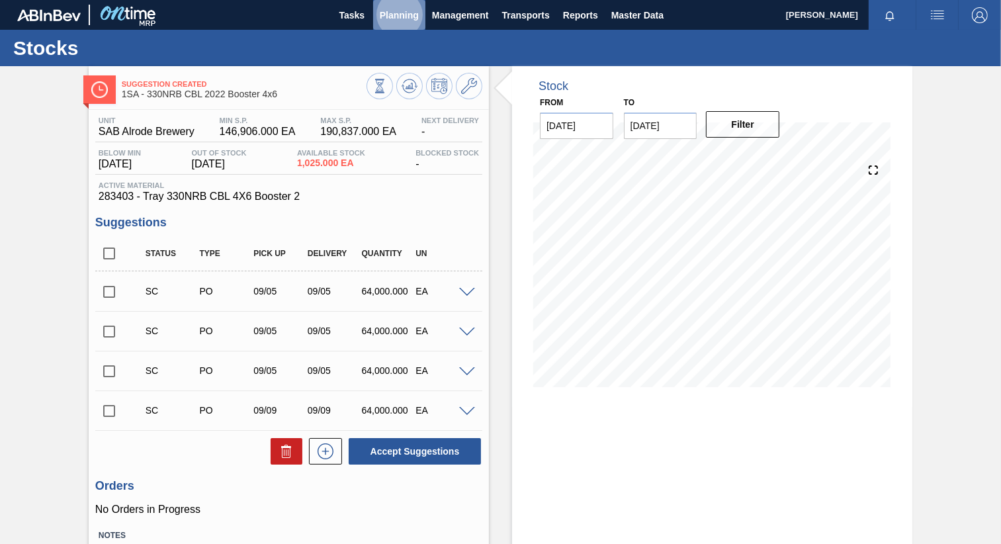
click at [407, 16] on span "Planning" at bounding box center [399, 15] width 39 height 16
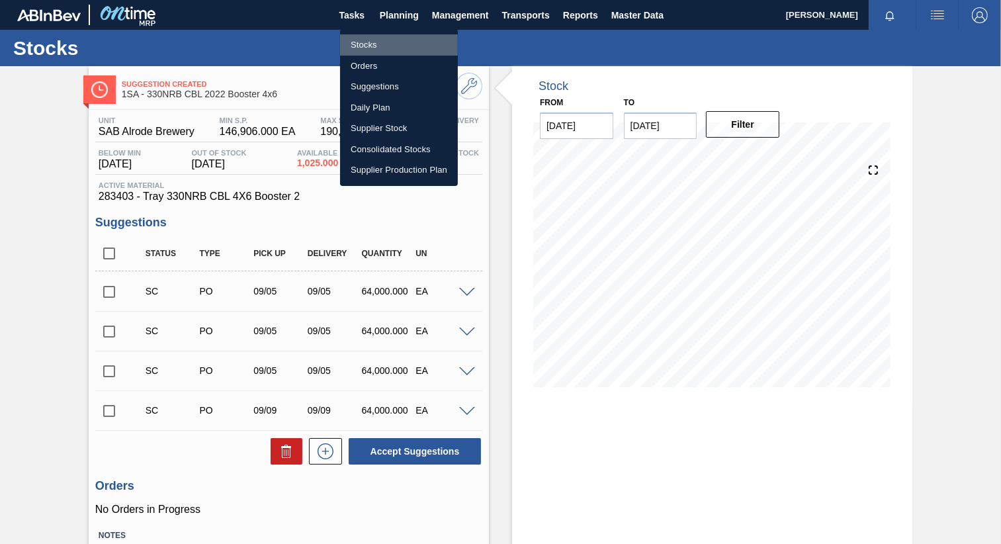
click at [367, 44] on li "Stocks" at bounding box center [399, 44] width 118 height 21
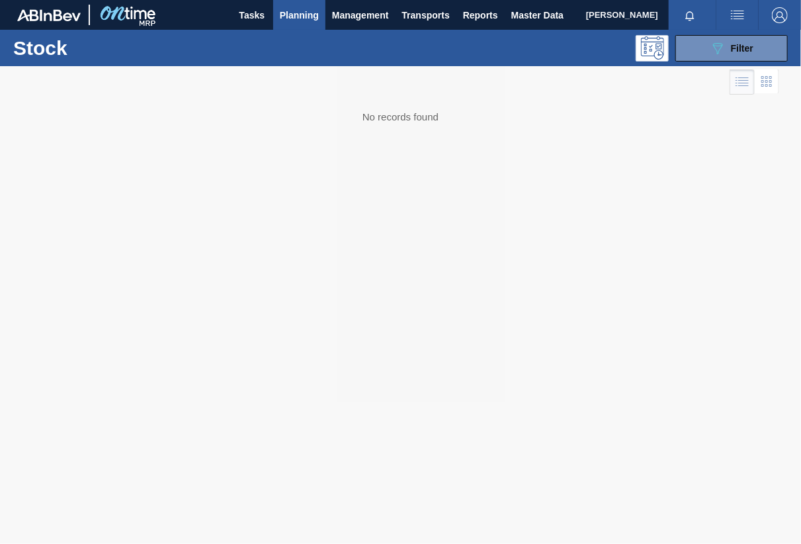
click at [308, 13] on span "Planning" at bounding box center [299, 15] width 39 height 16
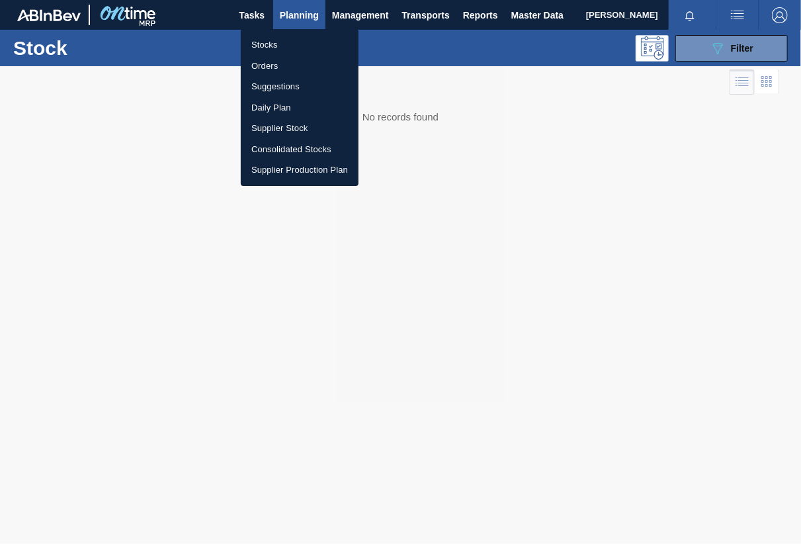
click at [275, 46] on li "Stocks" at bounding box center [300, 44] width 118 height 21
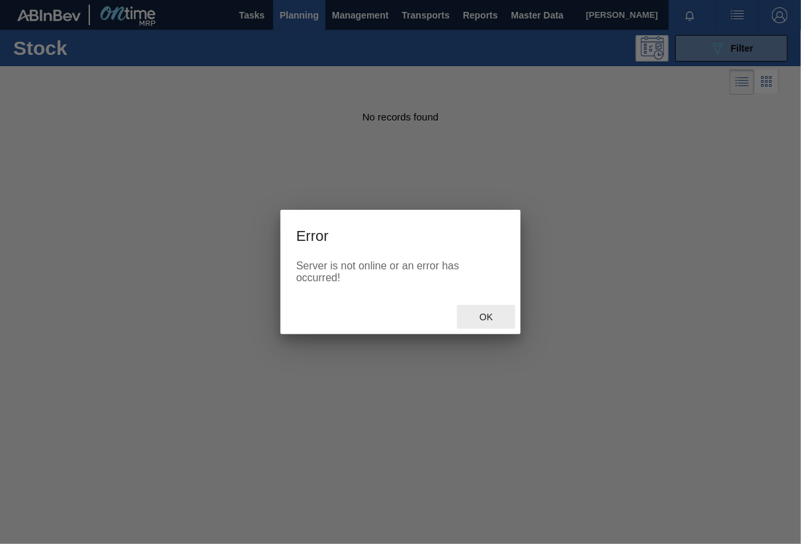
click at [486, 321] on span "Ok" at bounding box center [486, 317] width 34 height 11
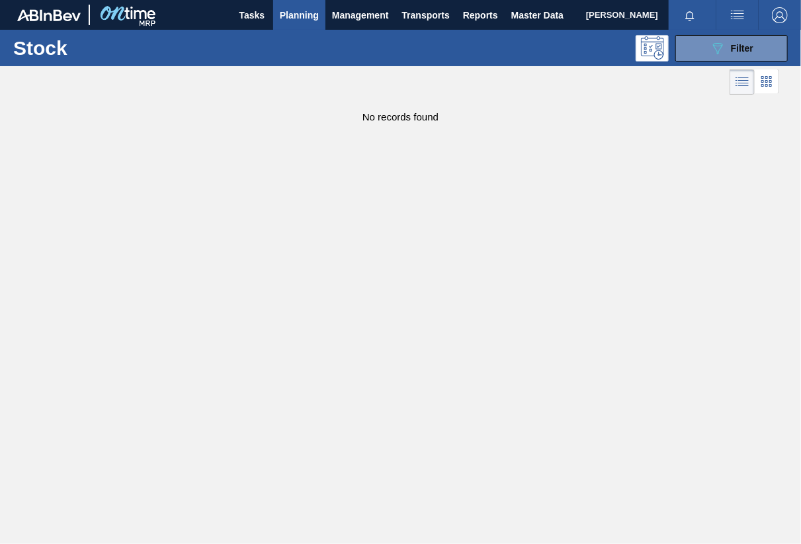
click at [304, 17] on span "Planning" at bounding box center [299, 15] width 39 height 16
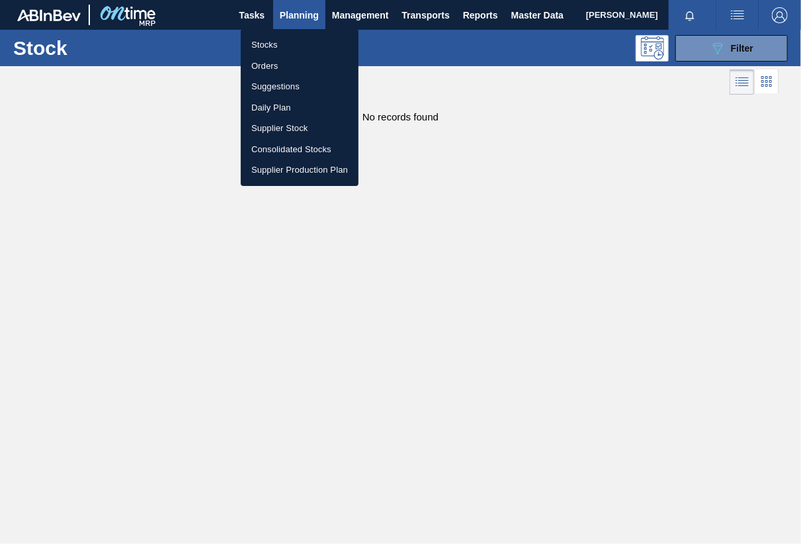
click at [273, 38] on li "Stocks" at bounding box center [300, 44] width 118 height 21
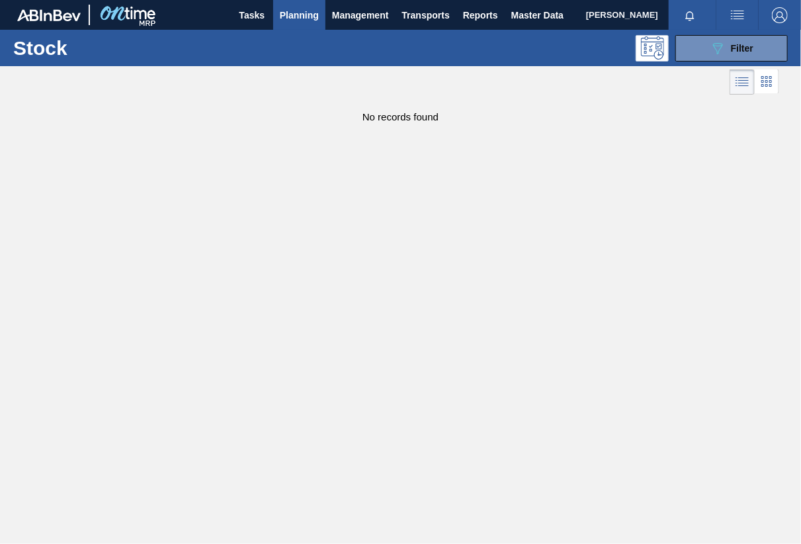
click at [315, 20] on span "Planning" at bounding box center [299, 15] width 39 height 16
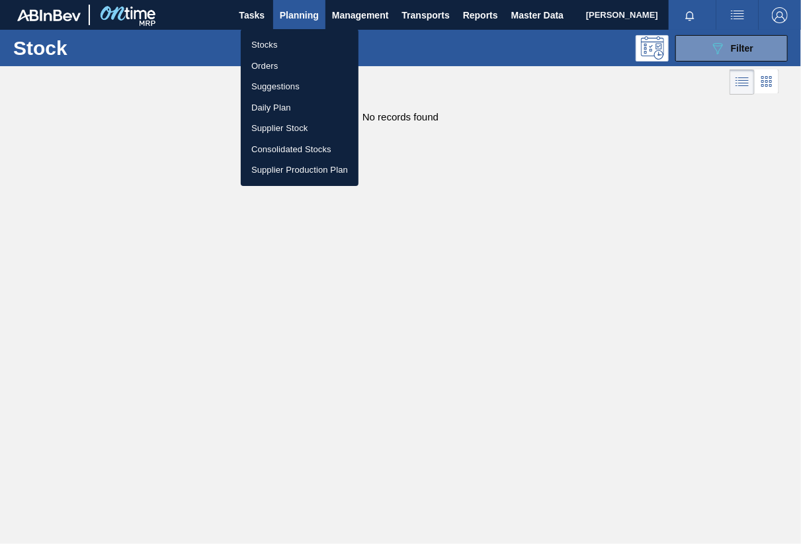
click at [275, 42] on li "Stocks" at bounding box center [300, 44] width 118 height 21
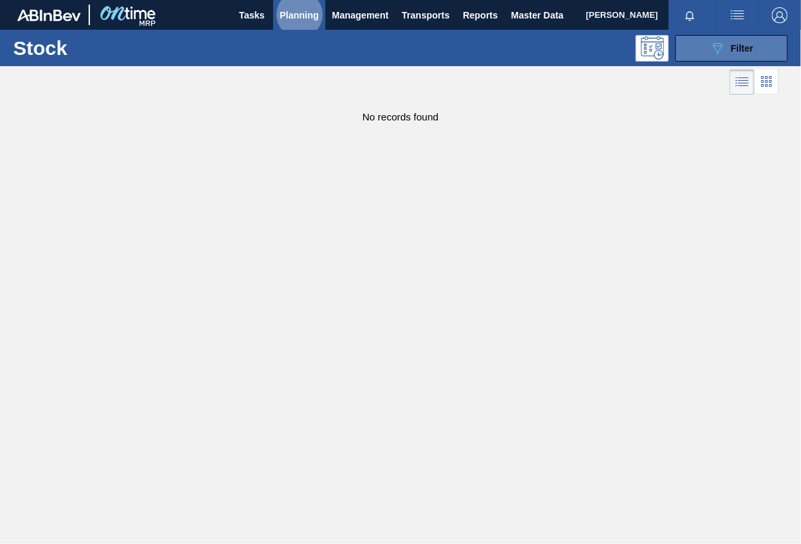
click at [742, 48] on span "Filter" at bounding box center [742, 48] width 22 height 11
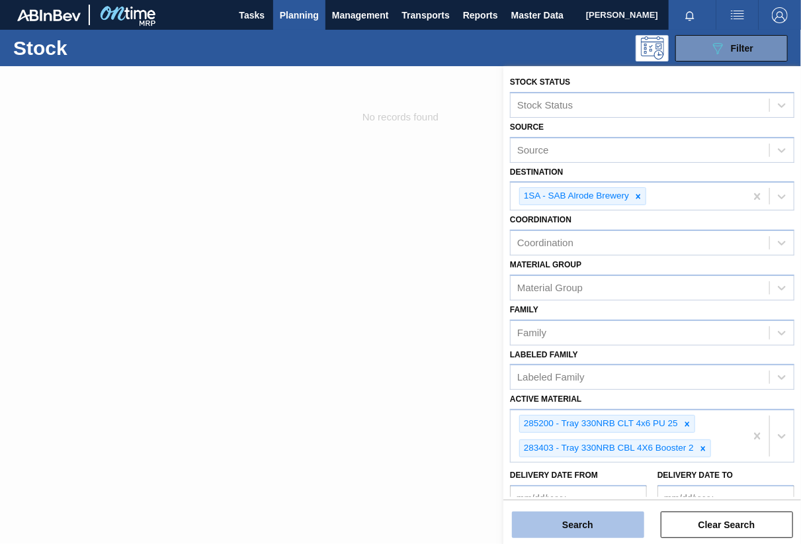
click at [588, 527] on button "Search" at bounding box center [578, 524] width 132 height 26
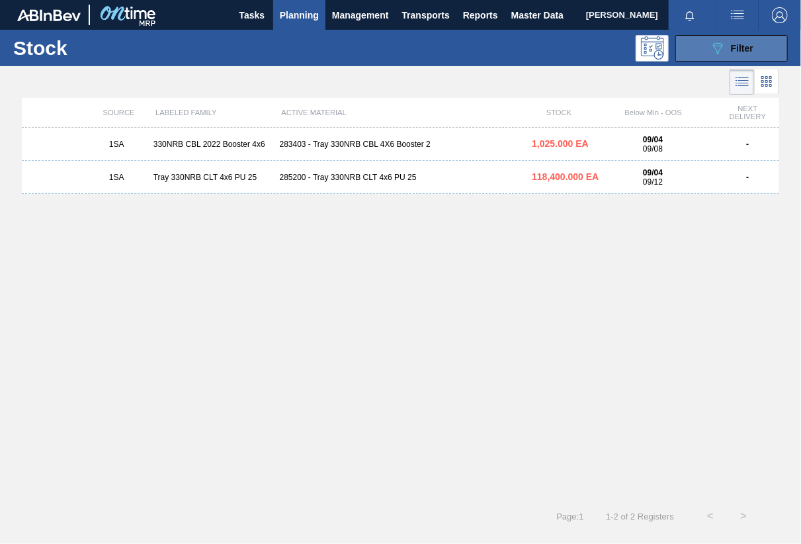
click at [736, 48] on span "Filter" at bounding box center [742, 48] width 22 height 11
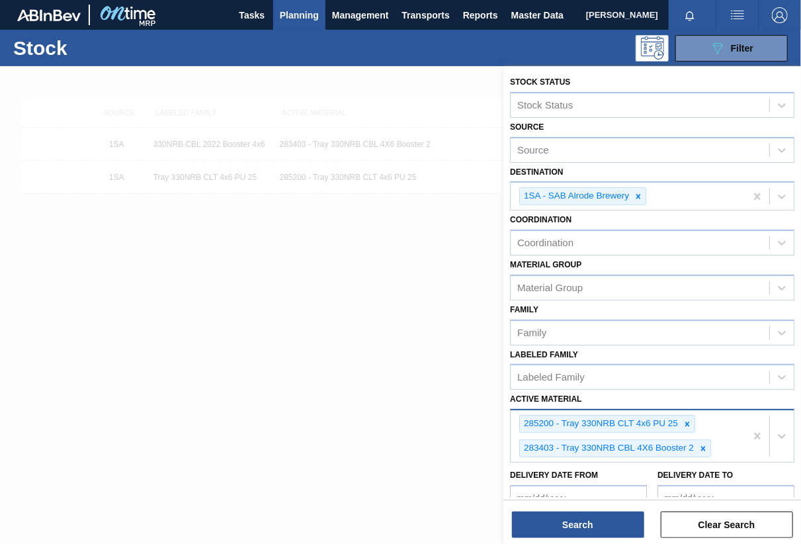
click at [725, 446] on div "285200 - Tray 330NRB CLT 4x6 PU 25 283403 - Tray 330NRB CBL 4X6 Booster 2" at bounding box center [628, 436] width 235 height 52
type Material "285201"
click at [588, 464] on div "Stock Status Stock Status Source Source Destination 1SA - SAB Alrode Brewery Co…" at bounding box center [653, 349] width 298 height 566
click at [727, 445] on div "285200 - Tray 330NRB CLT 4x6 PU 25 283403 - Tray 330NRB CBL 4X6 Booster 2" at bounding box center [628, 436] width 235 height 52
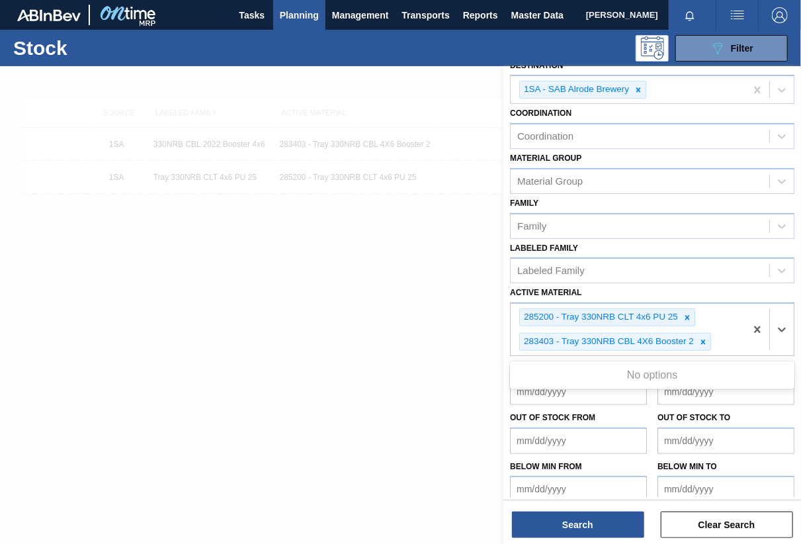
scroll to position [112, 0]
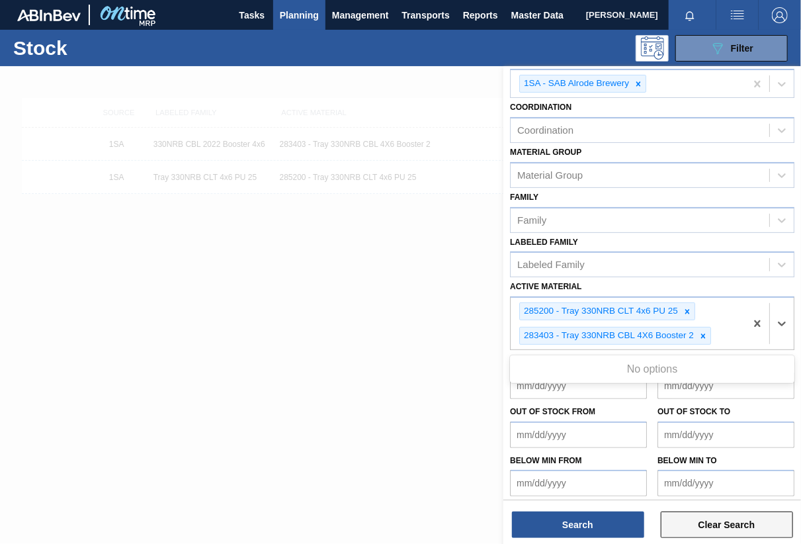
click at [700, 531] on button "Clear Search" at bounding box center [727, 524] width 132 height 26
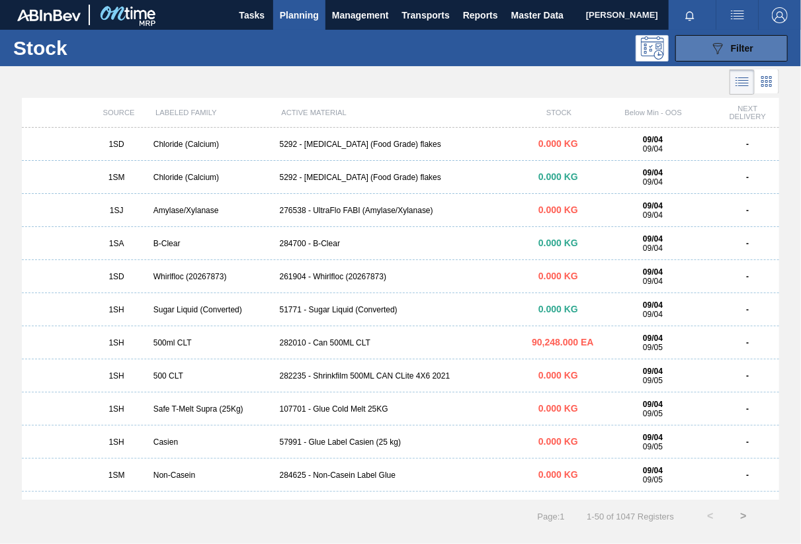
click at [748, 44] on span "Filter" at bounding box center [742, 48] width 22 height 11
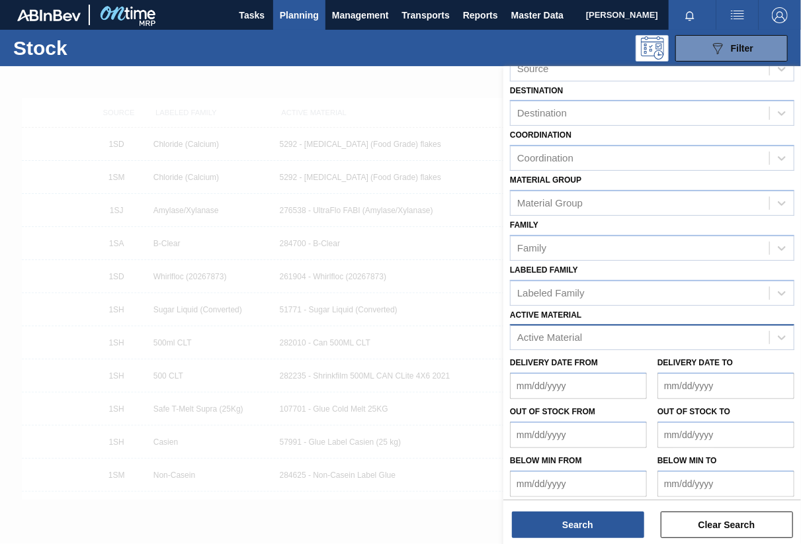
click at [627, 332] on div "Active Material" at bounding box center [640, 337] width 259 height 19
type Material "285201"
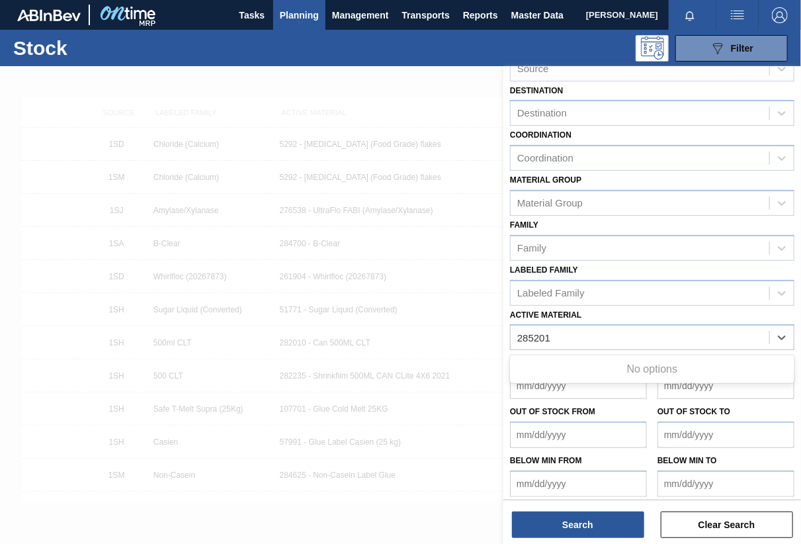
click at [626, 360] on div "No options" at bounding box center [652, 369] width 285 height 22
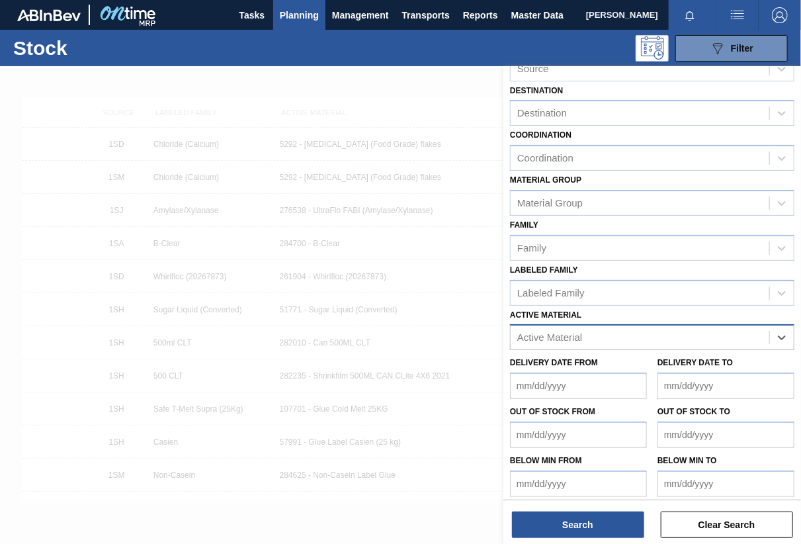
click at [578, 328] on div "Active Material" at bounding box center [640, 337] width 259 height 19
click at [577, 328] on div "Active Material" at bounding box center [640, 337] width 259 height 19
click at [576, 332] on div "Active Material" at bounding box center [549, 337] width 65 height 11
type Material "285201"
drag, startPoint x: 572, startPoint y: 334, endPoint x: 486, endPoint y: 334, distance: 85.4
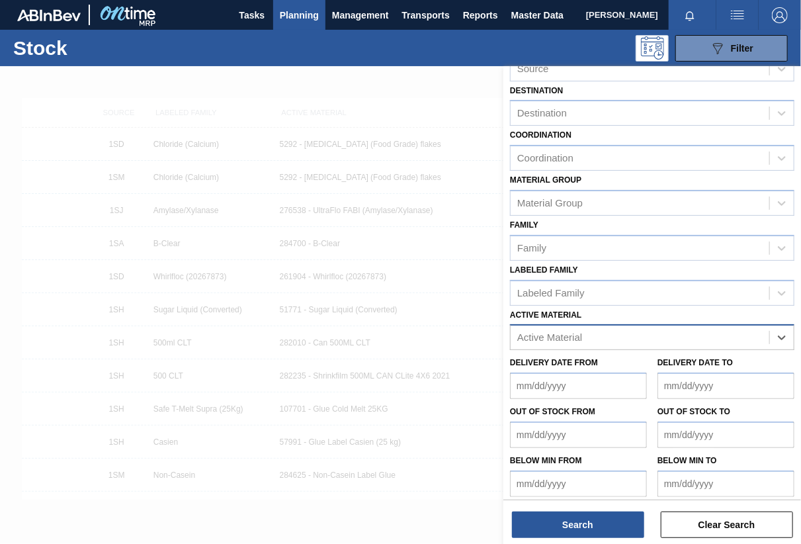
click at [504, 334] on div "Stock Status Stock Status Source Source Destination Destination Coordination Co…" at bounding box center [653, 338] width 298 height 544
click at [601, 328] on div "Active Material" at bounding box center [640, 337] width 259 height 19
type Material "285201"
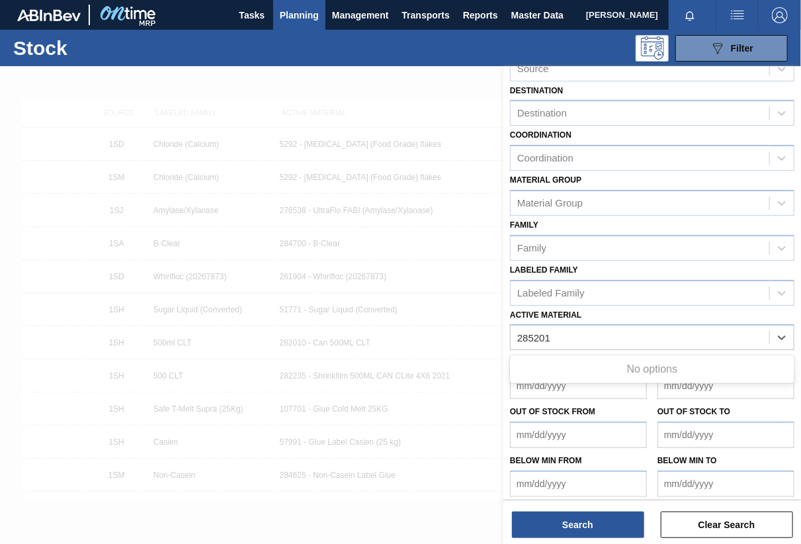
click at [633, 369] on div "No options" at bounding box center [652, 369] width 285 height 22
click at [637, 361] on div "No options" at bounding box center [652, 369] width 285 height 22
drag, startPoint x: 560, startPoint y: 332, endPoint x: 499, endPoint y: 334, distance: 61.6
click at [504, 334] on div "Stock Status Stock Status Source Source Destination Destination Coordination Co…" at bounding box center [653, 338] width 298 height 544
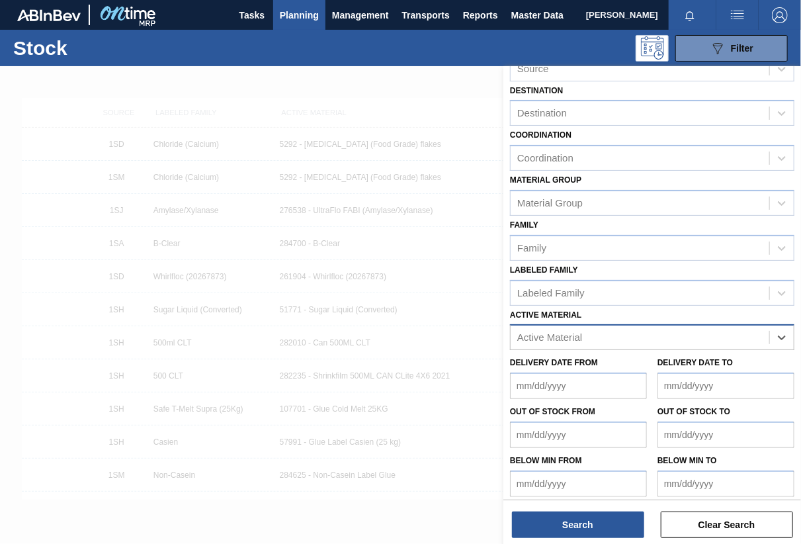
click at [521, 332] on div "Active Material" at bounding box center [549, 337] width 65 height 11
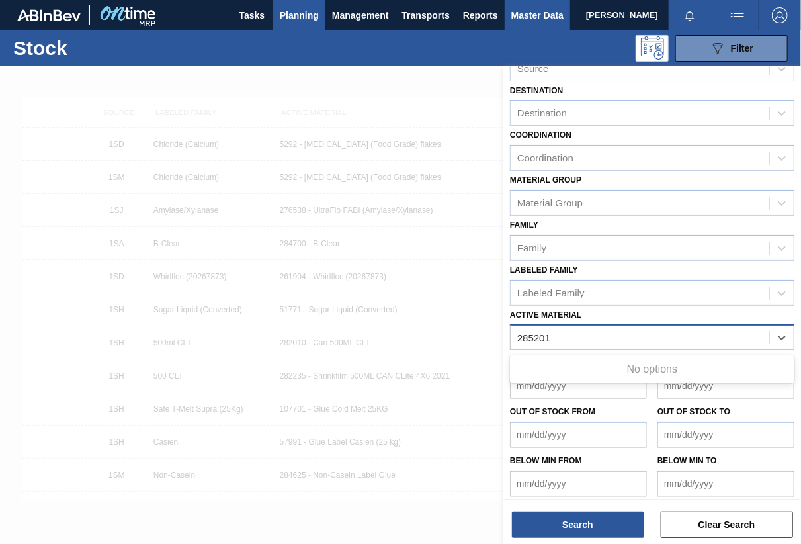
type Material "285201"
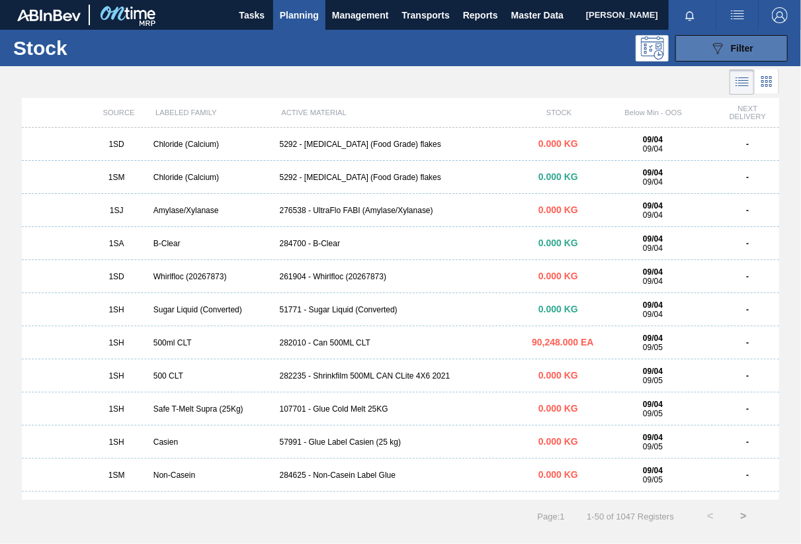
click at [752, 52] on span "Filter" at bounding box center [742, 48] width 22 height 11
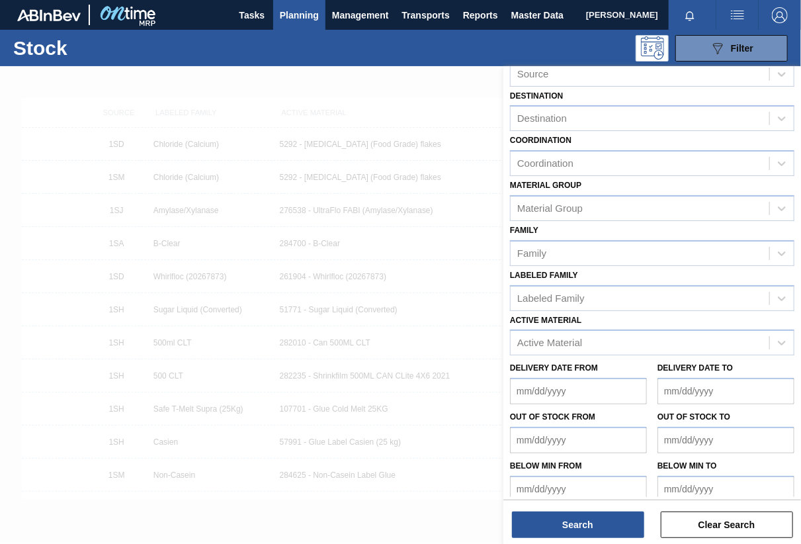
scroll to position [81, 0]
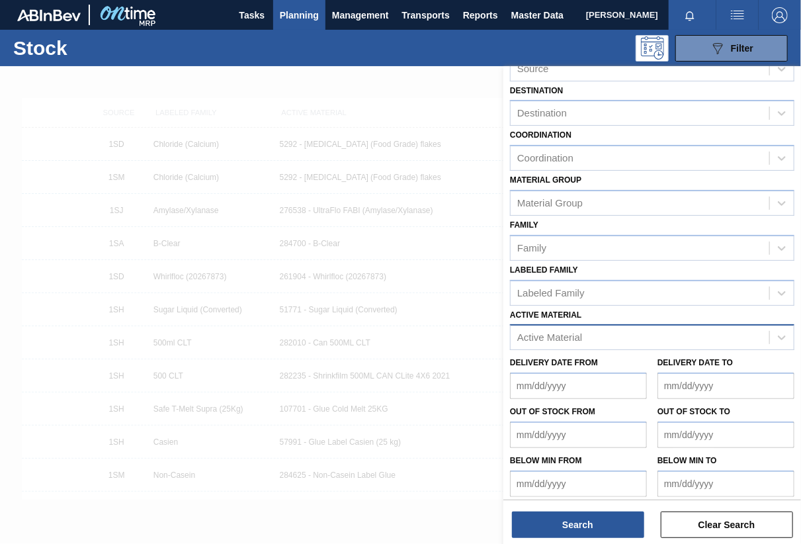
click at [558, 333] on div "Active Material" at bounding box center [549, 337] width 65 height 11
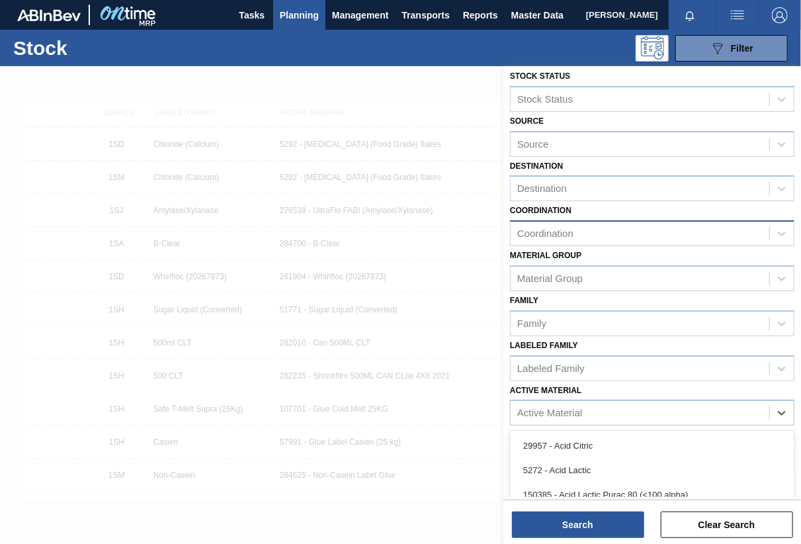
scroll to position [0, 0]
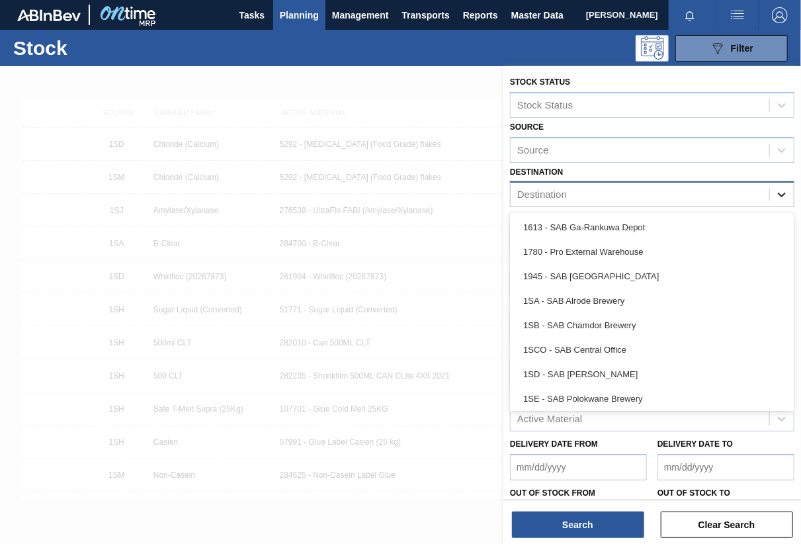
click at [779, 195] on icon at bounding box center [782, 195] width 8 height 5
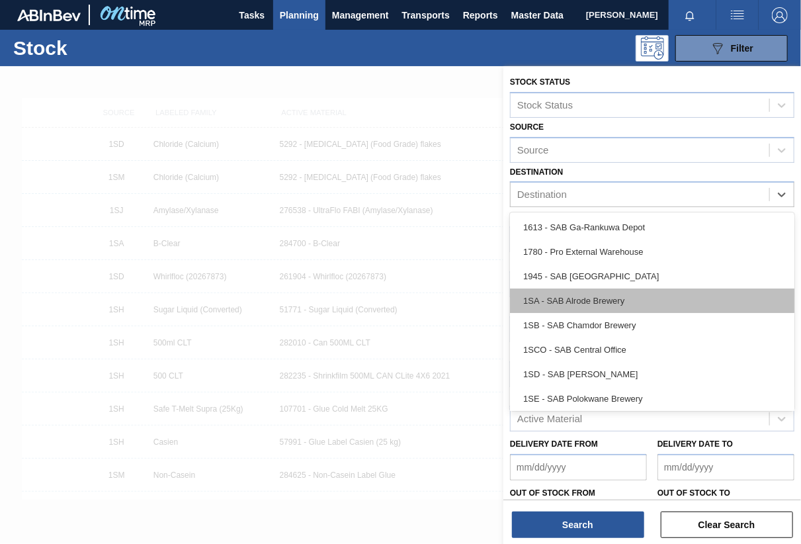
click at [581, 300] on div "1SA - SAB Alrode Brewery" at bounding box center [652, 301] width 285 height 24
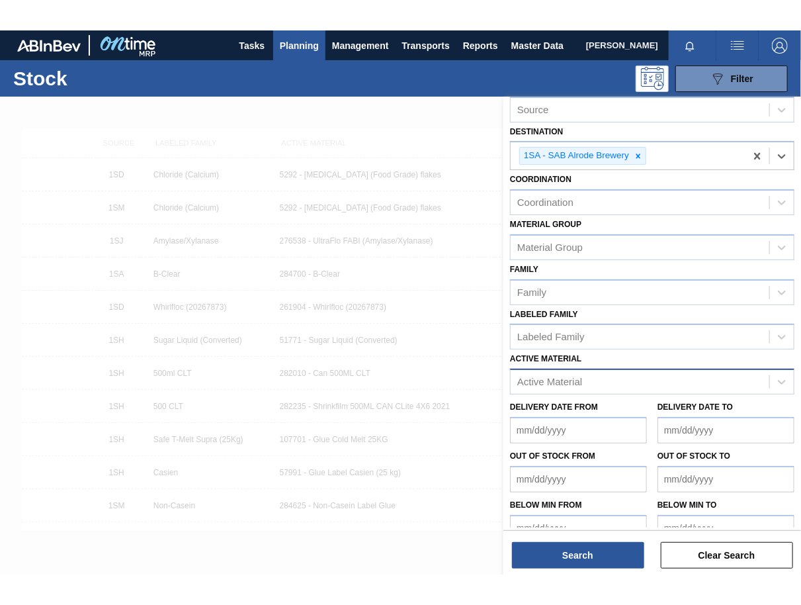
scroll to position [85, 0]
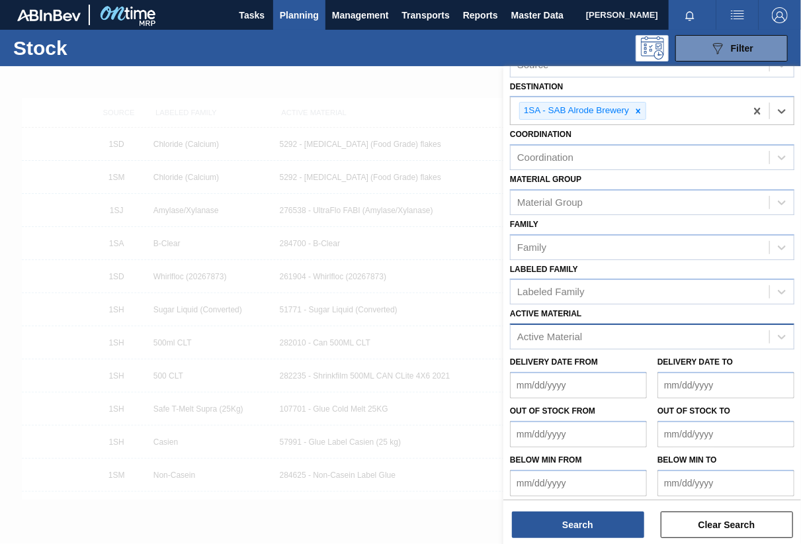
click at [568, 332] on div "Active Material" at bounding box center [549, 337] width 65 height 11
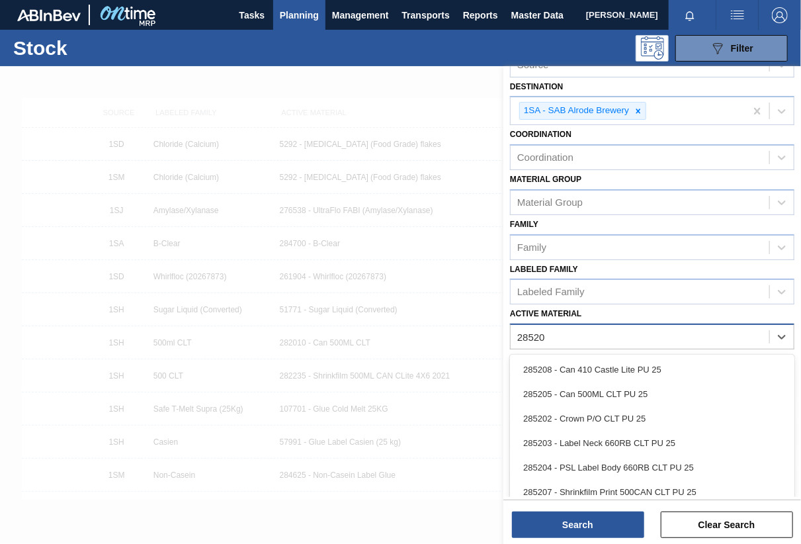
type Material "285201"
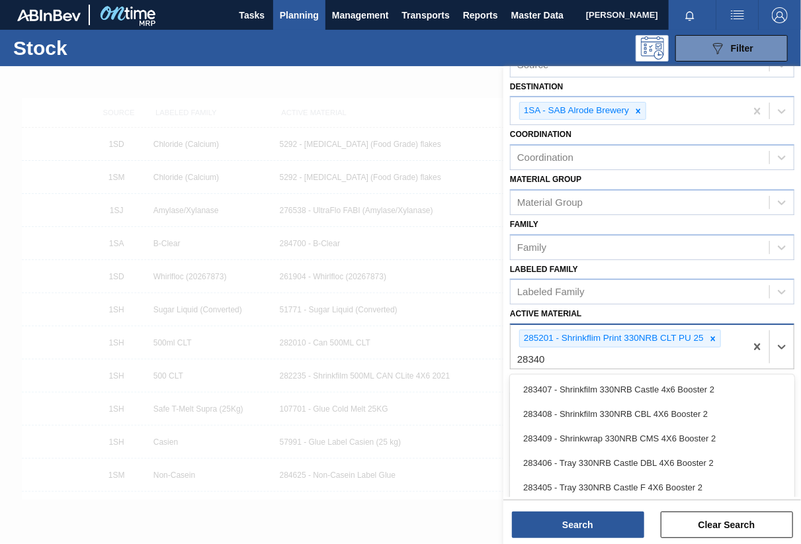
type Material "283408"
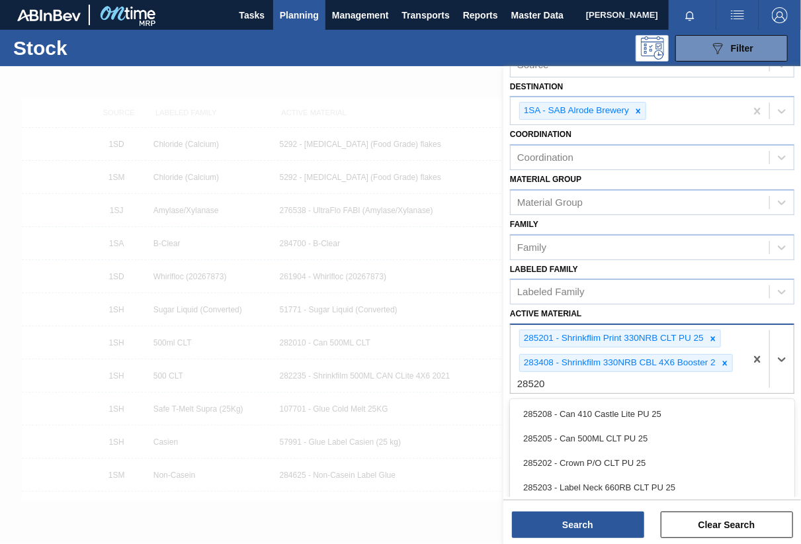
type Material "285200"
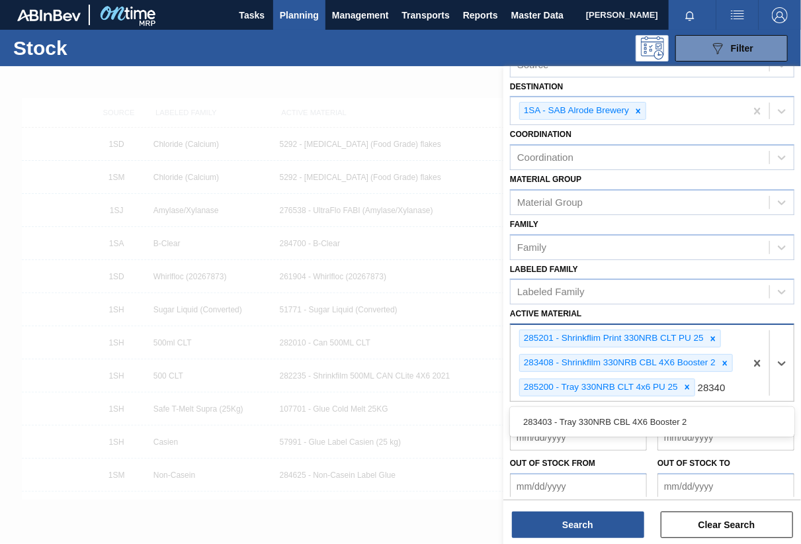
type Material "283403"
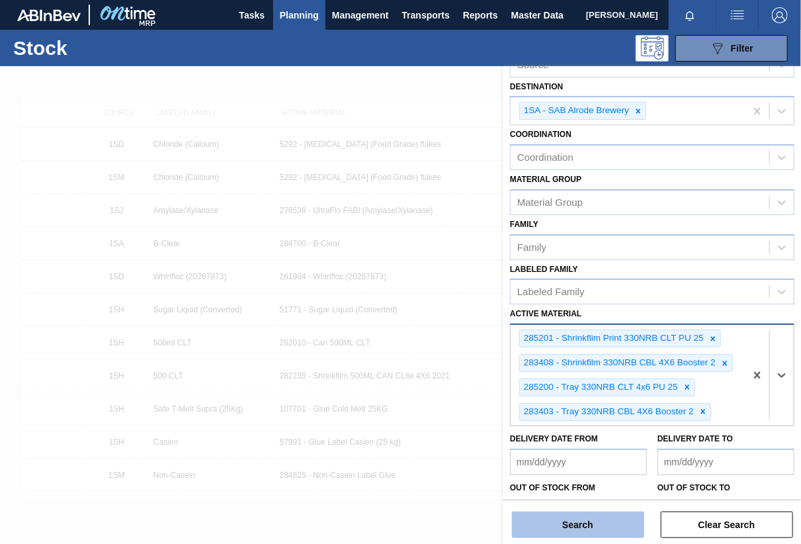
click at [557, 527] on button "Search" at bounding box center [578, 524] width 132 height 26
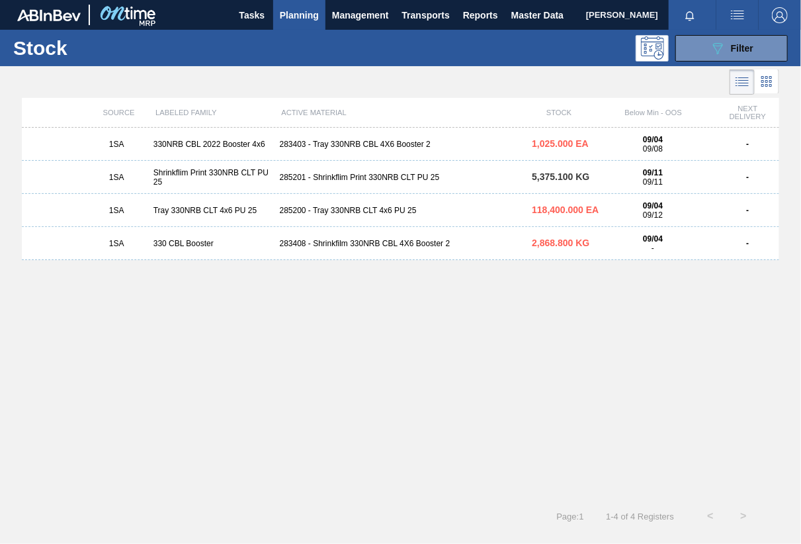
click at [363, 175] on div "285201 - Shrinkflim Print 330NRB CLT PU 25" at bounding box center [401, 177] width 253 height 9
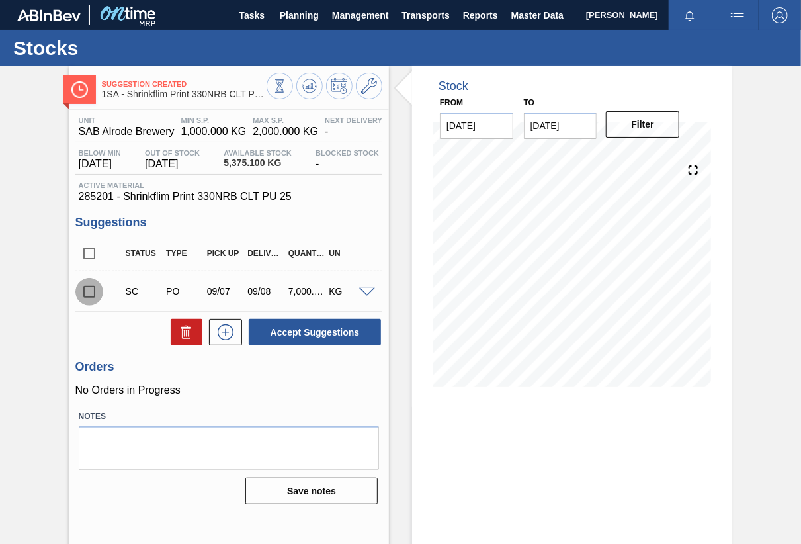
click at [89, 294] on input "checkbox" at bounding box center [89, 292] width 28 height 28
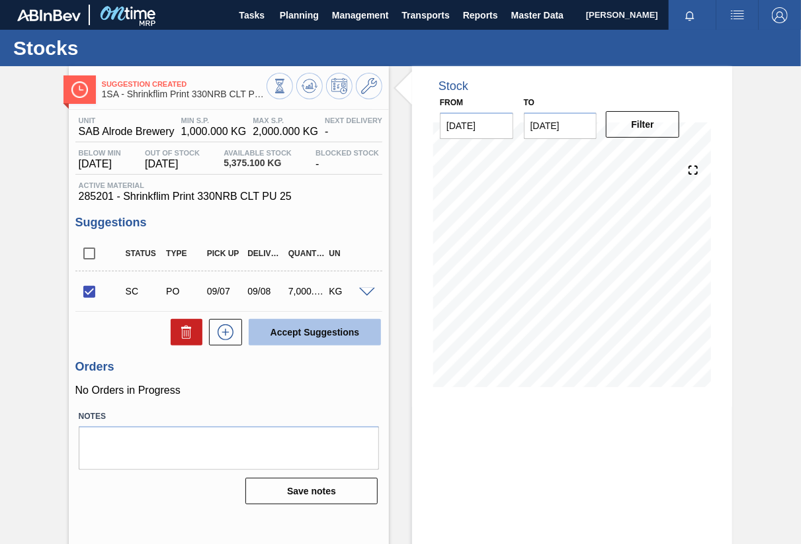
click at [326, 333] on button "Accept Suggestions" at bounding box center [315, 332] width 132 height 26
checkbox input "false"
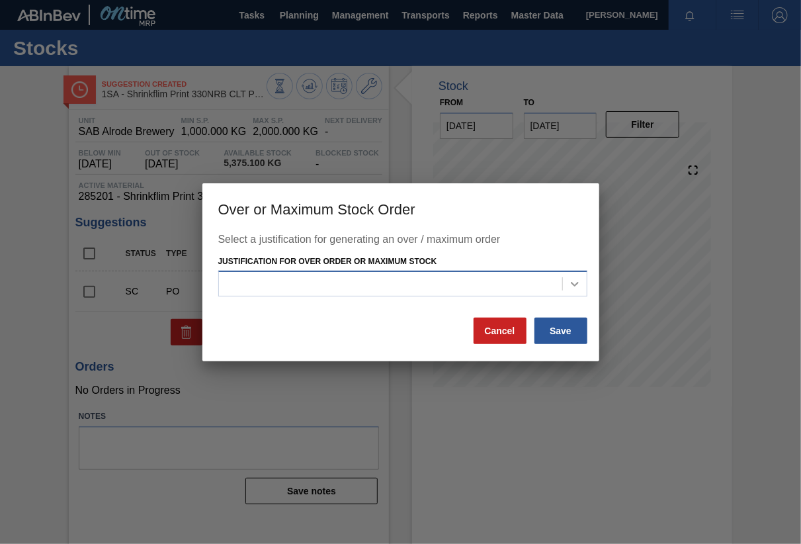
click at [578, 285] on icon at bounding box center [574, 283] width 13 height 13
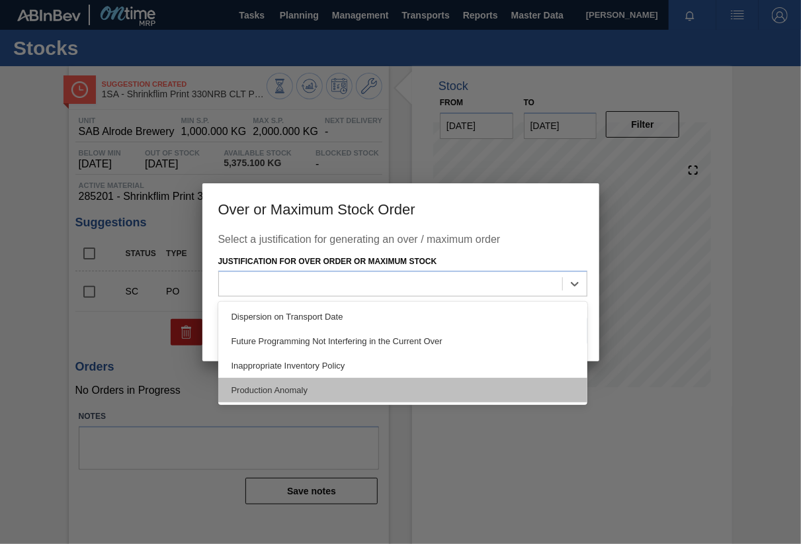
click at [301, 391] on div "Production Anomaly" at bounding box center [402, 390] width 369 height 24
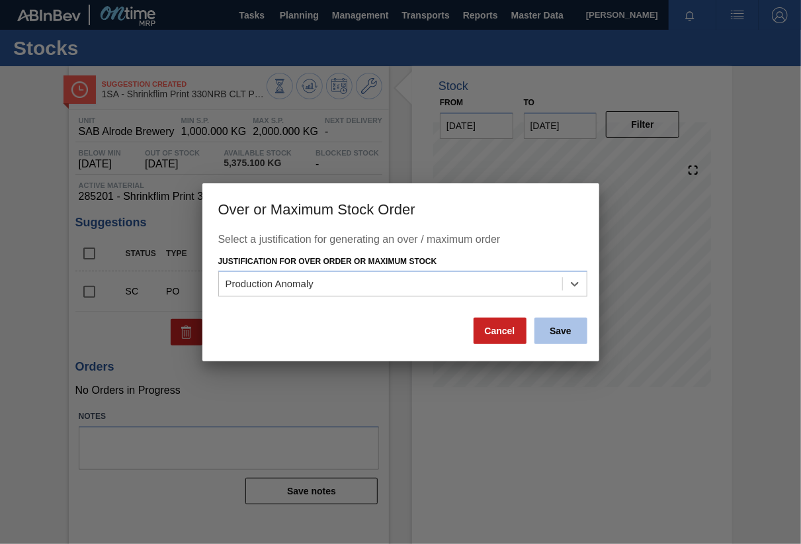
click at [554, 330] on button "Save" at bounding box center [561, 331] width 53 height 26
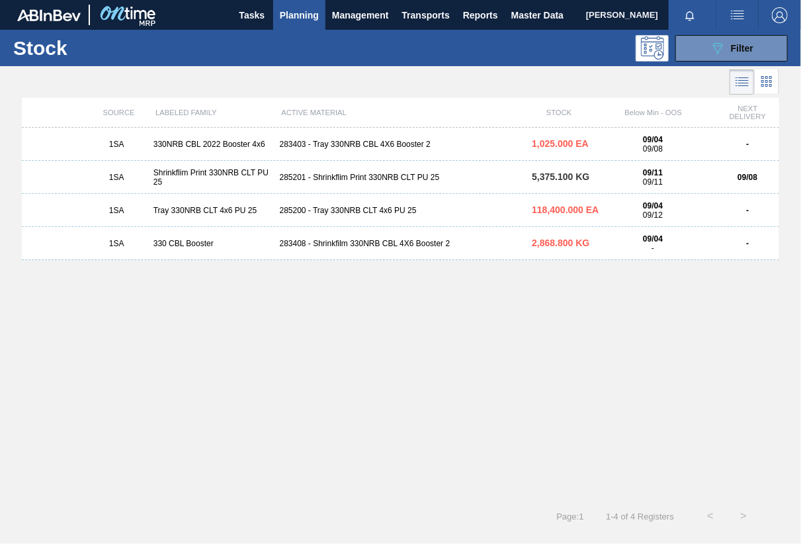
click at [363, 245] on div "283408 - Shrinkfilm 330NRB CBL 4X6 Booster 2" at bounding box center [401, 243] width 253 height 9
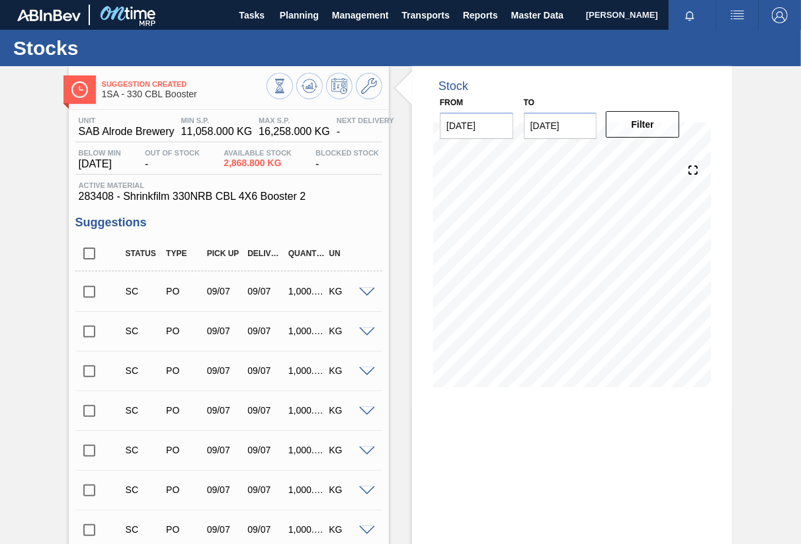
click at [88, 292] on input "checkbox" at bounding box center [89, 292] width 28 height 28
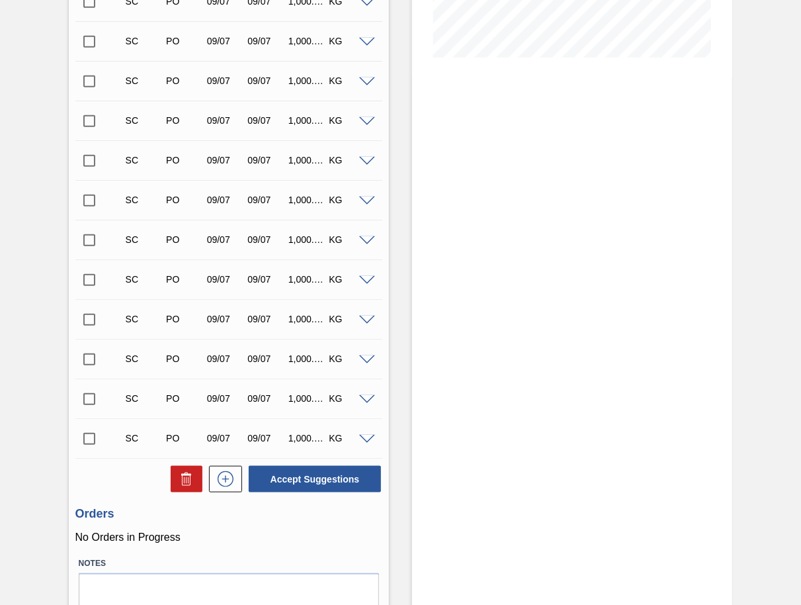
scroll to position [387, 0]
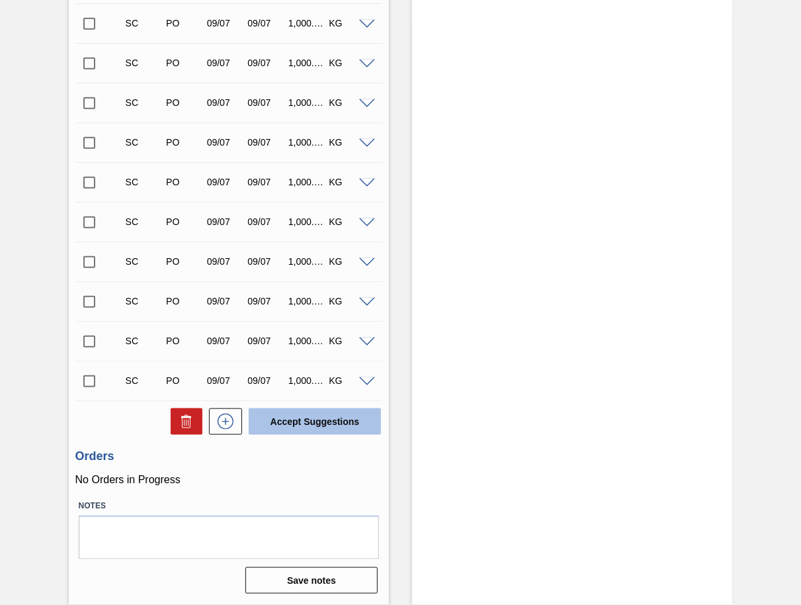
click at [364, 422] on button "Accept Suggestions" at bounding box center [315, 421] width 132 height 26
checkbox input "false"
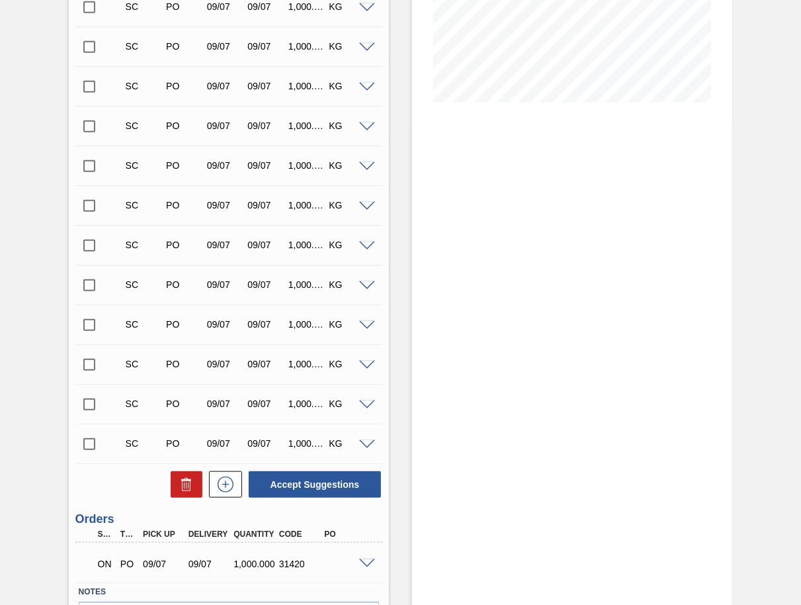
scroll to position [0, 0]
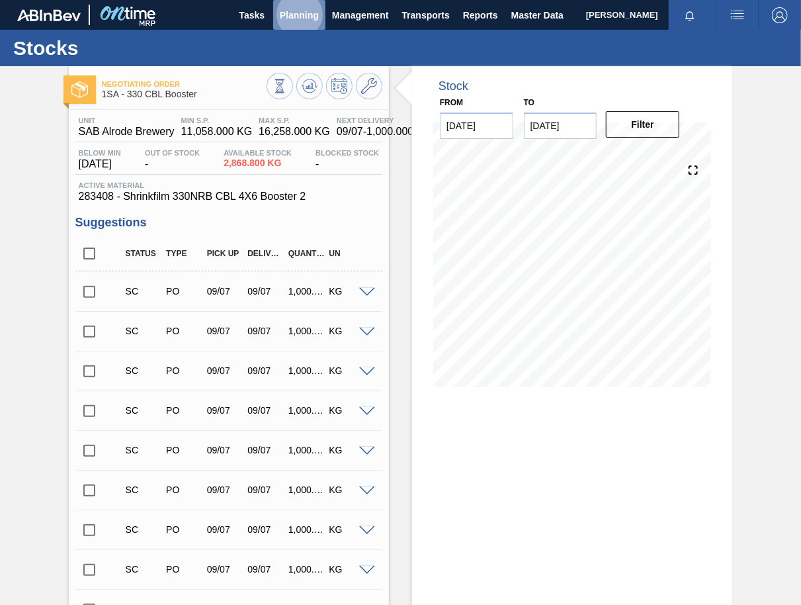
click at [284, 11] on span "Planning" at bounding box center [299, 15] width 39 height 16
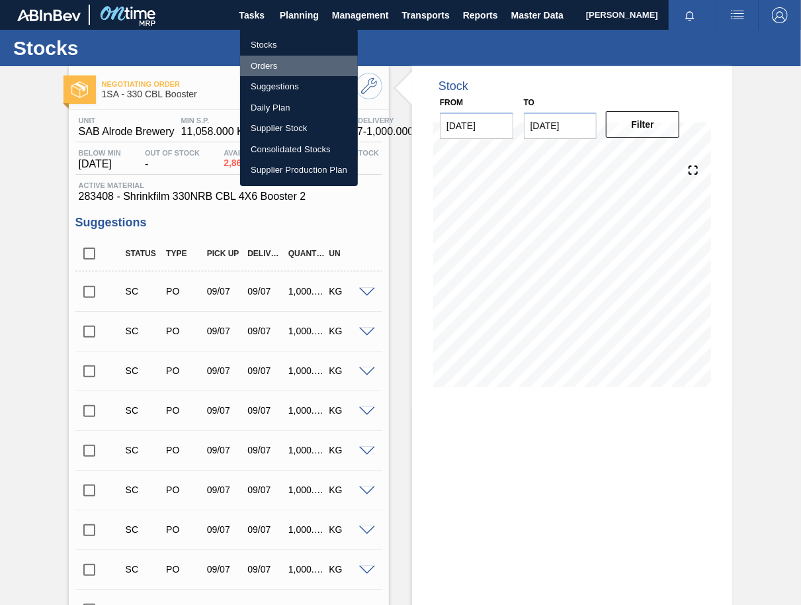
click at [269, 65] on li "Orders" at bounding box center [299, 66] width 118 height 21
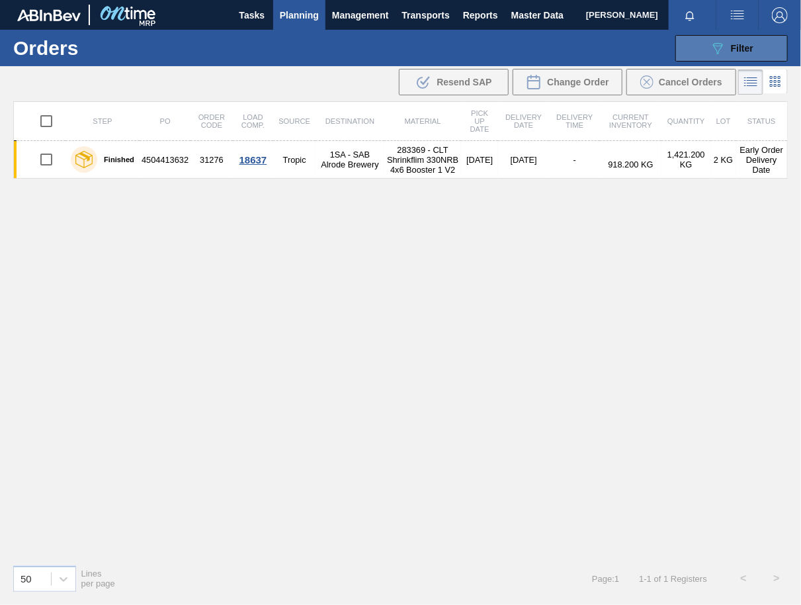
click at [724, 52] on icon "089F7B8B-B2A5-4AFE-B5C0-19BA573D28AC" at bounding box center [718, 48] width 16 height 16
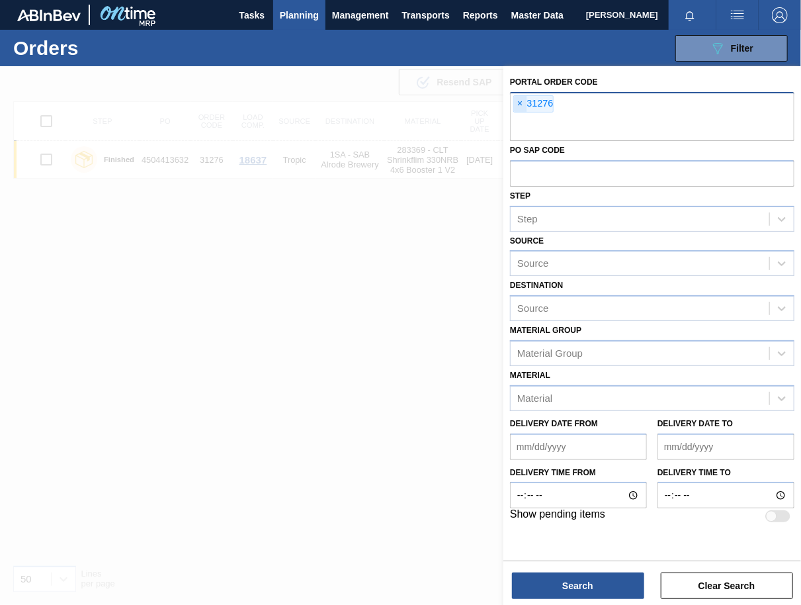
click at [520, 100] on span "×" at bounding box center [520, 104] width 13 height 16
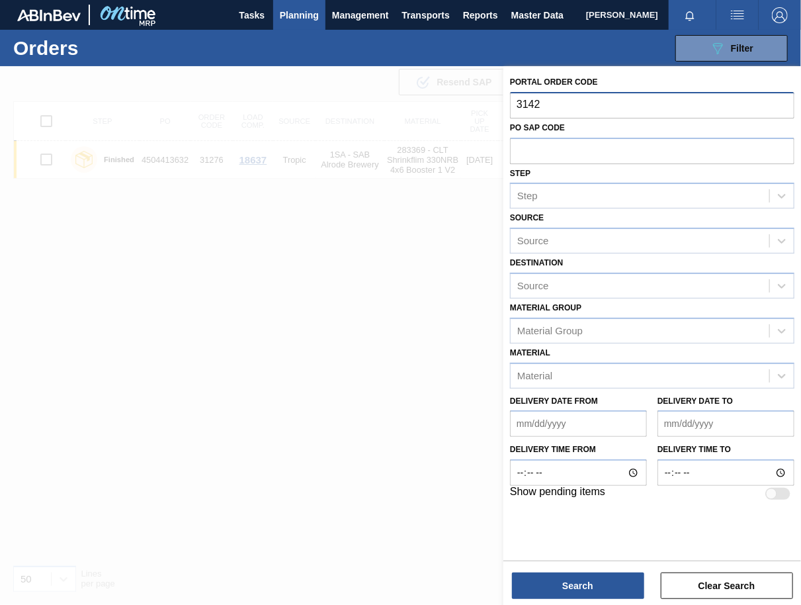
type input "31420"
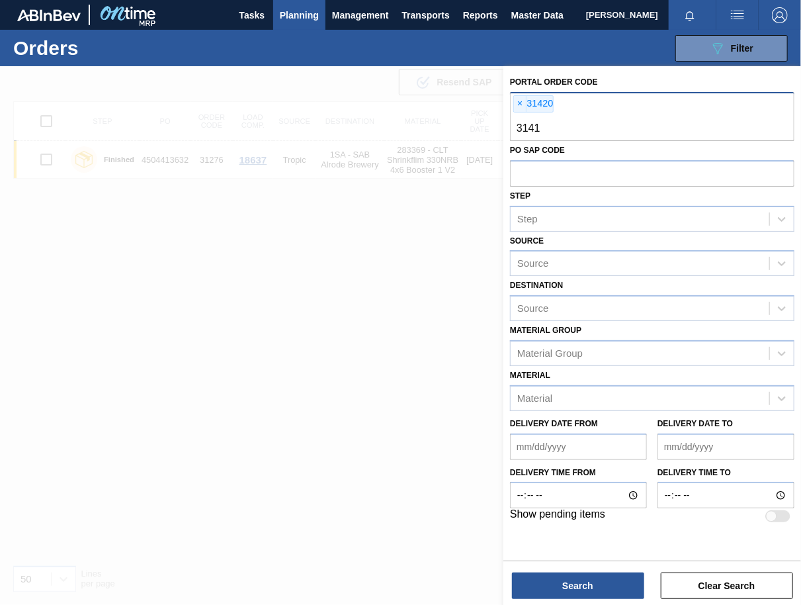
type input "31419"
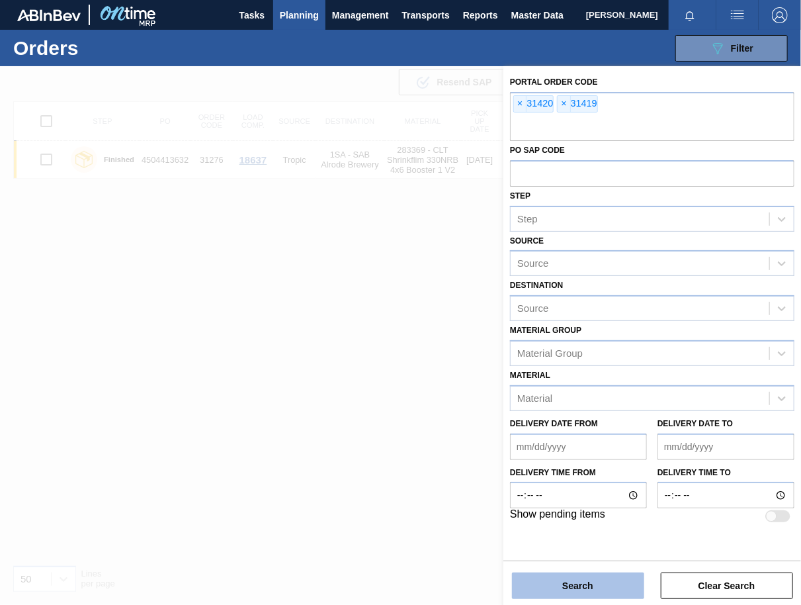
click at [578, 543] on button "Search" at bounding box center [578, 585] width 132 height 26
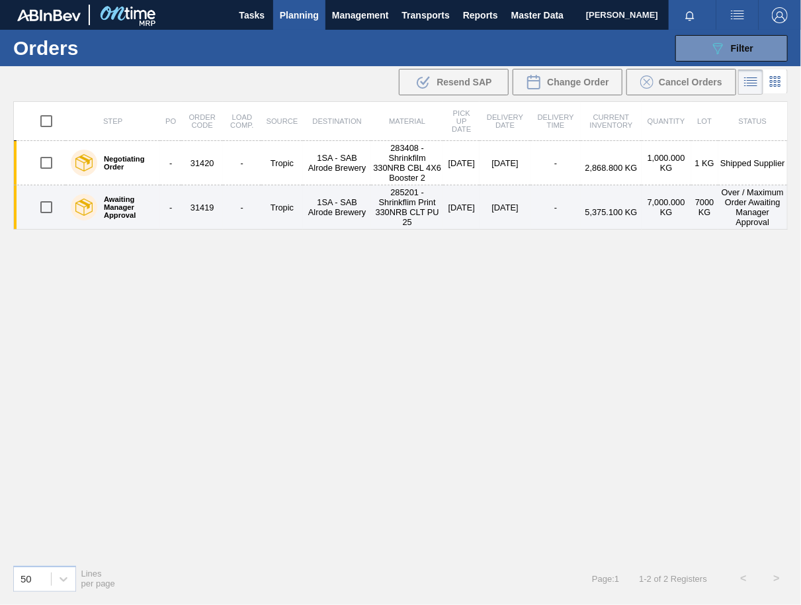
click at [202, 206] on td "31419" at bounding box center [202, 207] width 42 height 44
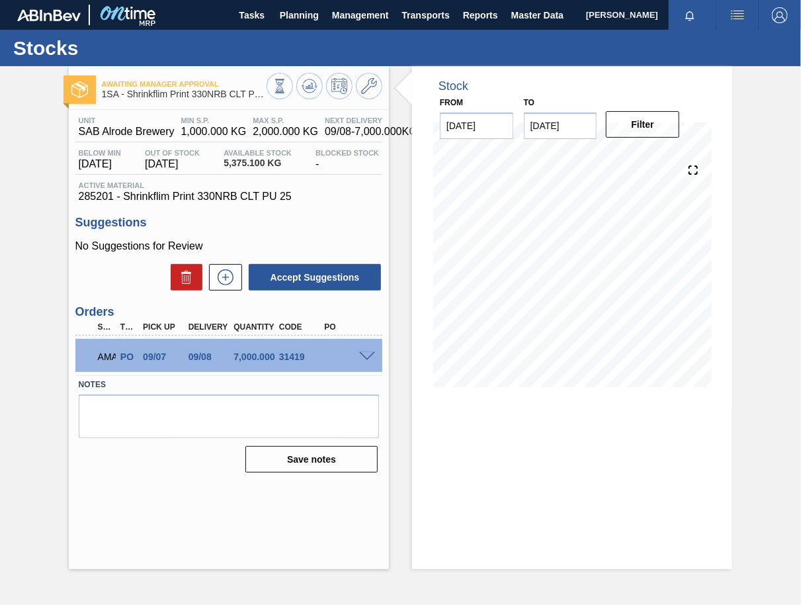
click at [364, 356] on span at bounding box center [367, 357] width 16 height 10
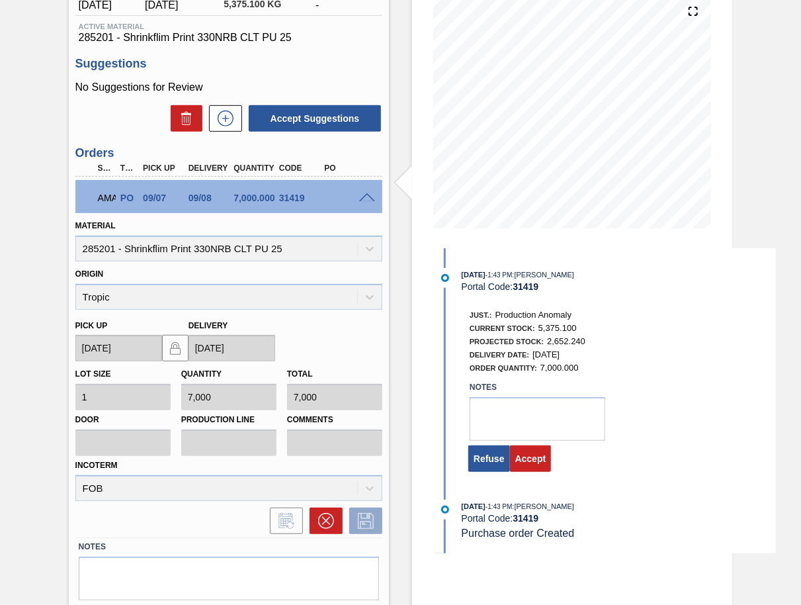
scroll to position [197, 0]
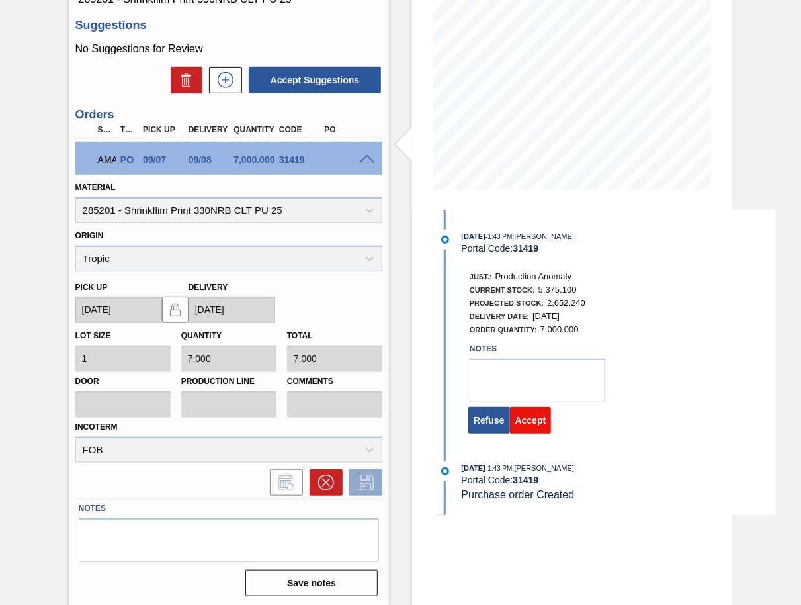
click at [525, 429] on button "Accept" at bounding box center [531, 420] width 42 height 26
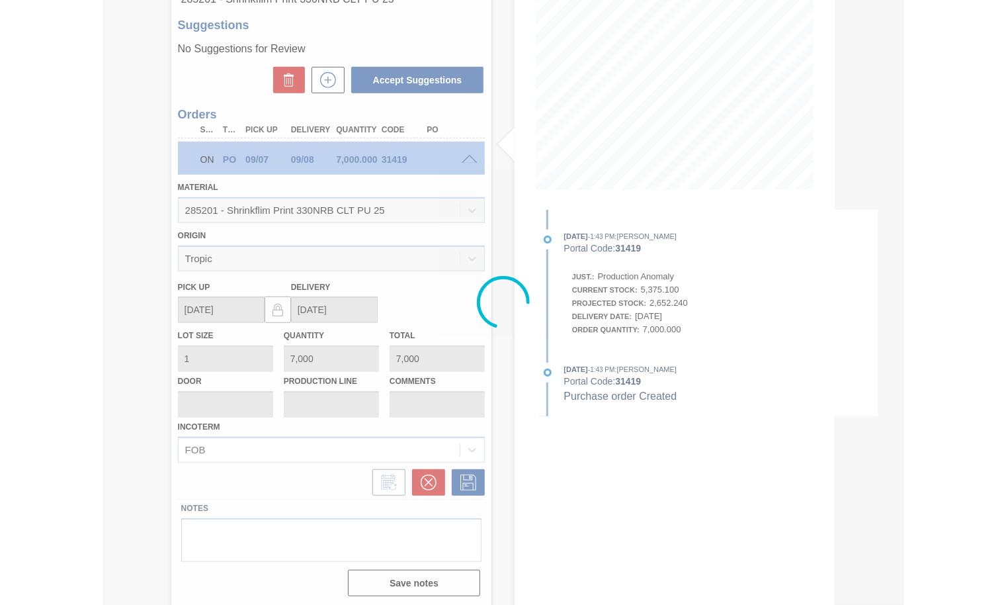
scroll to position [0, 0]
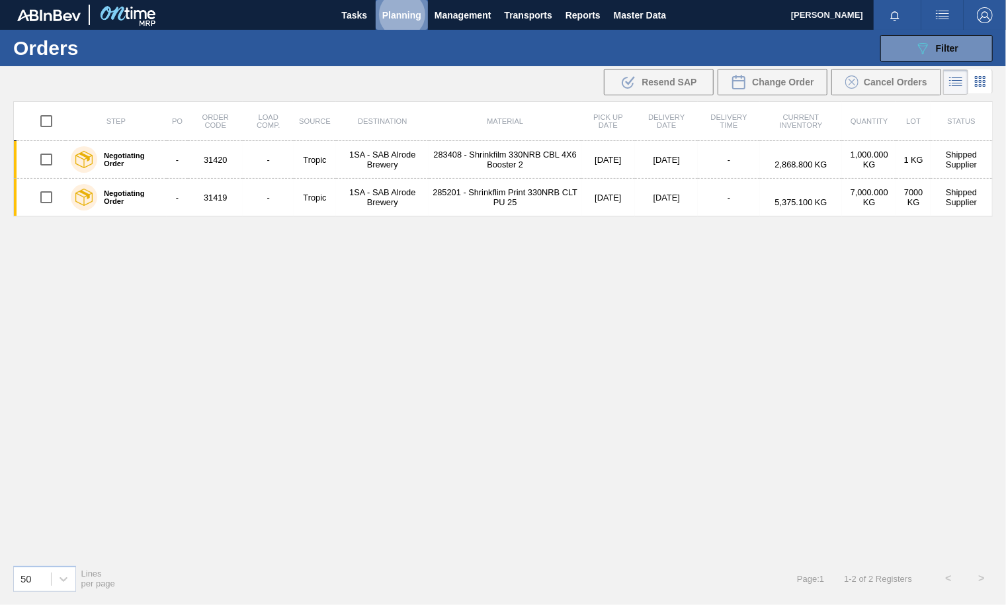
click at [392, 14] on span "Planning" at bounding box center [401, 15] width 39 height 16
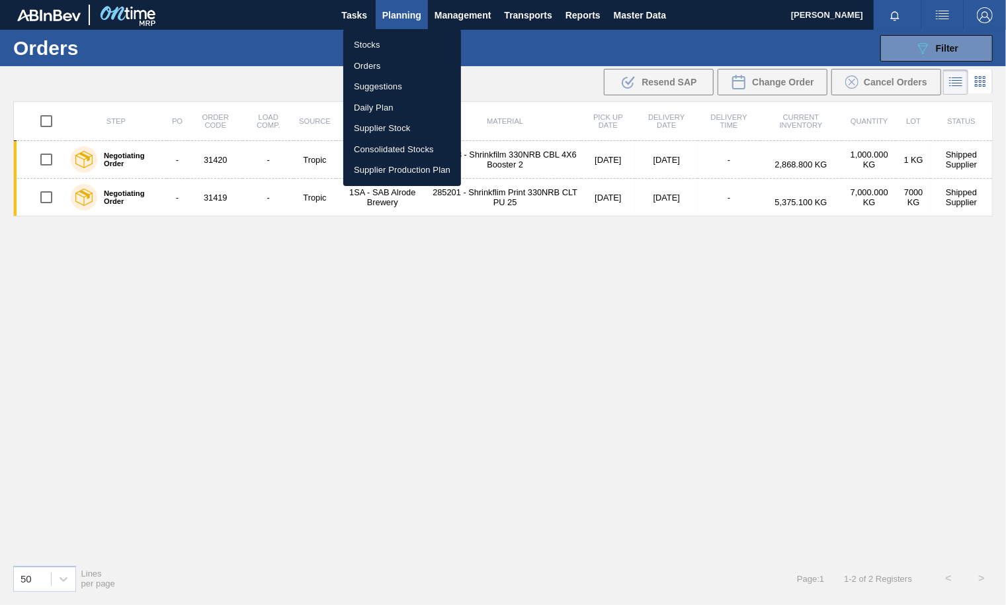
click at [374, 45] on li "Stocks" at bounding box center [402, 44] width 118 height 21
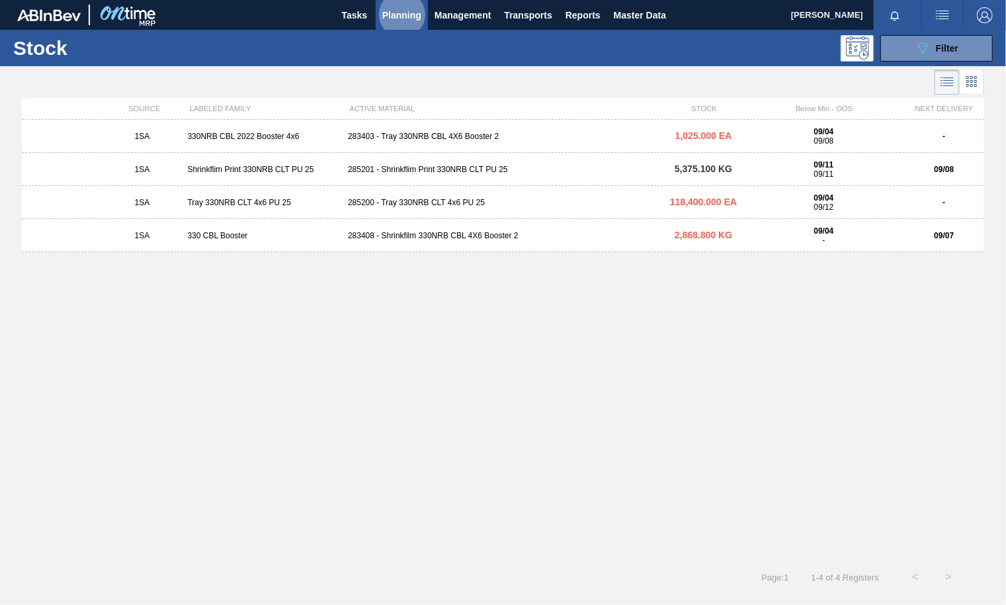
click at [470, 137] on div "283403 - Tray 330NRB CBL 4X6 Booster 2" at bounding box center [503, 136] width 321 height 9
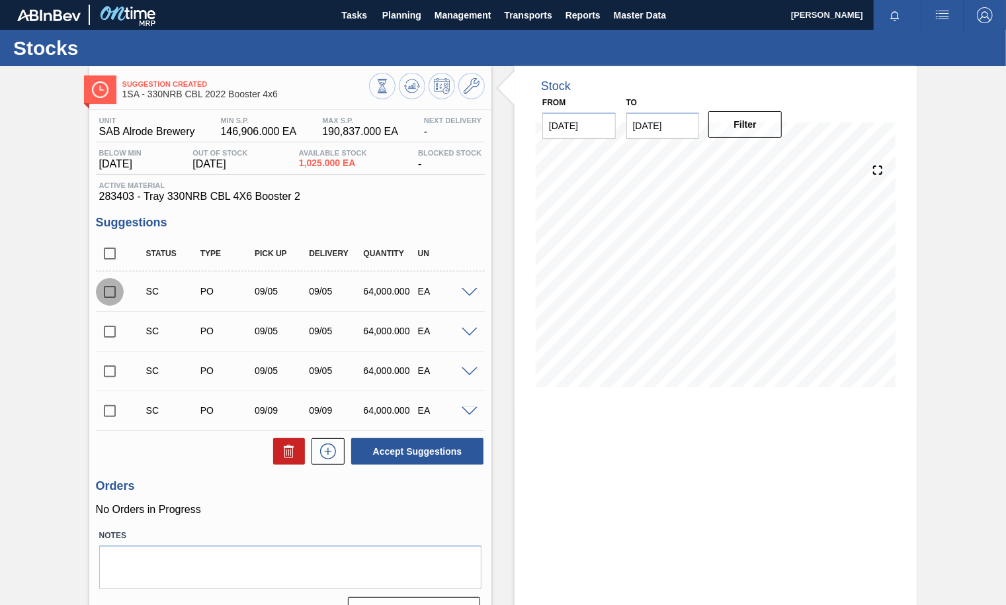
click at [107, 294] on input "checkbox" at bounding box center [110, 292] width 28 height 28
click at [443, 453] on button "Accept Suggestions" at bounding box center [417, 451] width 132 height 26
checkbox input "false"
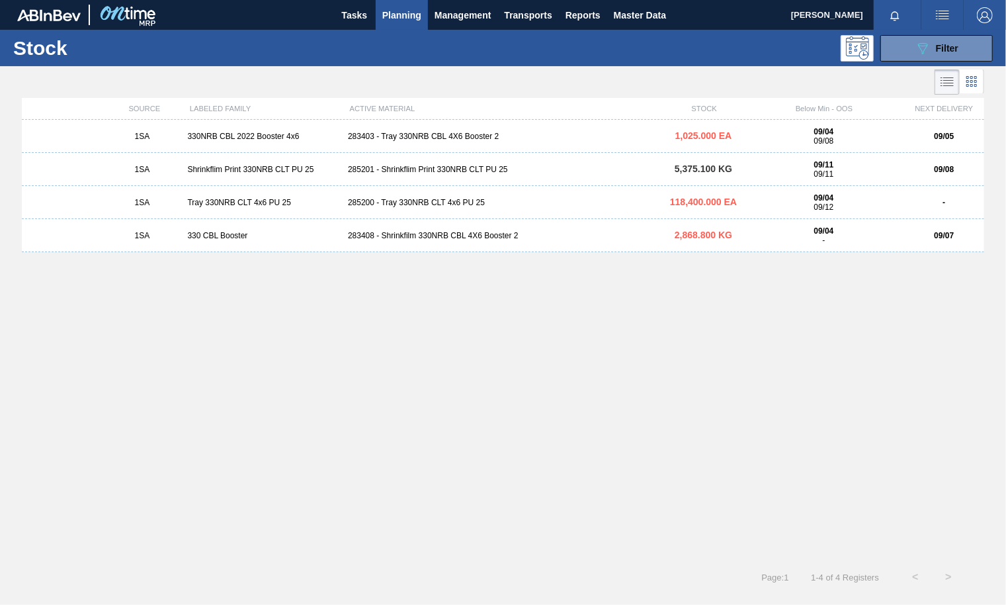
click at [404, 200] on div "285200 - Tray 330NRB CLT 4x6 PU 25" at bounding box center [503, 202] width 321 height 9
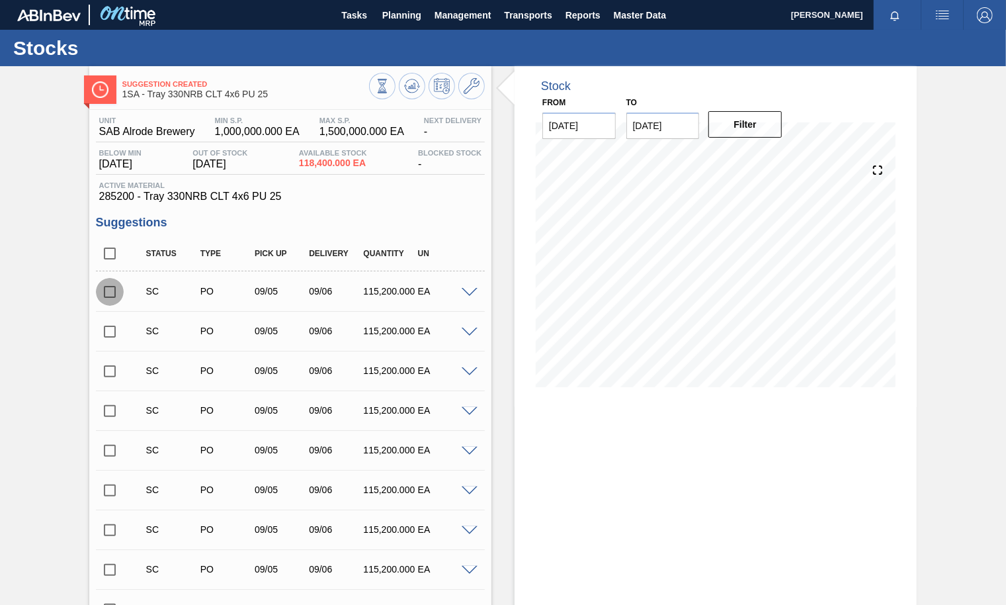
click at [111, 289] on input "checkbox" at bounding box center [110, 292] width 28 height 28
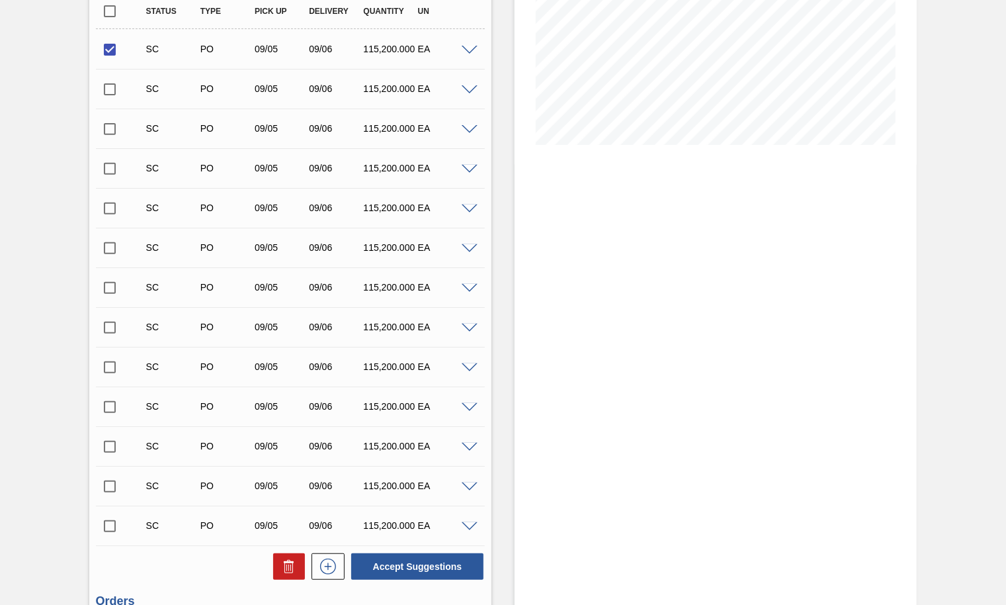
scroll to position [331, 0]
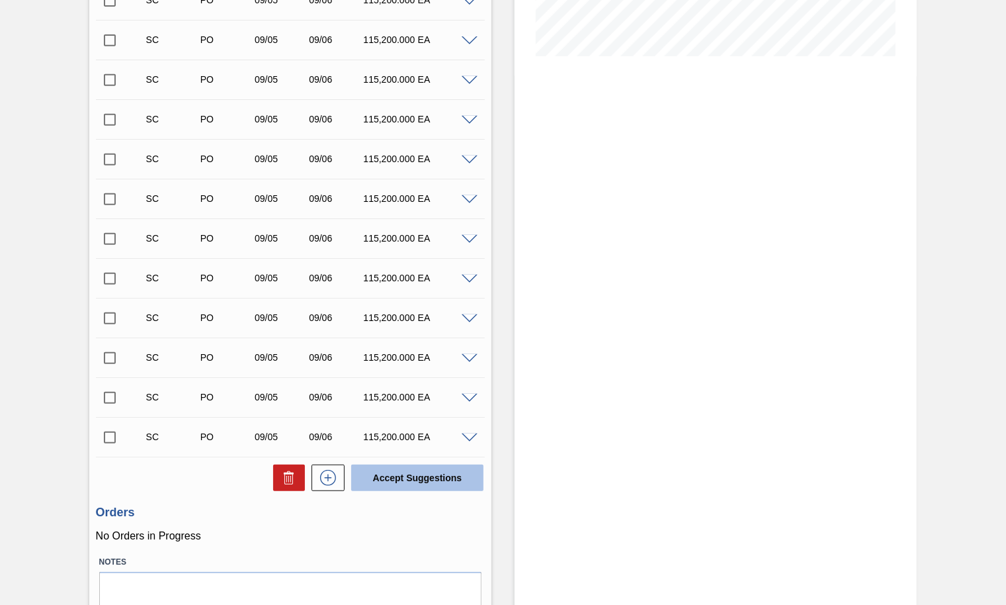
click at [437, 488] on button "Accept Suggestions" at bounding box center [417, 478] width 132 height 26
checkbox input "false"
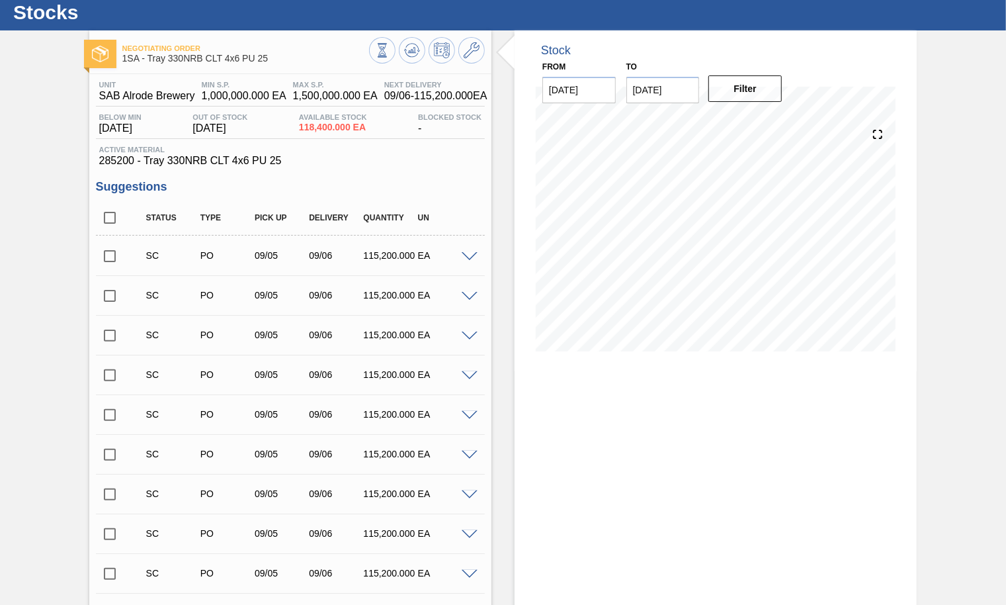
scroll to position [0, 0]
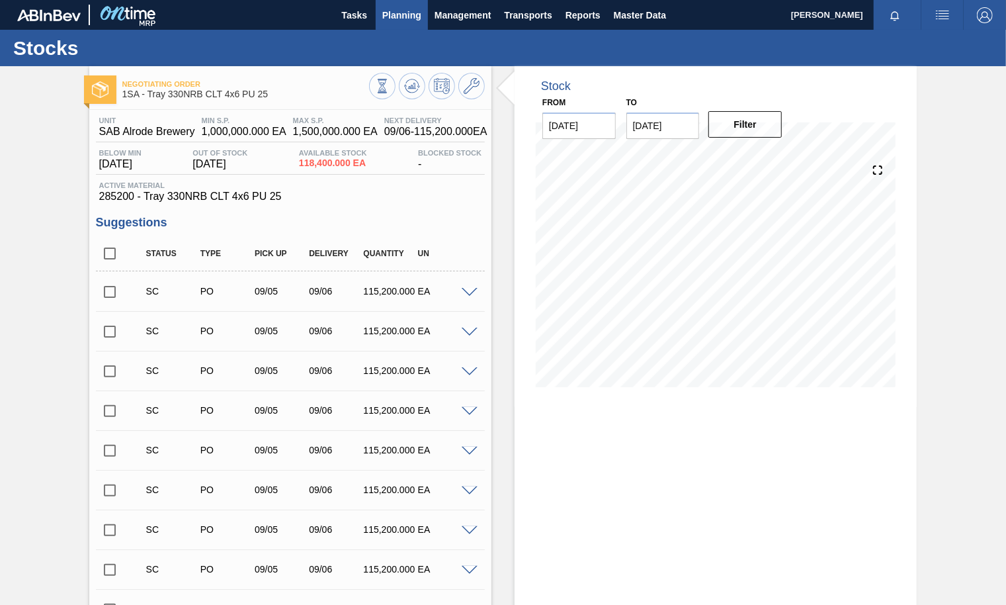
click at [404, 21] on span "Planning" at bounding box center [401, 15] width 39 height 16
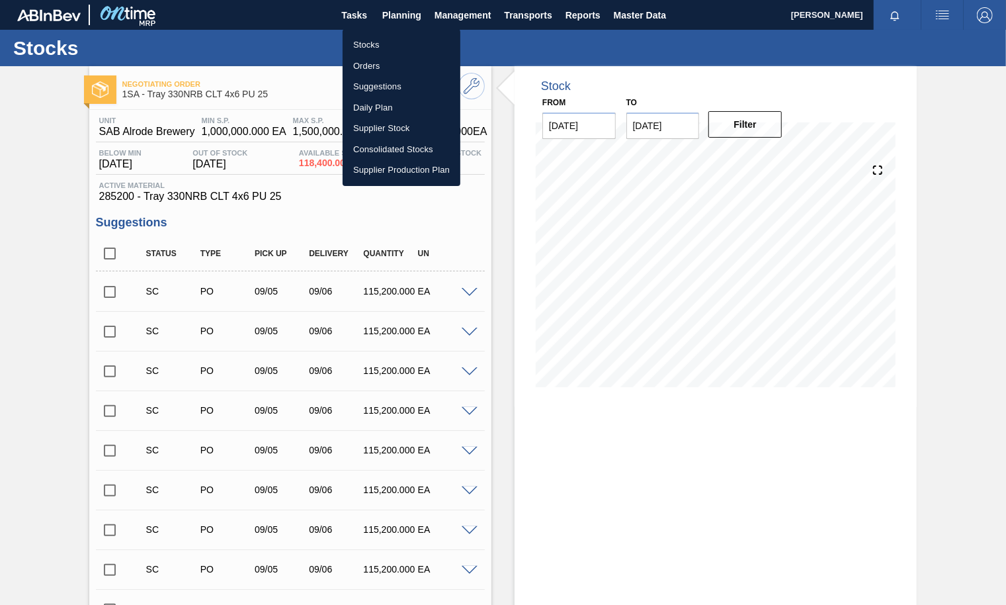
drag, startPoint x: 373, startPoint y: 69, endPoint x: 504, endPoint y: 67, distance: 131.7
click at [373, 70] on li "Orders" at bounding box center [402, 66] width 118 height 21
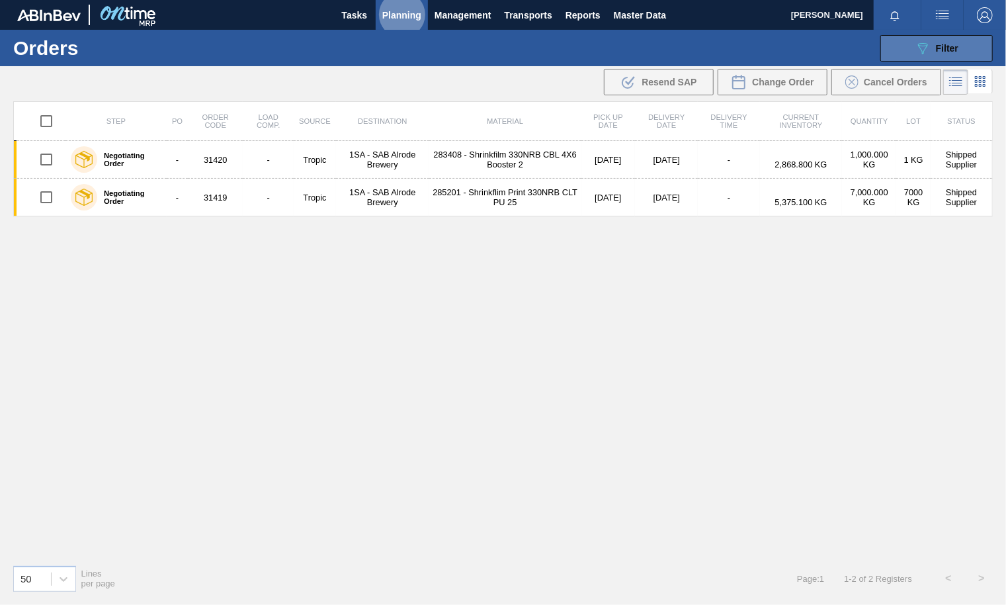
click at [801, 46] on span "Filter" at bounding box center [947, 48] width 22 height 11
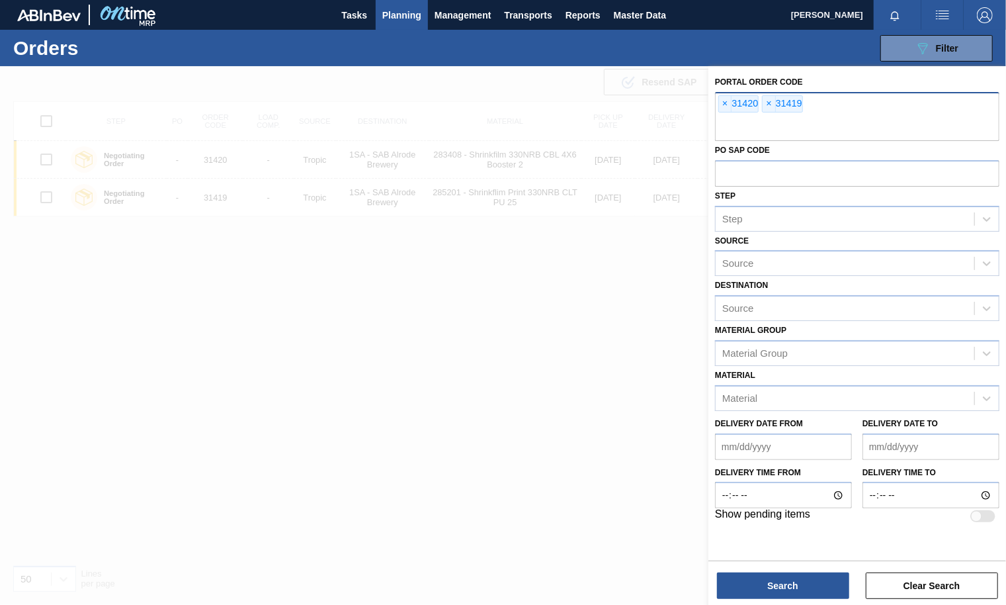
click at [725, 123] on input "text" at bounding box center [857, 128] width 285 height 25
type input "31424"
type input "31425"
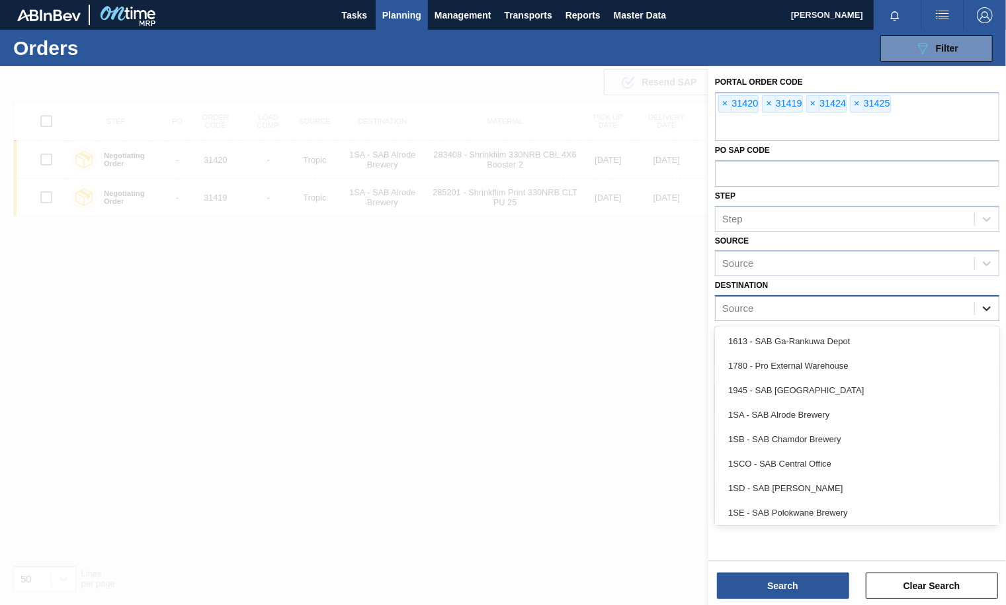
click at [801, 304] on icon at bounding box center [987, 308] width 13 height 13
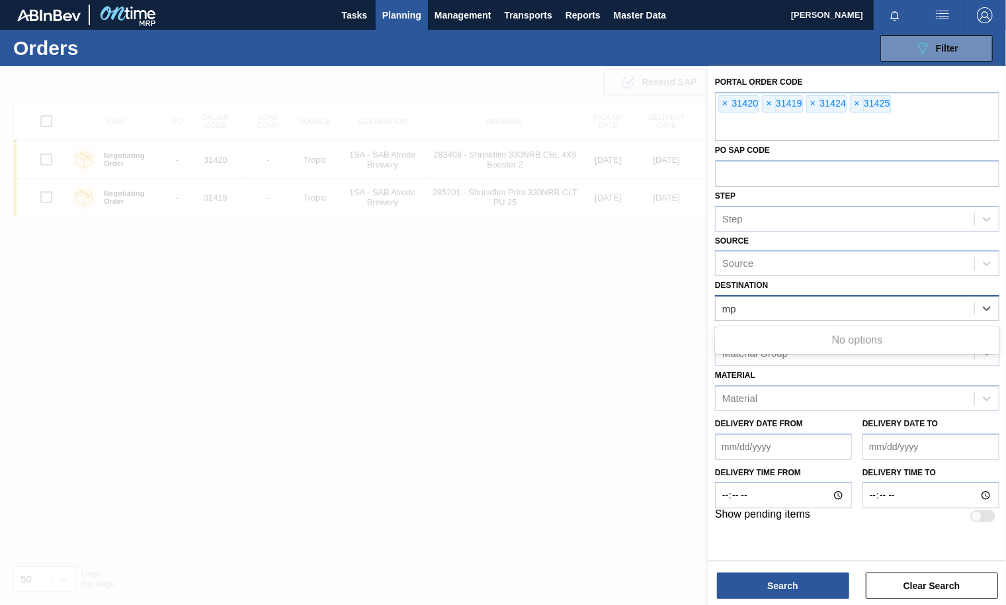
type input "m"
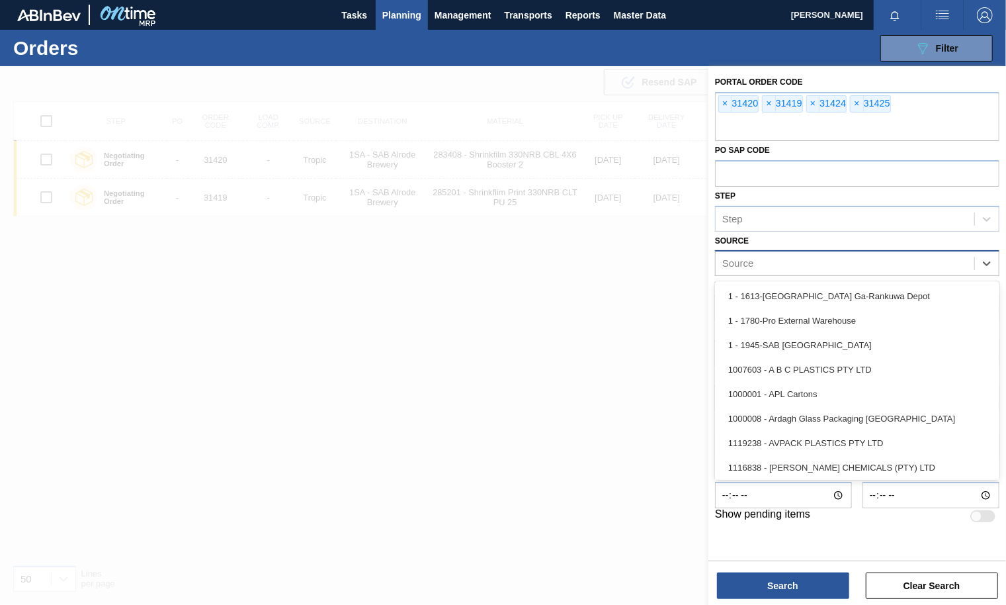
click at [801, 268] on div "Source" at bounding box center [845, 263] width 259 height 19
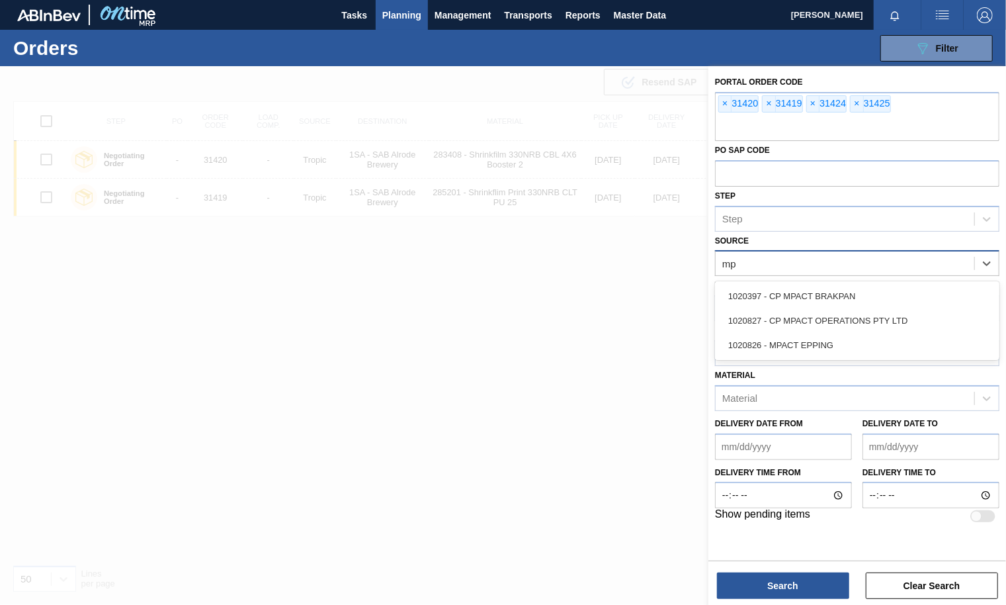
type input "mpa"
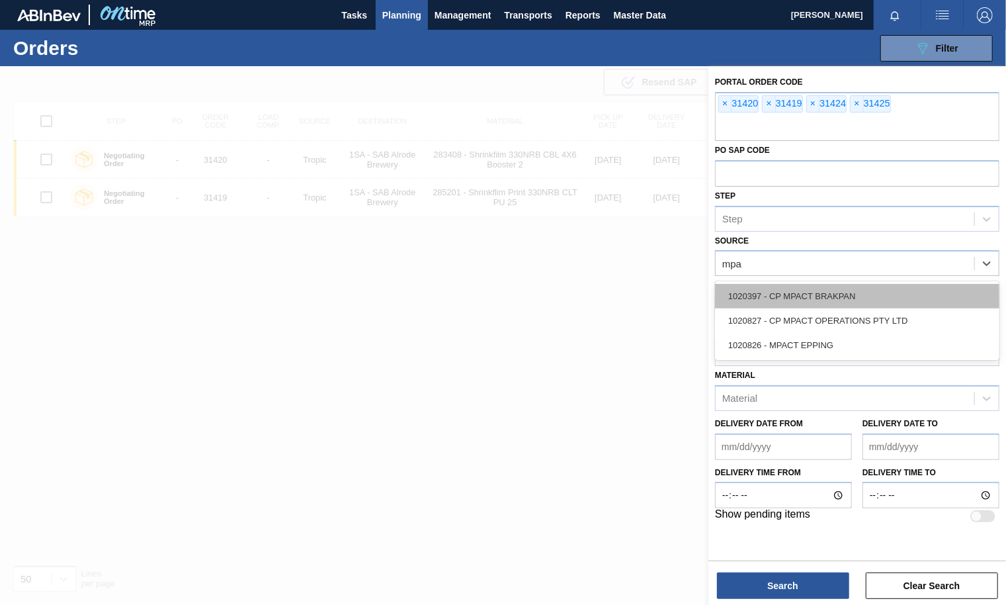
click at [801, 290] on div "1020397 - CP MPACT BRAKPAN" at bounding box center [857, 296] width 285 height 24
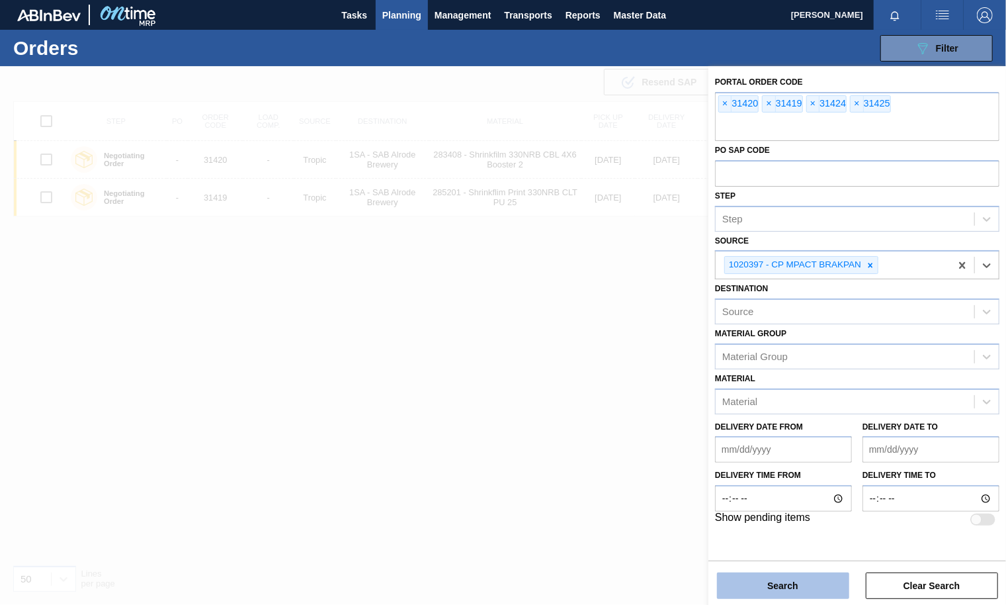
click at [778, 543] on button "Search" at bounding box center [783, 585] width 132 height 26
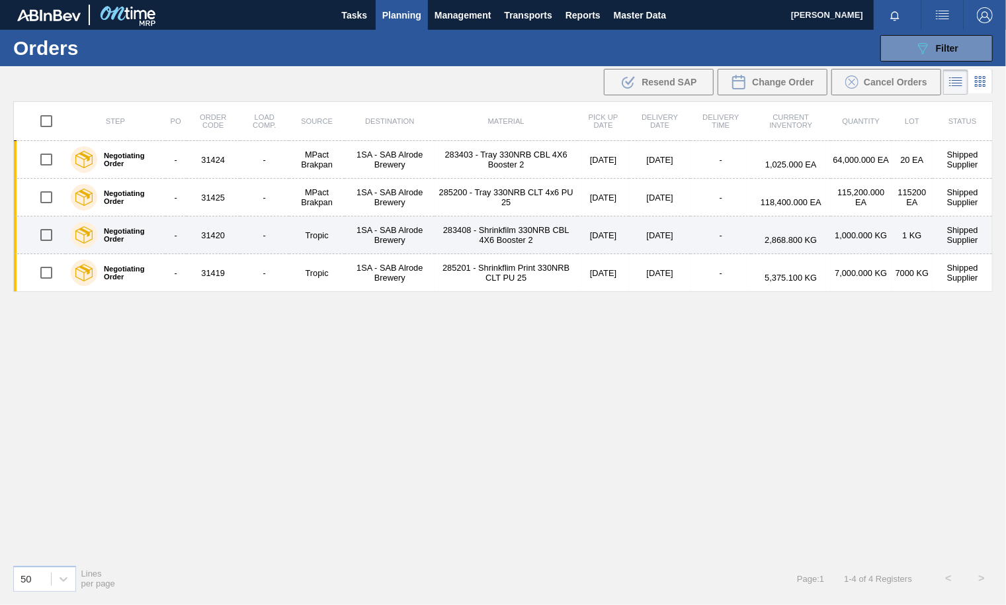
click at [228, 236] on td "31420" at bounding box center [214, 235] width 54 height 38
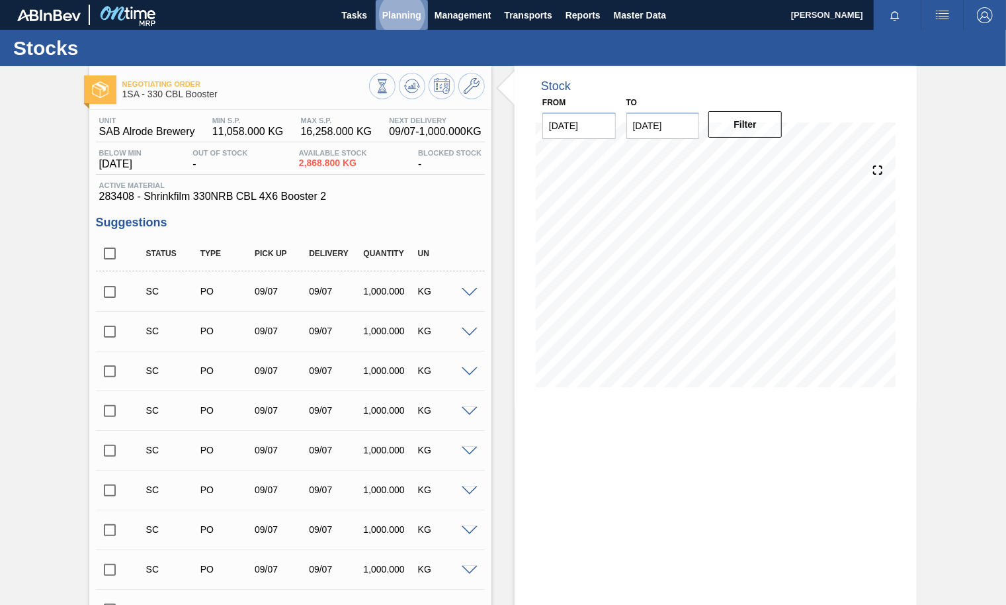
click at [400, 16] on span "Planning" at bounding box center [401, 15] width 39 height 16
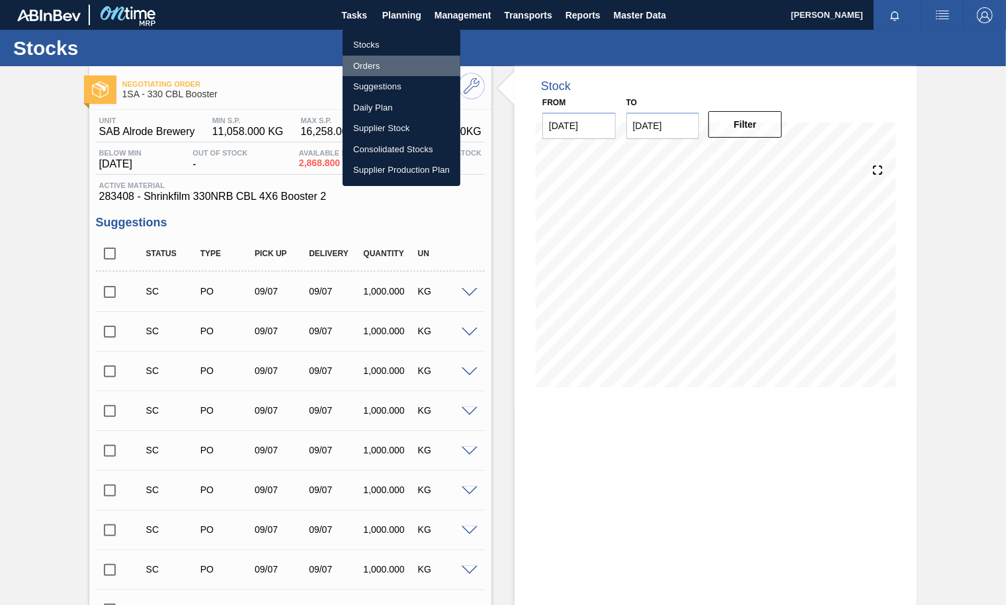
click at [369, 65] on li "Orders" at bounding box center [402, 66] width 118 height 21
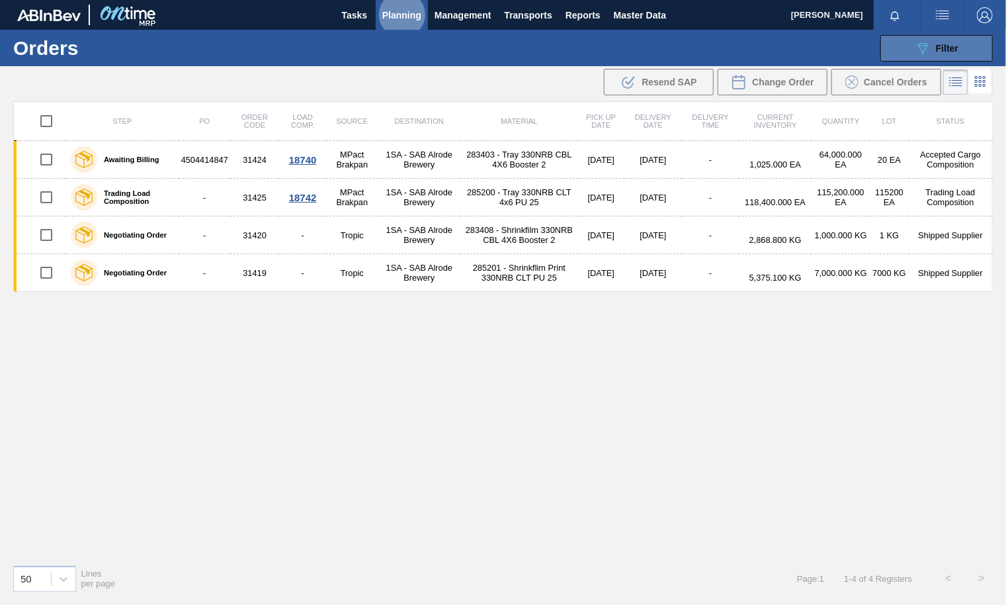
click at [801, 49] on span "Filter" at bounding box center [947, 48] width 22 height 11
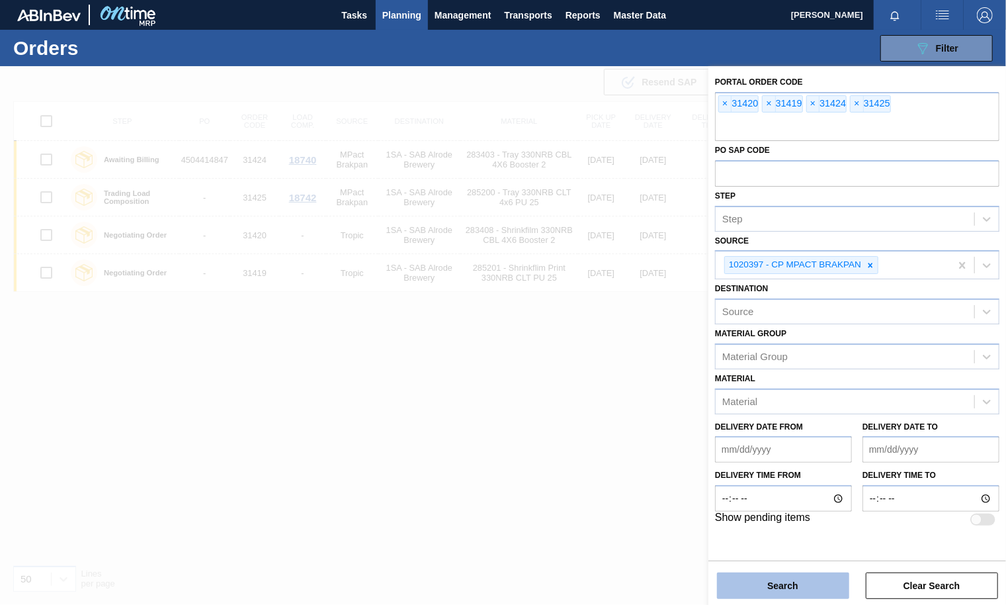
click at [797, 543] on button "Search" at bounding box center [783, 585] width 132 height 26
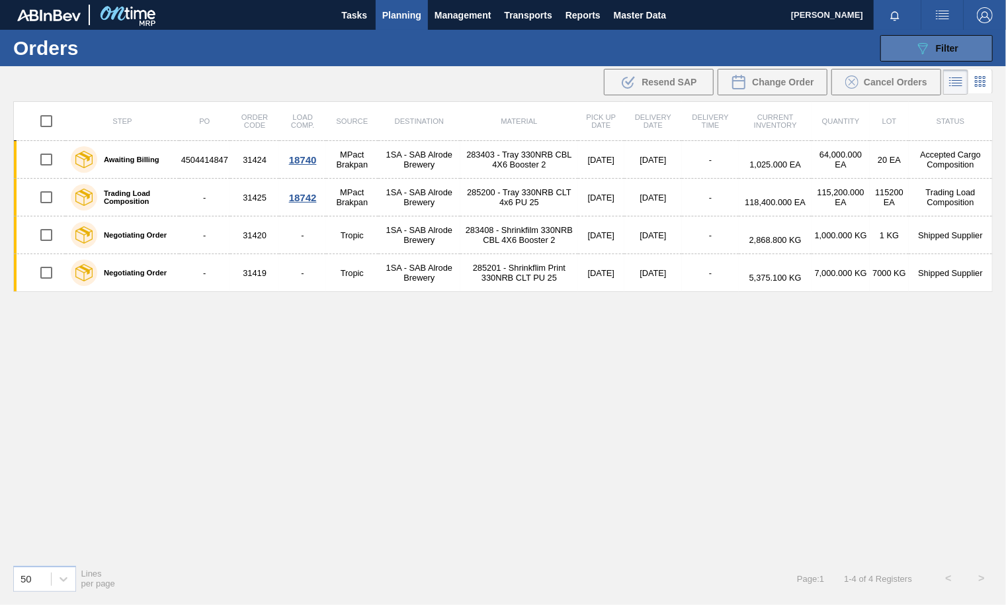
click at [801, 42] on div "089F7B8B-B2A5-4AFE-B5C0-19BA573D28AC Filter" at bounding box center [937, 48] width 44 height 16
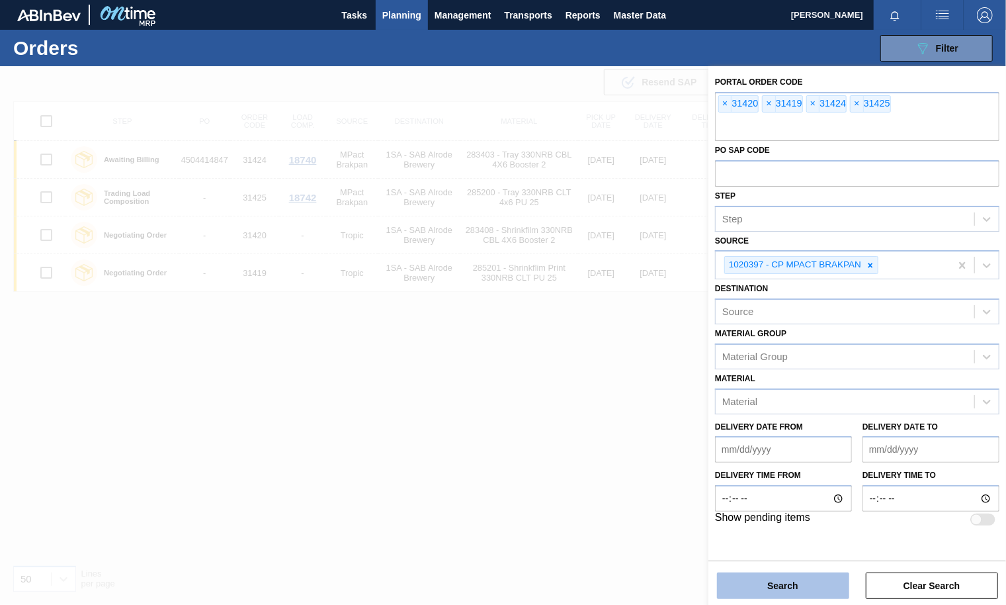
click at [776, 543] on button "Search" at bounding box center [783, 585] width 132 height 26
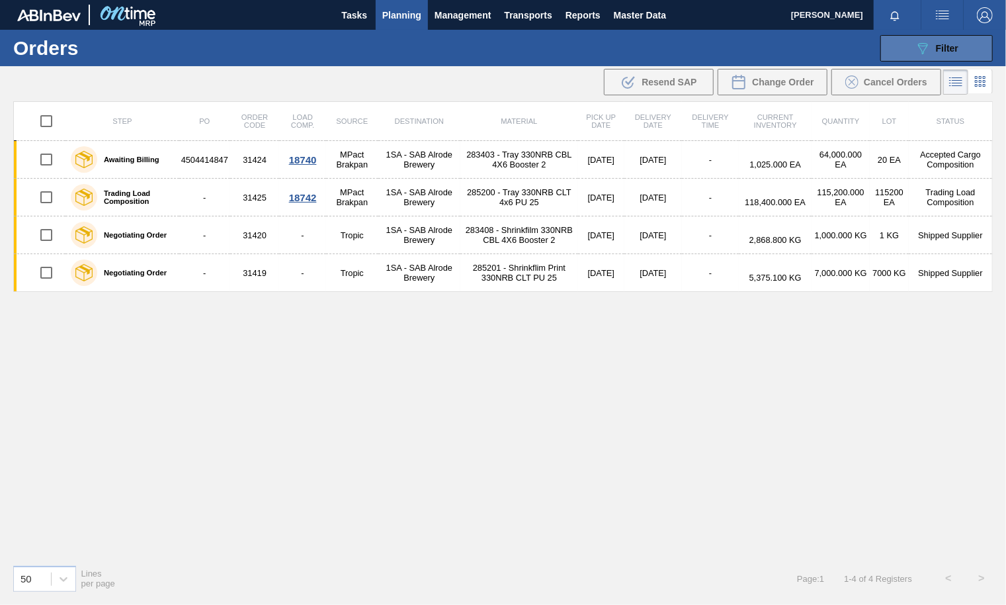
click at [801, 48] on button "089F7B8B-B2A5-4AFE-B5C0-19BA573D28AC Filter" at bounding box center [937, 48] width 112 height 26
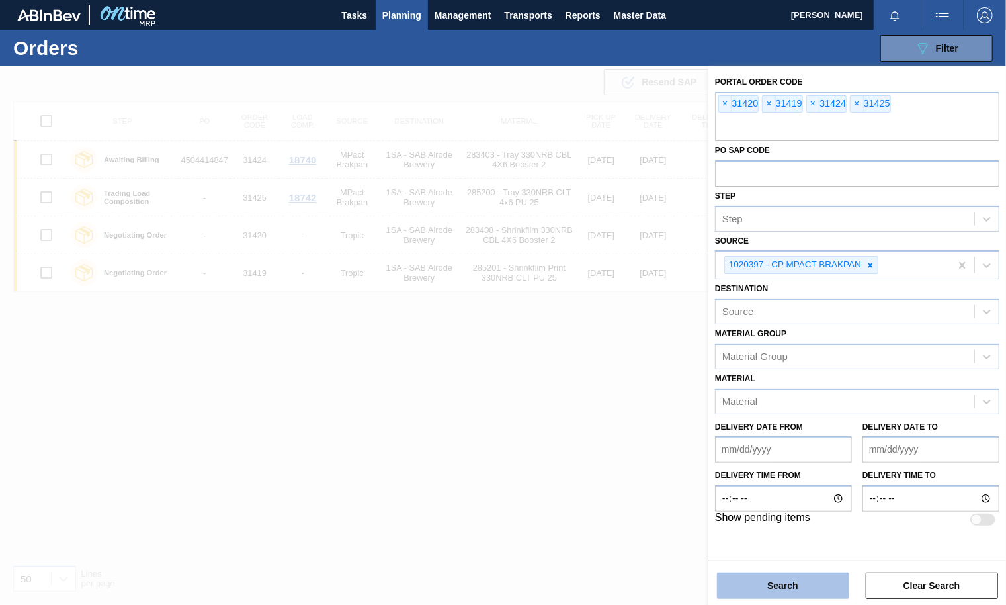
click at [754, 543] on button "Search" at bounding box center [783, 585] width 132 height 26
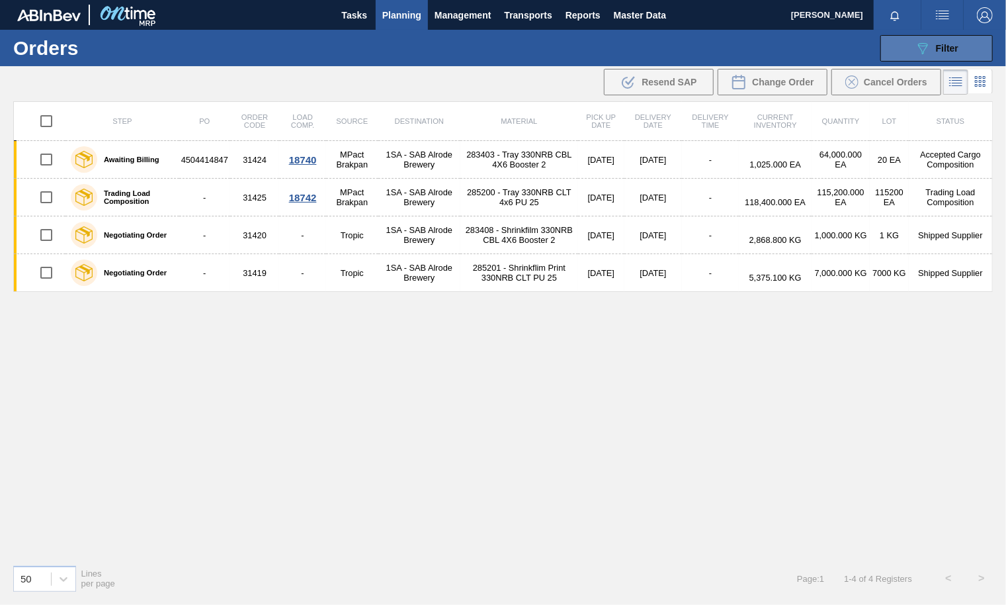
click at [801, 51] on span "Filter" at bounding box center [947, 48] width 22 height 11
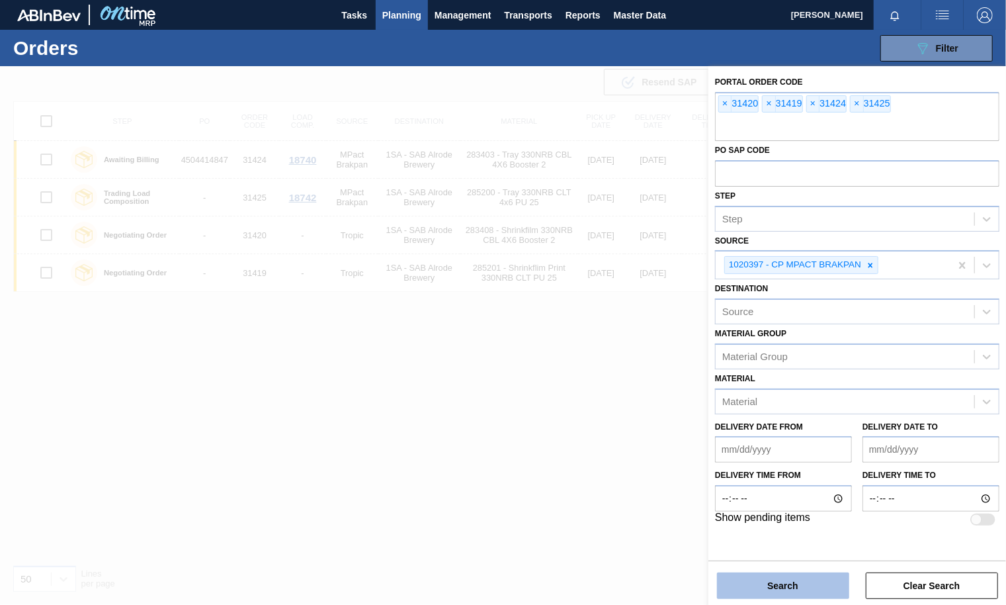
click at [787, 543] on button "Search" at bounding box center [783, 585] width 132 height 26
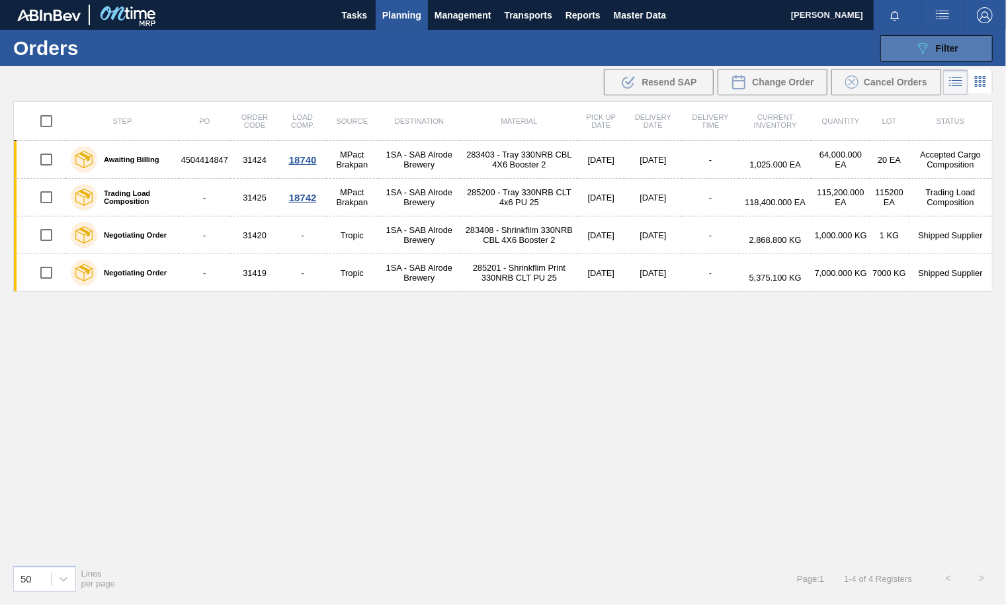
click at [801, 48] on span "Filter" at bounding box center [947, 48] width 22 height 11
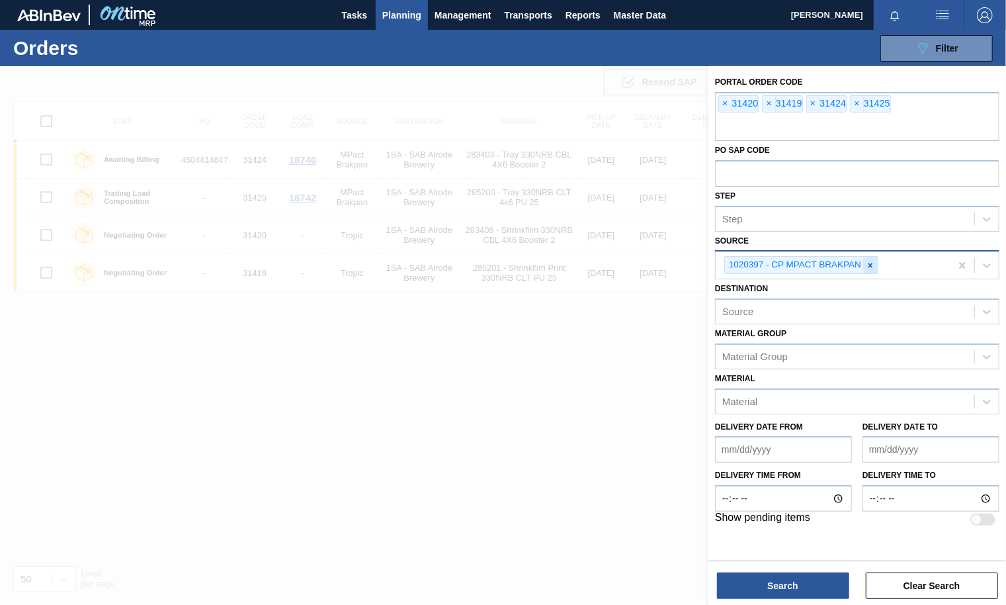
click at [801, 264] on icon at bounding box center [870, 265] width 9 height 9
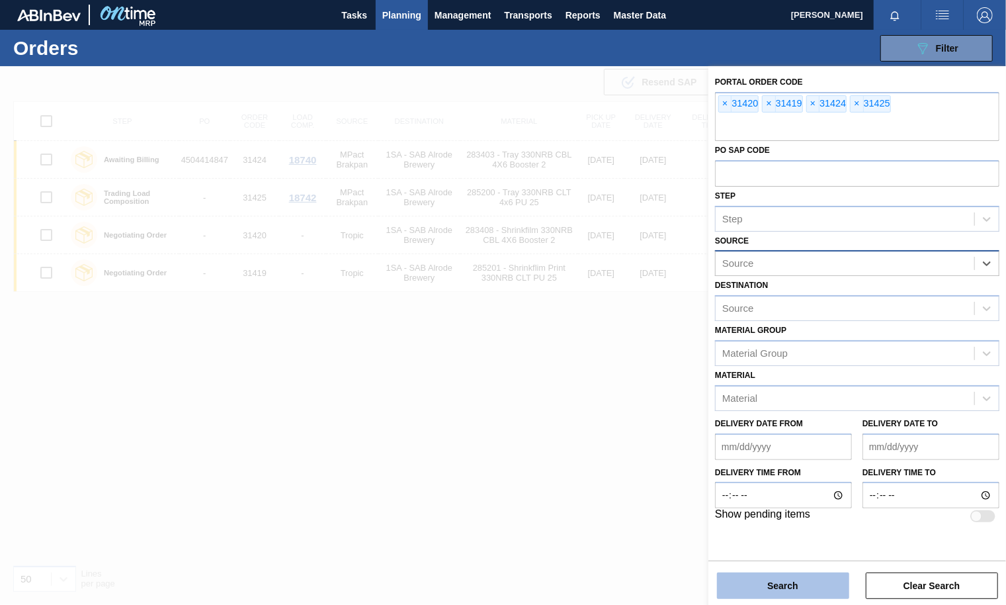
click at [797, 543] on button "Search" at bounding box center [783, 585] width 132 height 26
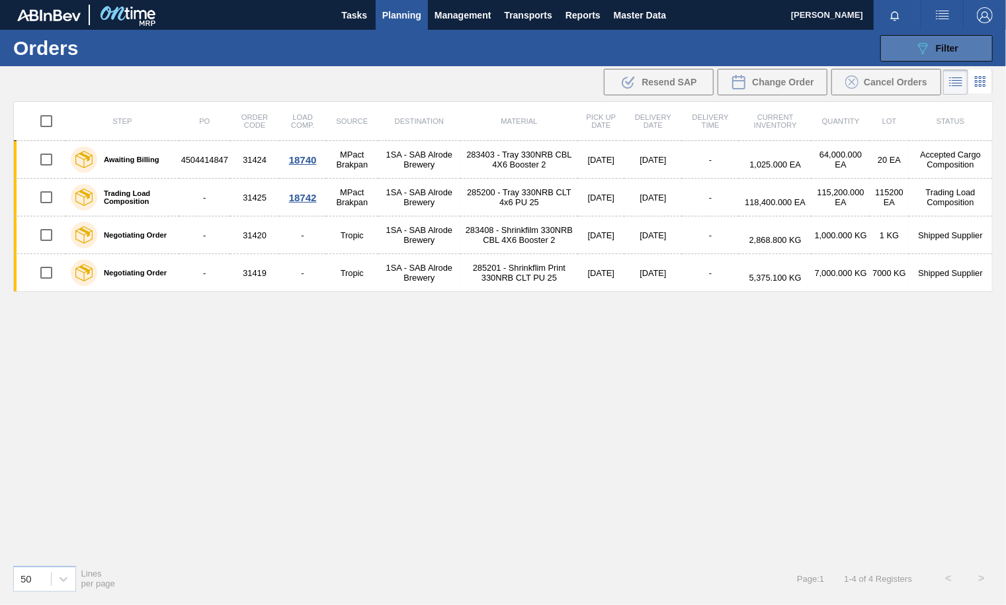
click at [801, 39] on button "089F7B8B-B2A5-4AFE-B5C0-19BA573D28AC Filter" at bounding box center [937, 48] width 112 height 26
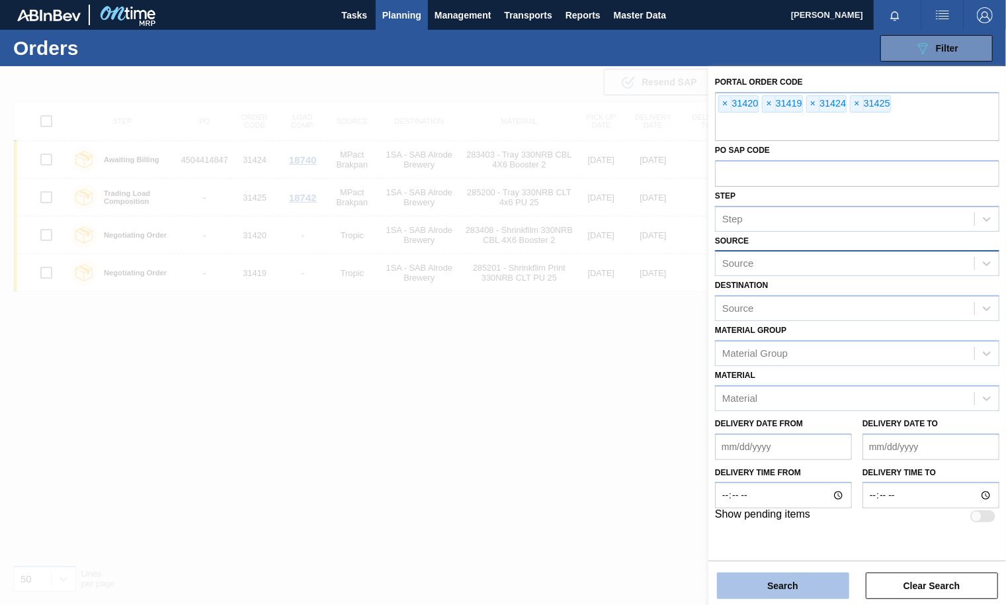
click at [789, 543] on button "Search" at bounding box center [783, 585] width 132 height 26
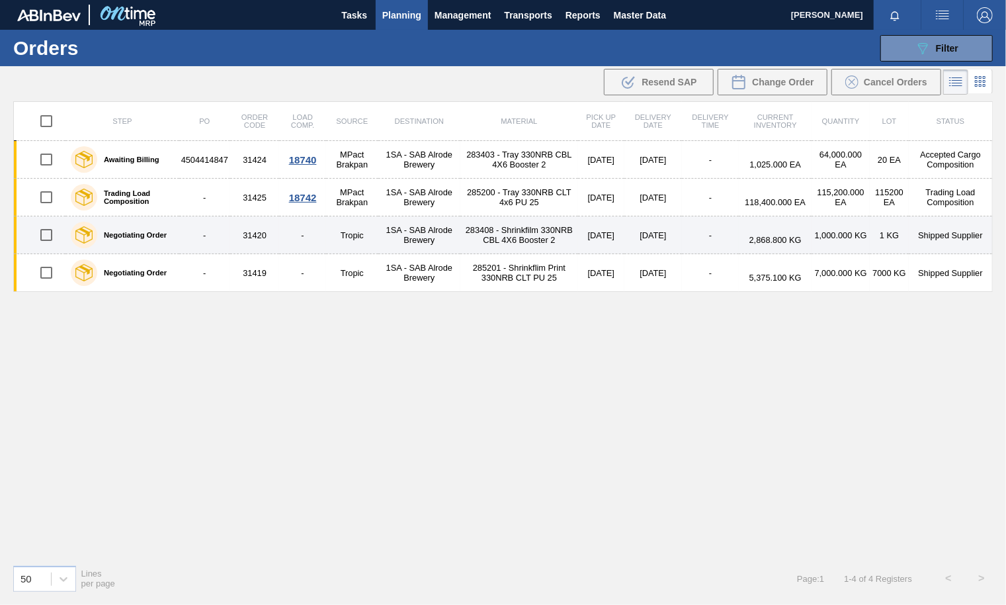
click at [263, 232] on td "31420" at bounding box center [254, 235] width 49 height 38
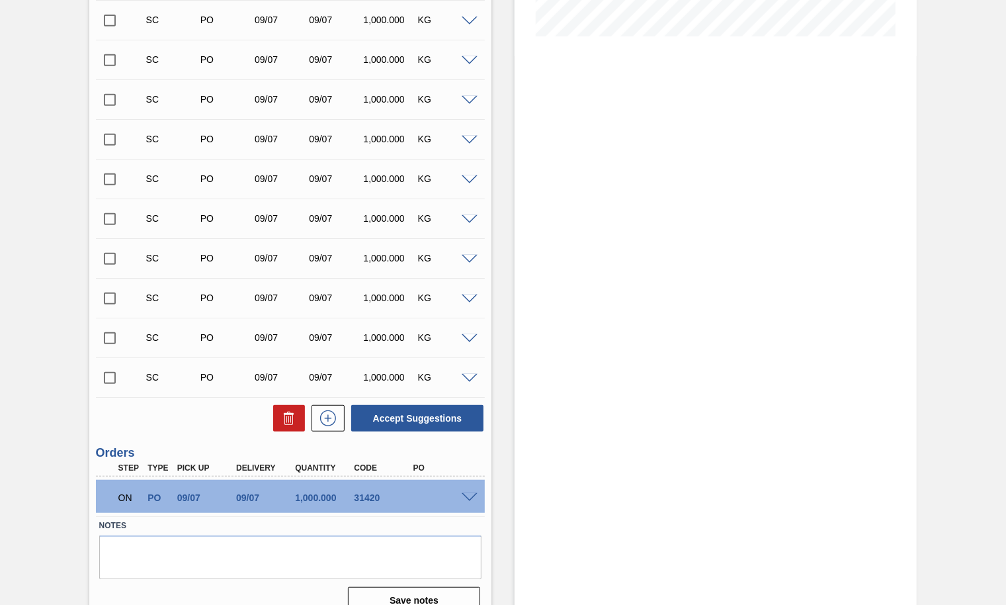
scroll to position [370, 0]
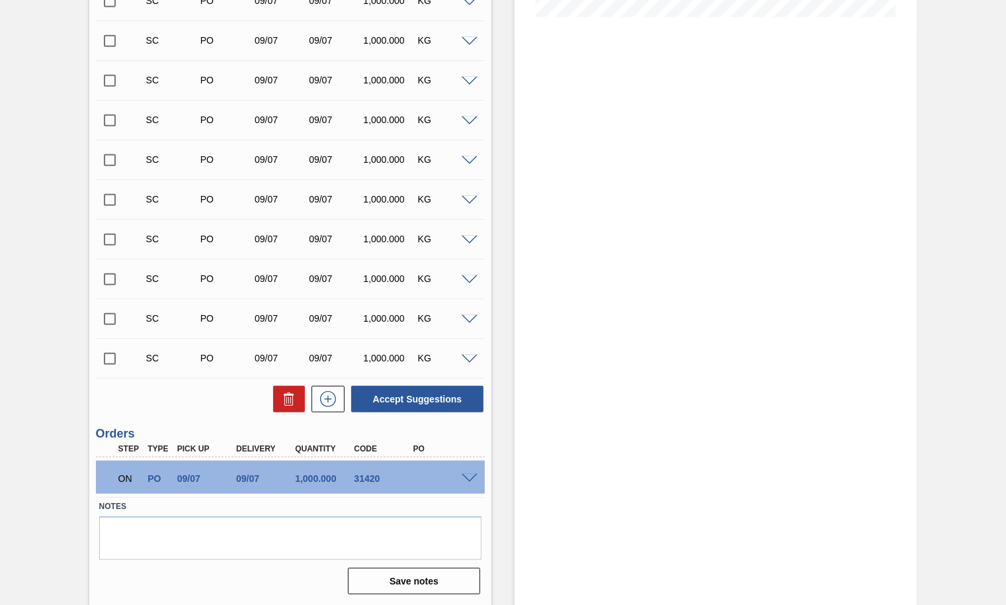
click at [469, 479] on span at bounding box center [470, 479] width 16 height 10
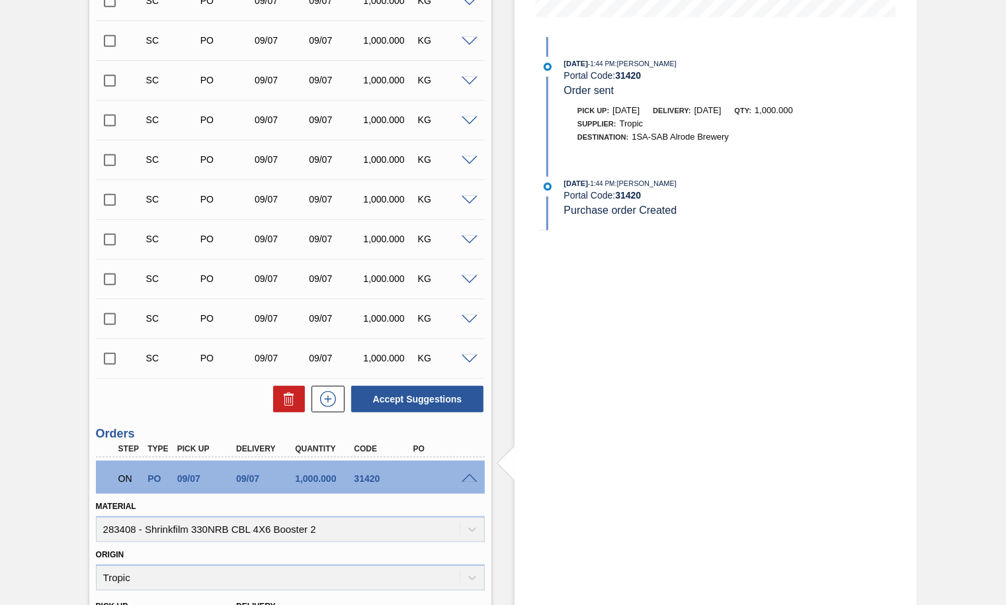
drag, startPoint x: 463, startPoint y: 479, endPoint x: 474, endPoint y: 468, distance: 15.9
click at [462, 482] on span at bounding box center [470, 479] width 16 height 10
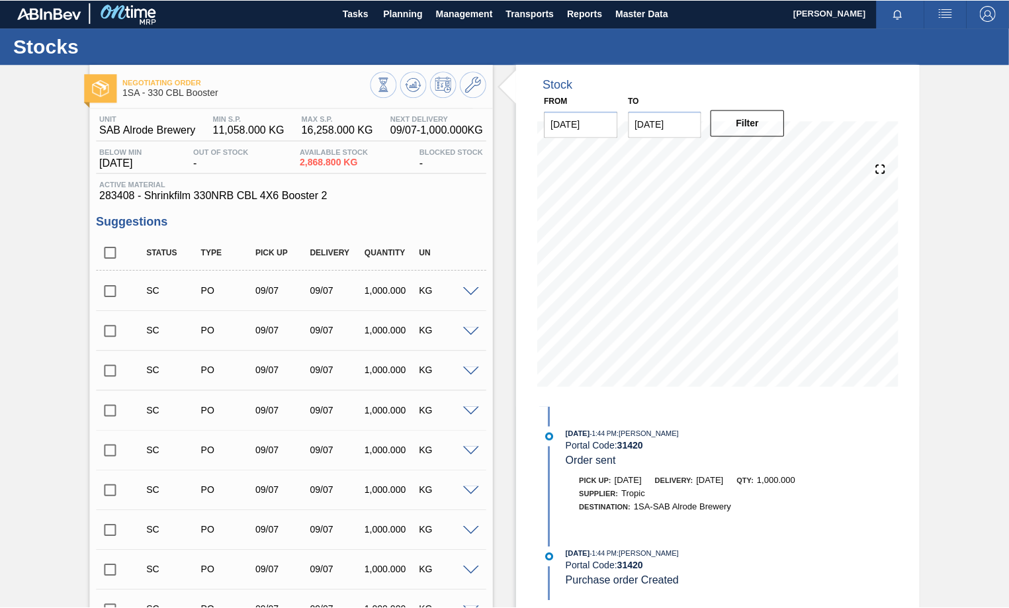
scroll to position [0, 0]
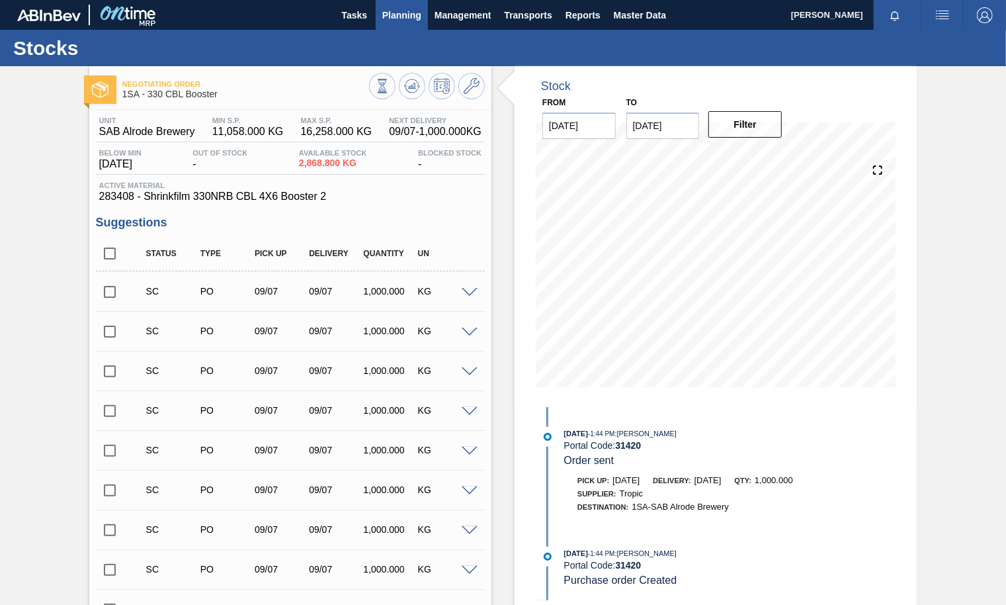
click at [401, 16] on span "Planning" at bounding box center [401, 15] width 39 height 16
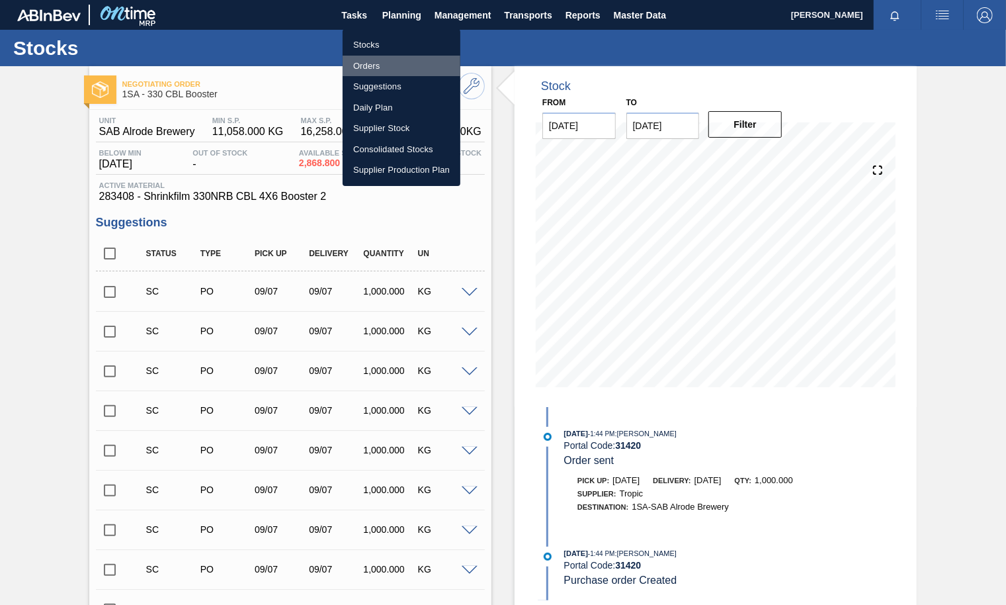
drag, startPoint x: 378, startPoint y: 62, endPoint x: 460, endPoint y: 46, distance: 83.6
click at [378, 62] on li "Orders" at bounding box center [402, 66] width 118 height 21
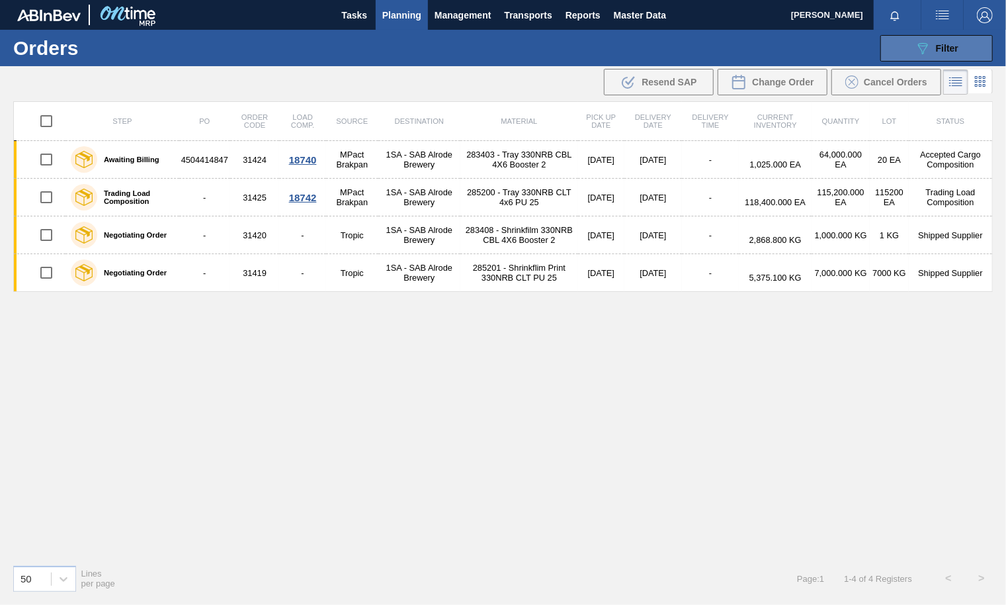
click at [801, 40] on div "089F7B8B-B2A5-4AFE-B5C0-19BA573D28AC Filter" at bounding box center [937, 48] width 44 height 16
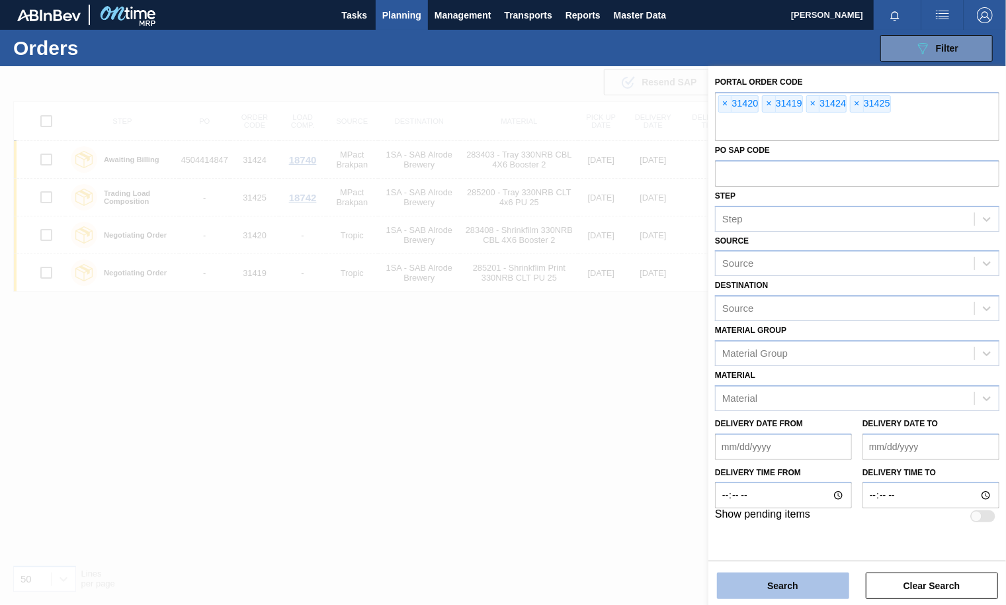
click at [764, 543] on button "Search" at bounding box center [783, 585] width 132 height 26
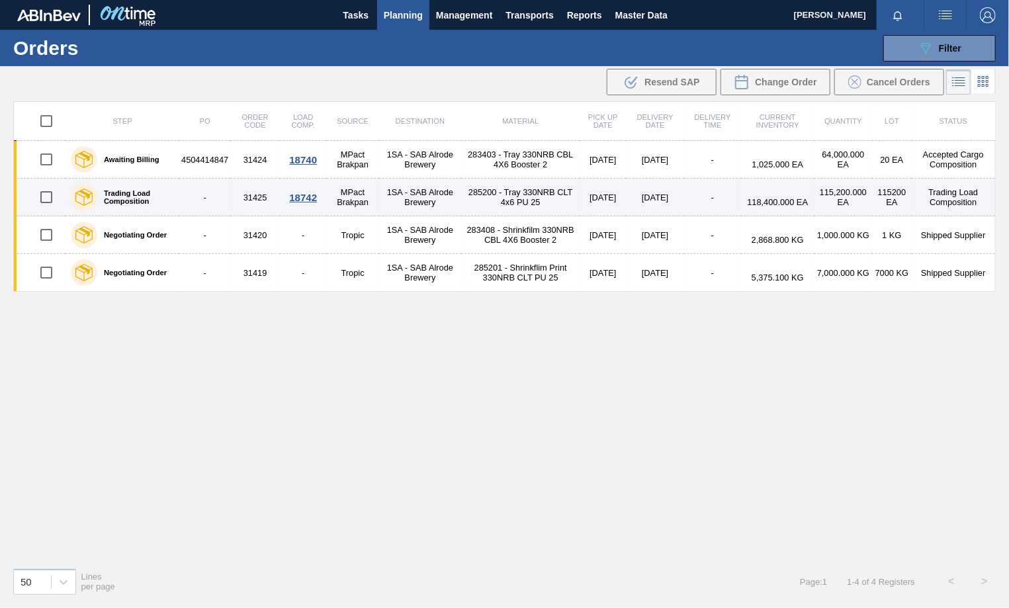
click at [302, 197] on div "18742" at bounding box center [303, 197] width 43 height 11
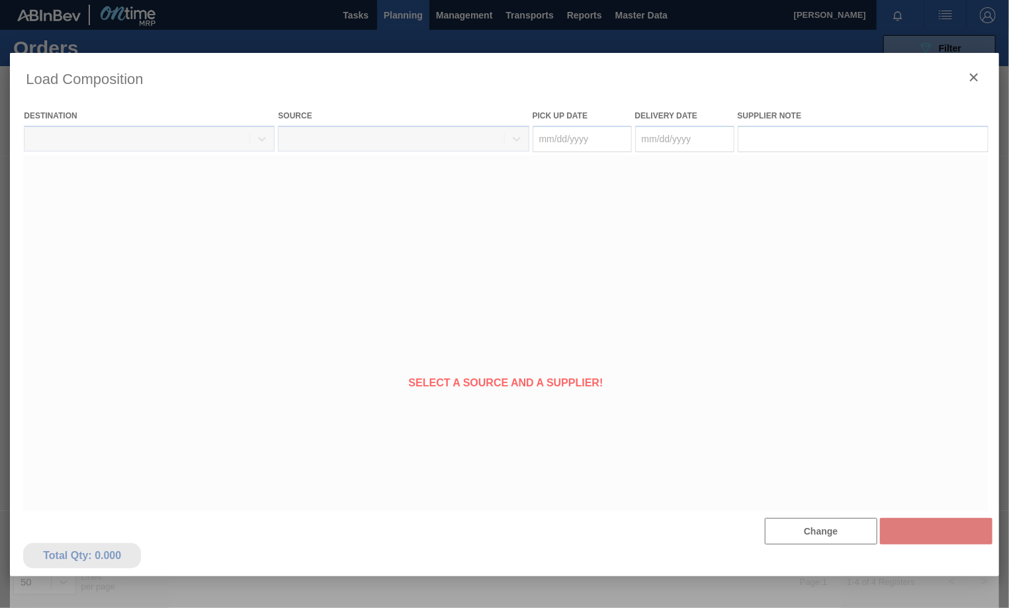
type Date "[DATE]"
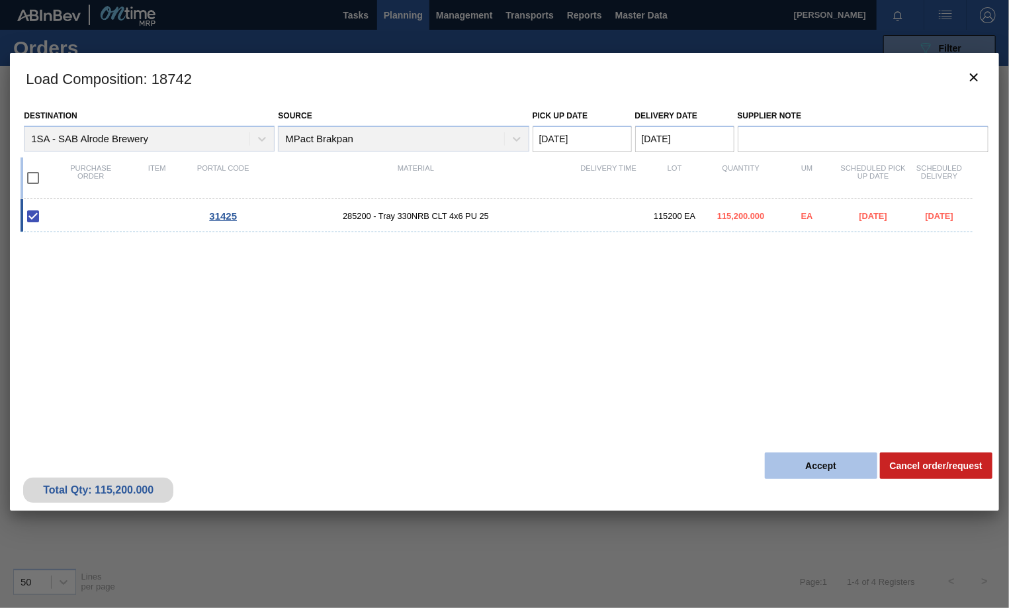
click at [801, 462] on button "Accept" at bounding box center [821, 466] width 112 height 26
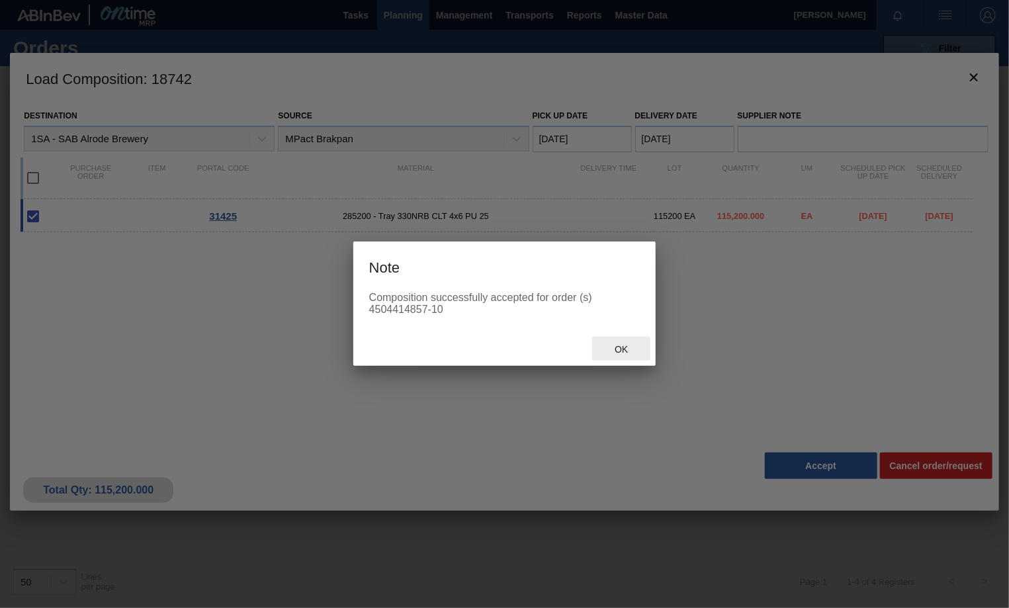
click at [621, 347] on span "Ok" at bounding box center [621, 349] width 34 height 11
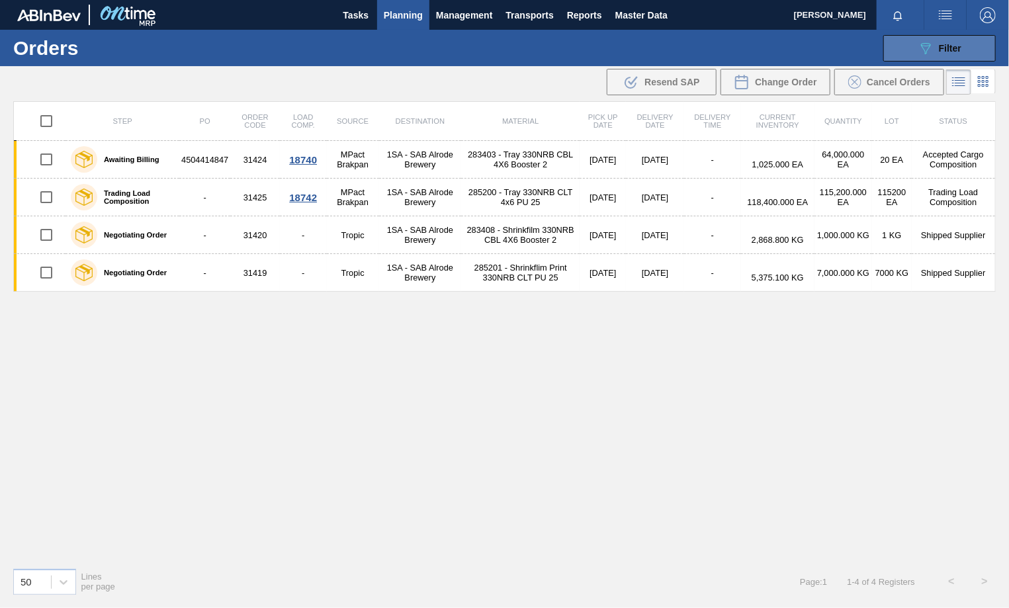
click at [801, 47] on span "Filter" at bounding box center [950, 48] width 22 height 11
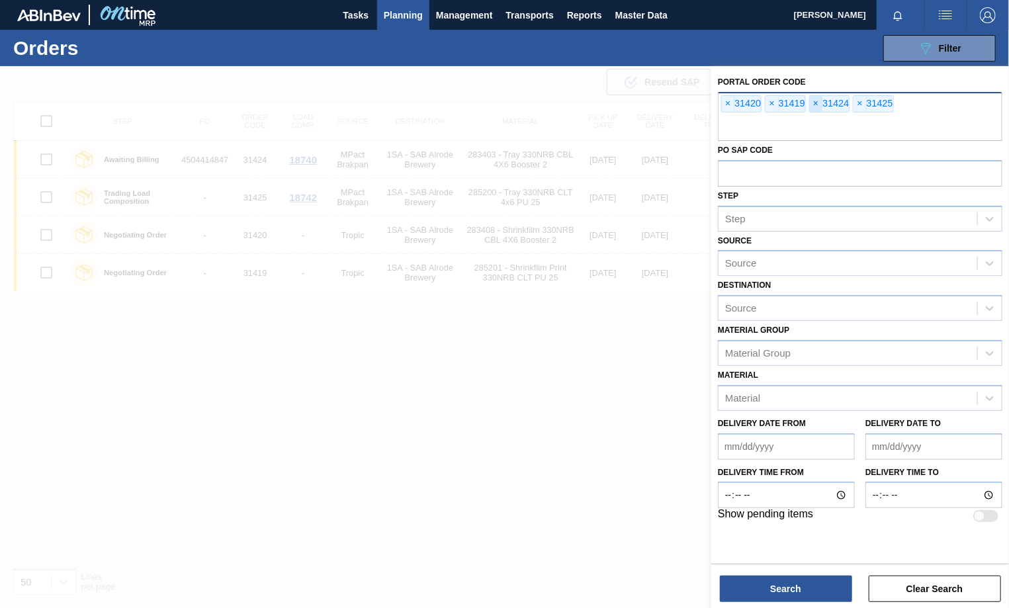
click at [801, 102] on span "×" at bounding box center [816, 104] width 13 height 16
click at [801, 101] on span "×" at bounding box center [816, 104] width 13 height 16
click at [801, 543] on button "Search" at bounding box center [786, 589] width 132 height 26
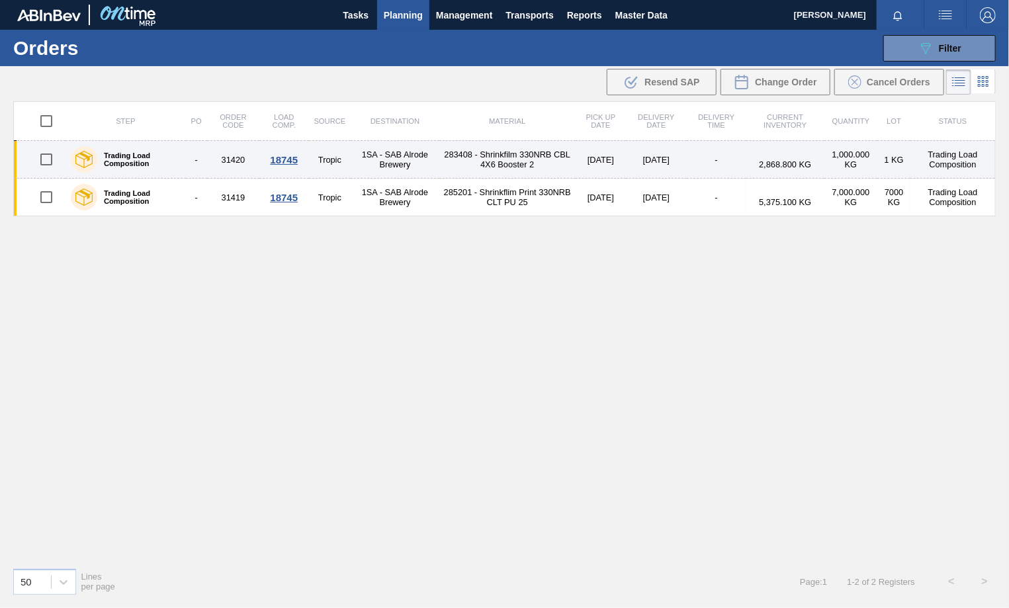
click at [285, 157] on div "18745" at bounding box center [283, 159] width 45 height 11
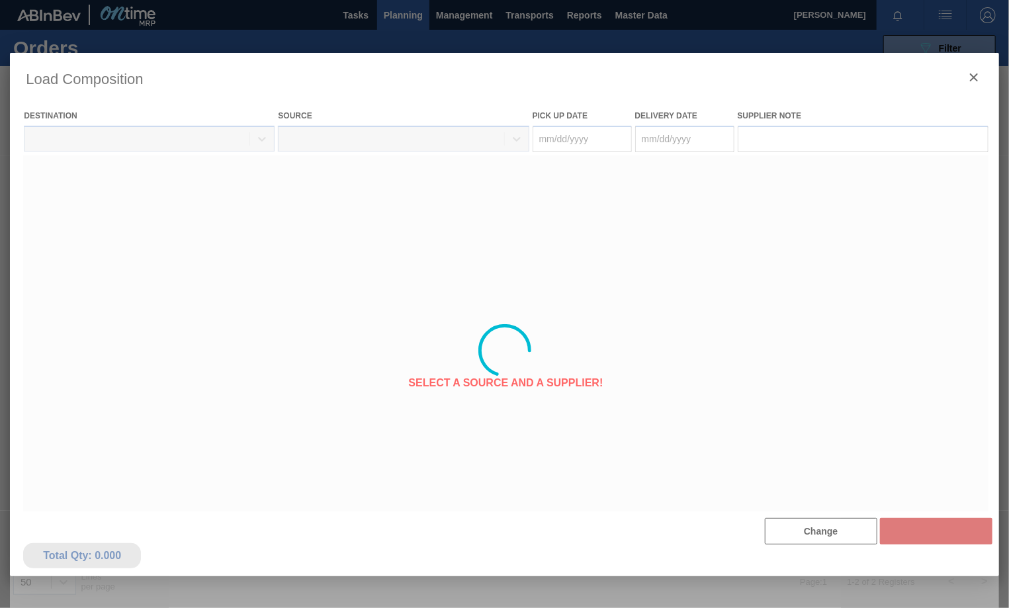
type Date "[DATE]"
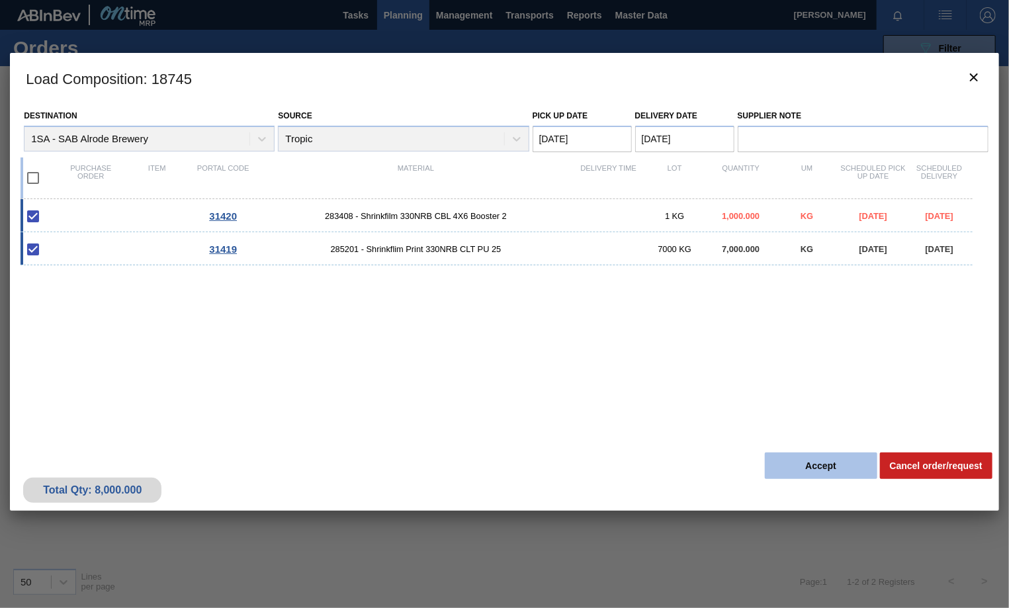
click at [801, 460] on button "Accept" at bounding box center [821, 466] width 112 height 26
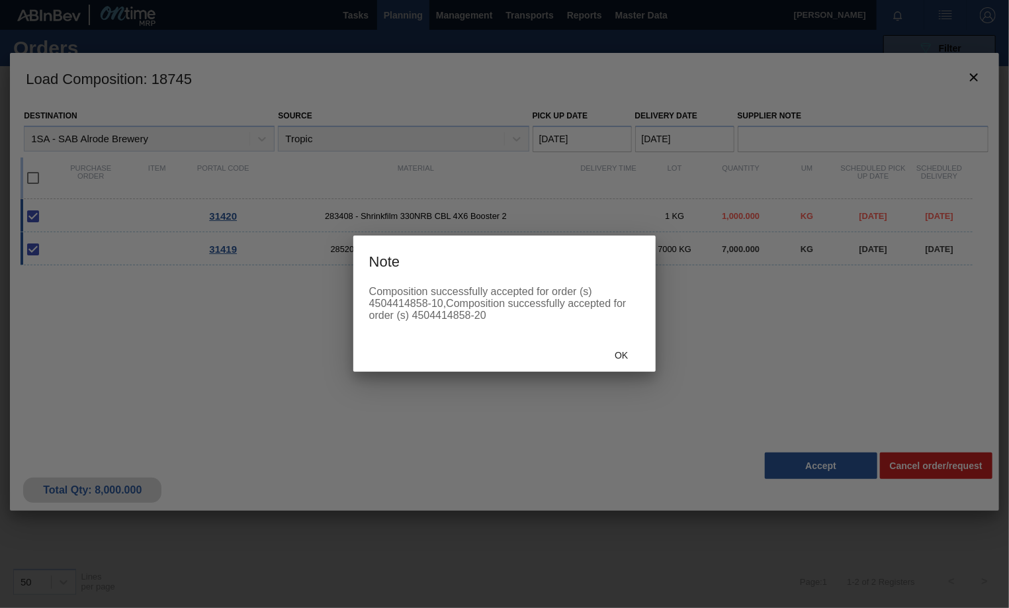
click at [713, 363] on div at bounding box center [504, 304] width 1009 height 608
click at [801, 76] on div at bounding box center [504, 304] width 1009 height 608
